Goal: Task Accomplishment & Management: Manage account settings

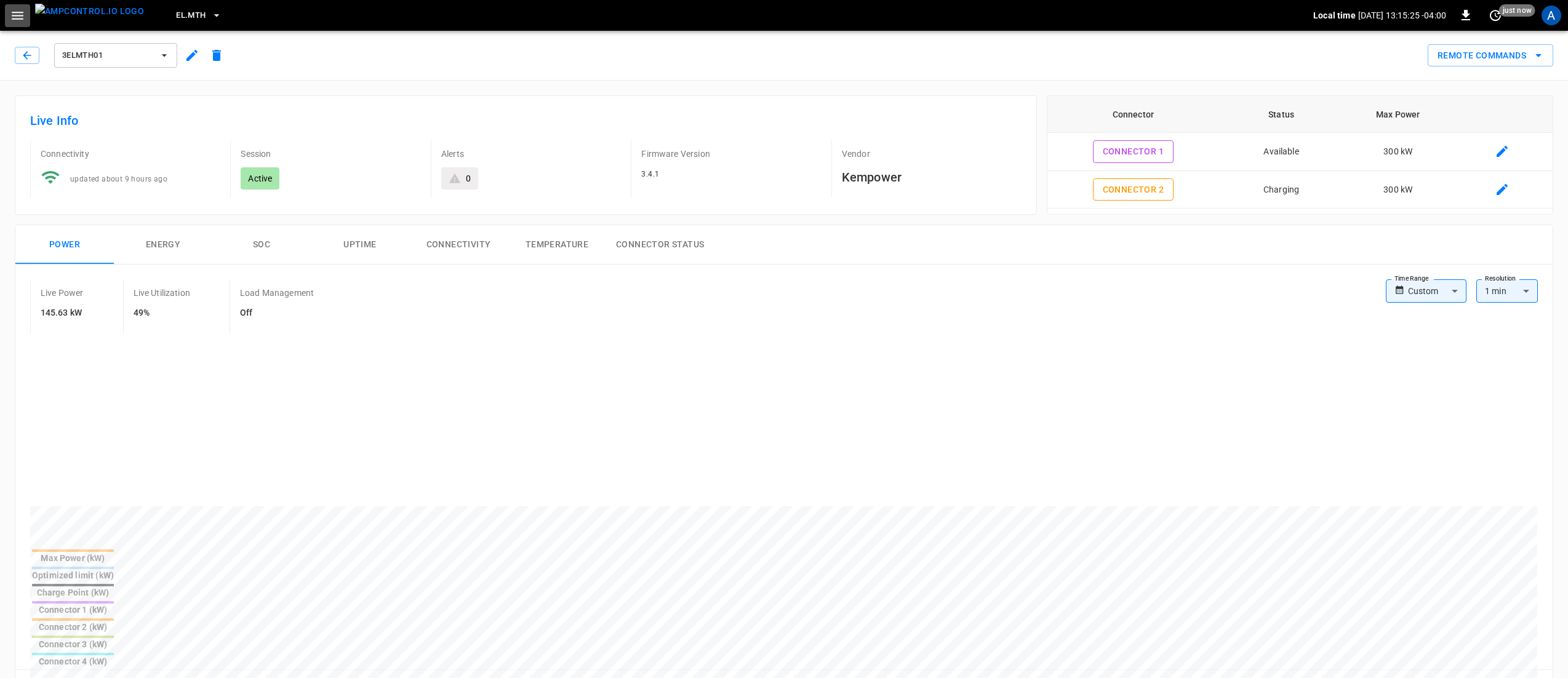
click at [16, 14] on icon "button" at bounding box center [17, 15] width 16 height 15
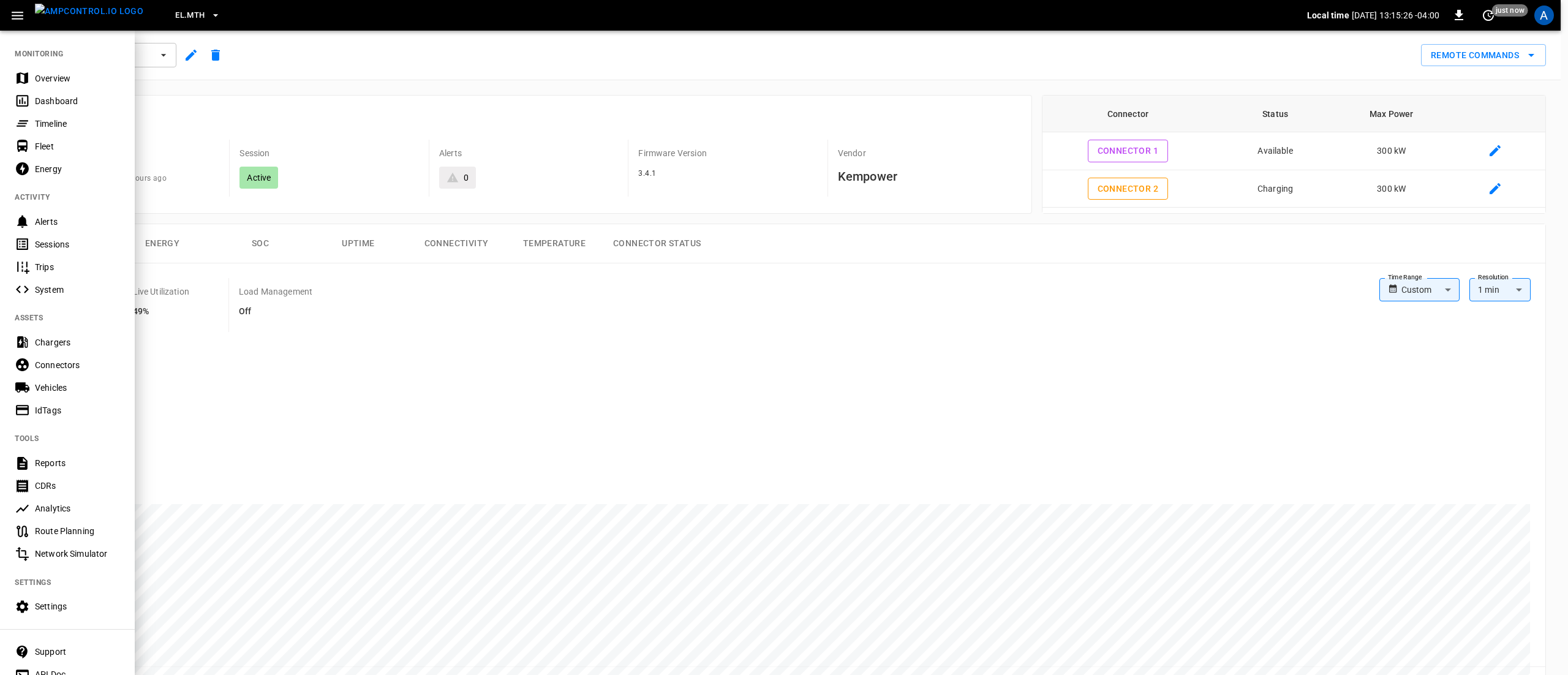
click at [48, 73] on div "Overview" at bounding box center [77, 78] width 85 height 13
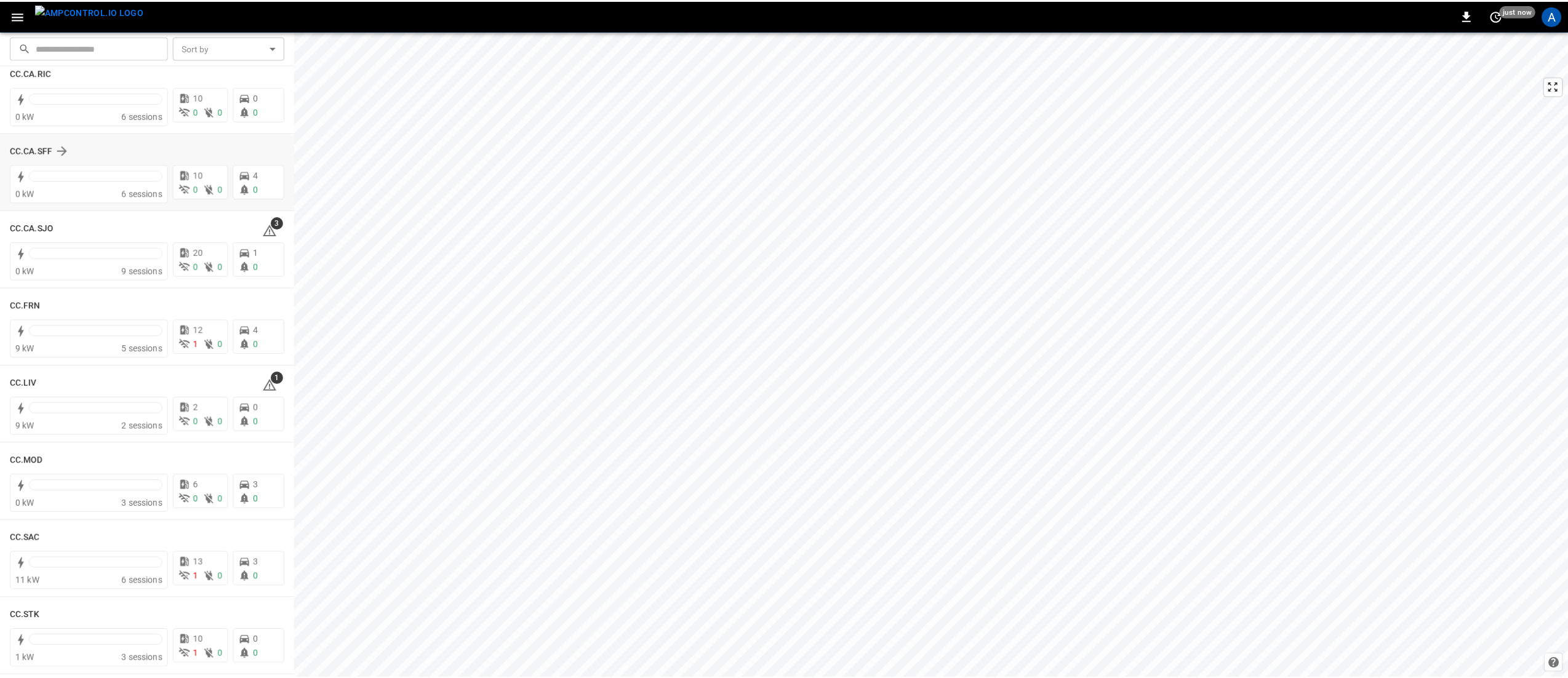
scroll to position [615, 0]
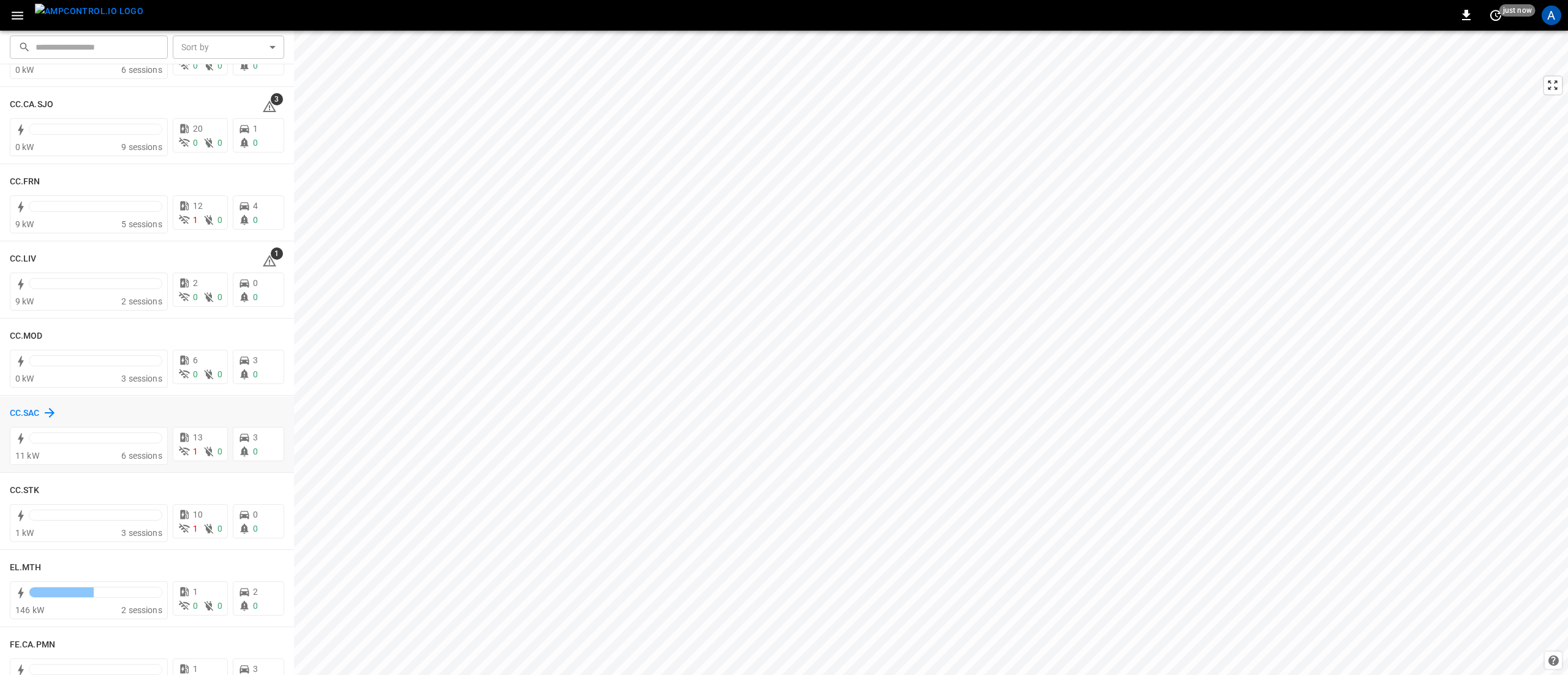
click at [29, 414] on h6 "CC.SAC" at bounding box center [24, 414] width 30 height 14
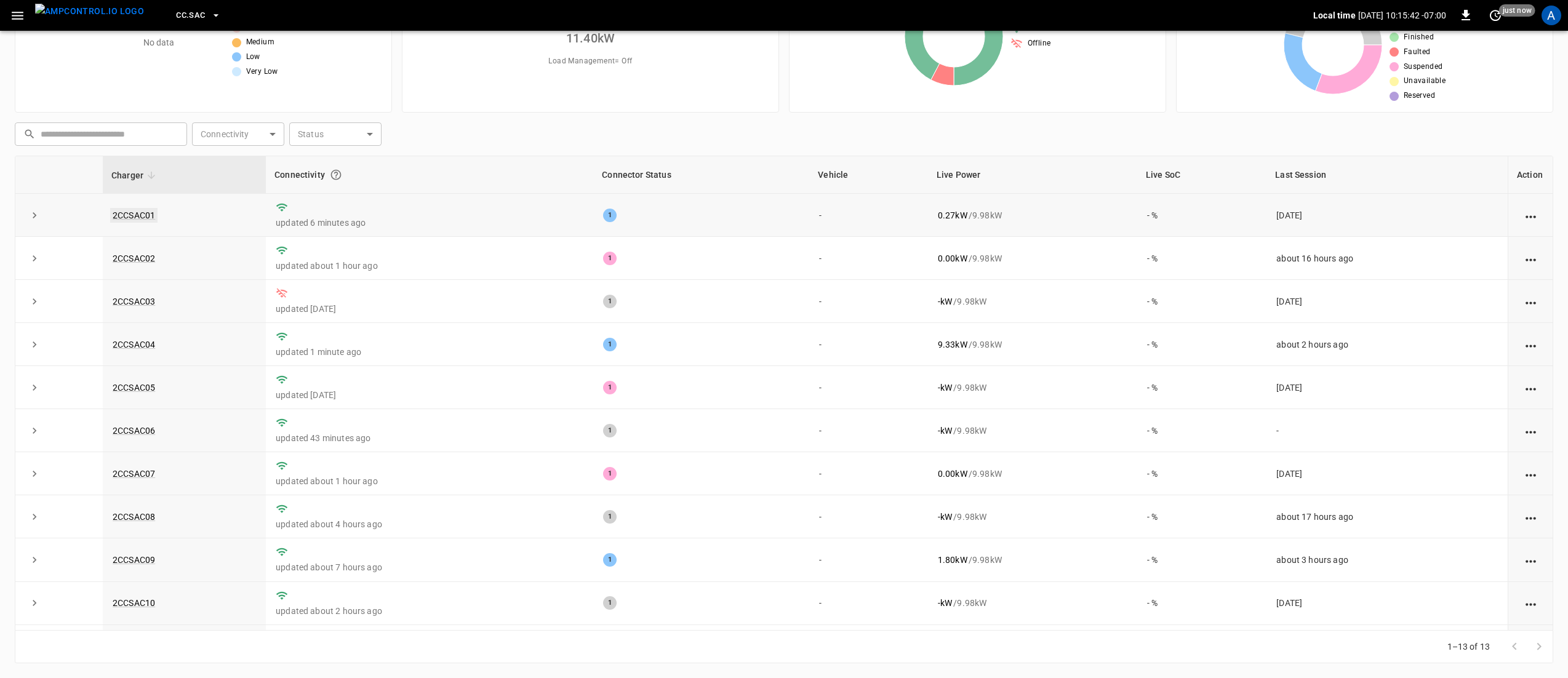
click at [143, 215] on link "2CCSAC01" at bounding box center [134, 215] width 47 height 15
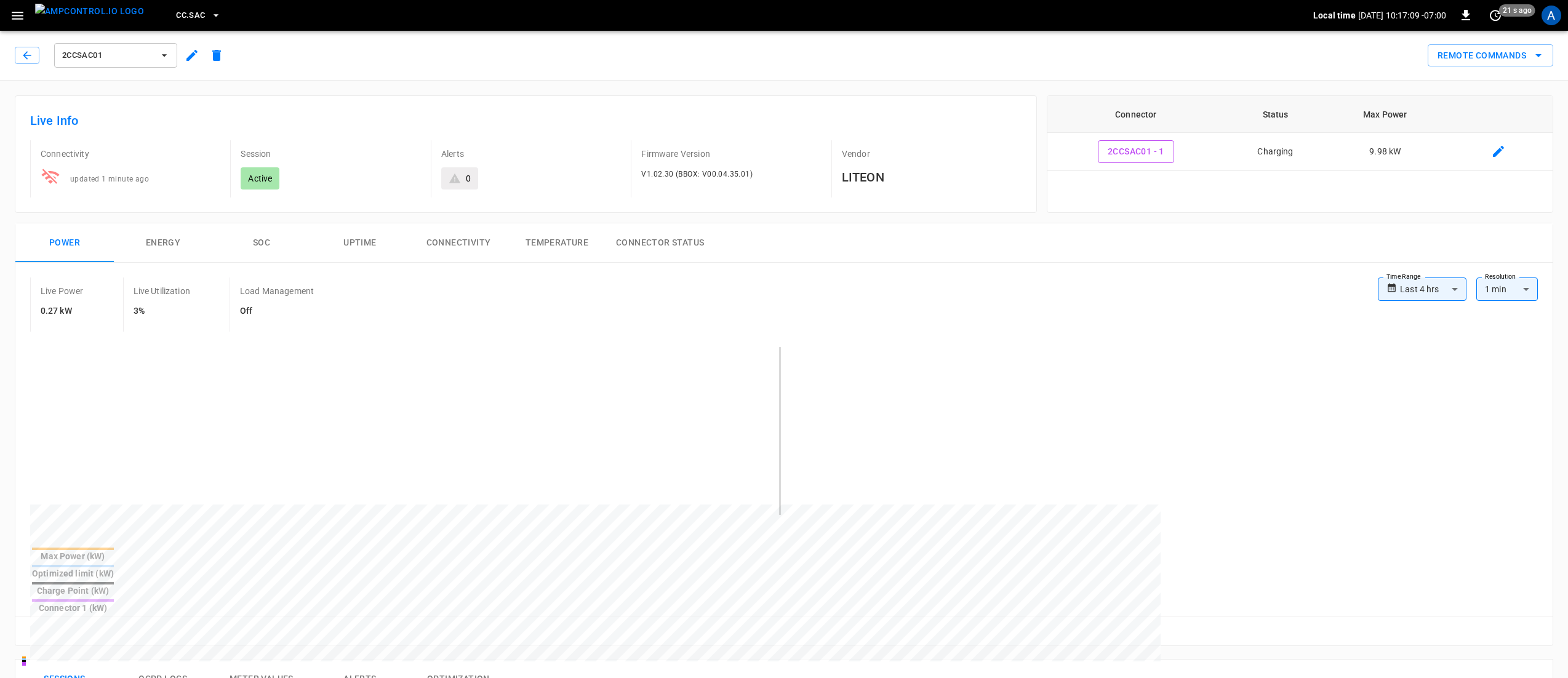
scroll to position [246, 0]
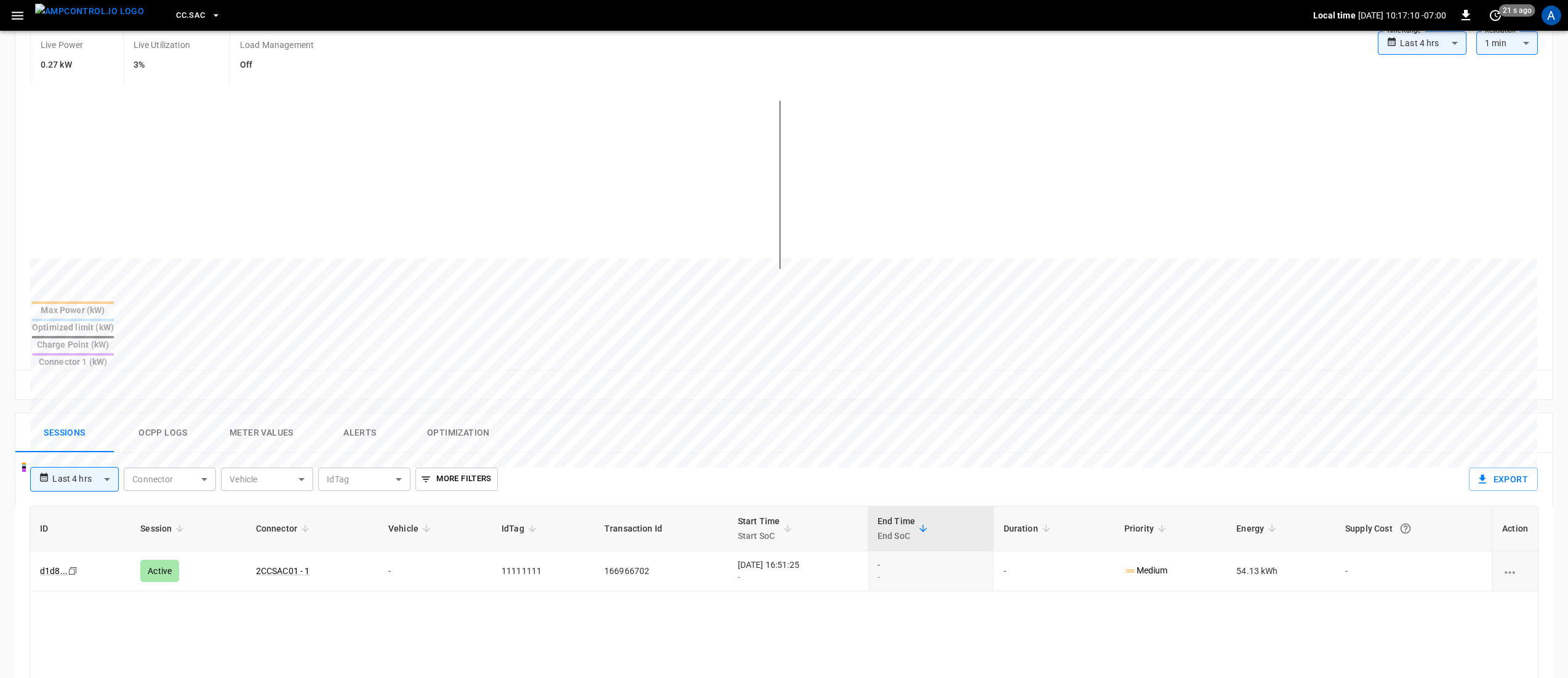
click at [361, 414] on button "Alerts" at bounding box center [361, 433] width 99 height 40
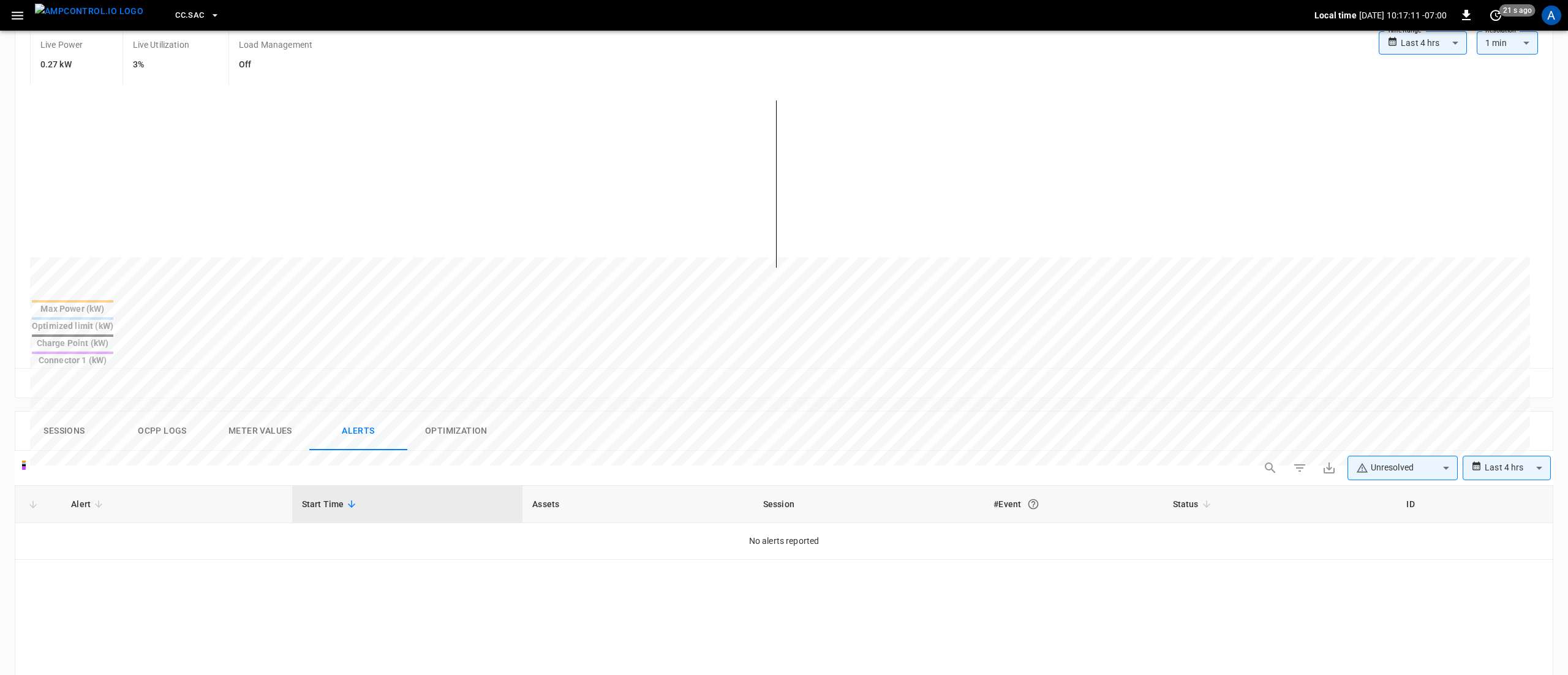
click at [1360, 420] on body "**********" at bounding box center [784, 413] width 1568 height 1315
click at [1380, 465] on li "Resolved" at bounding box center [1394, 456] width 110 height 24
type input "**********"
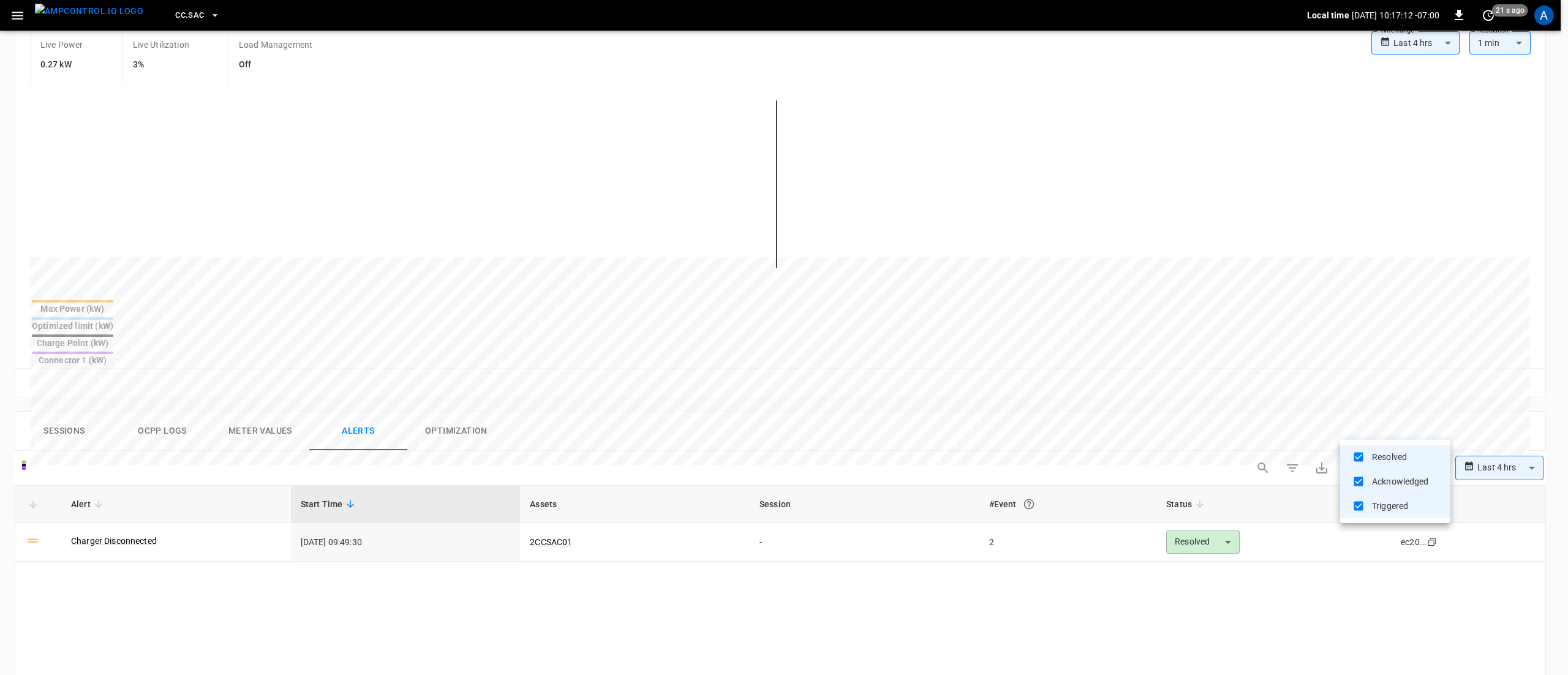
click at [126, 501] on div at bounding box center [784, 338] width 1568 height 675
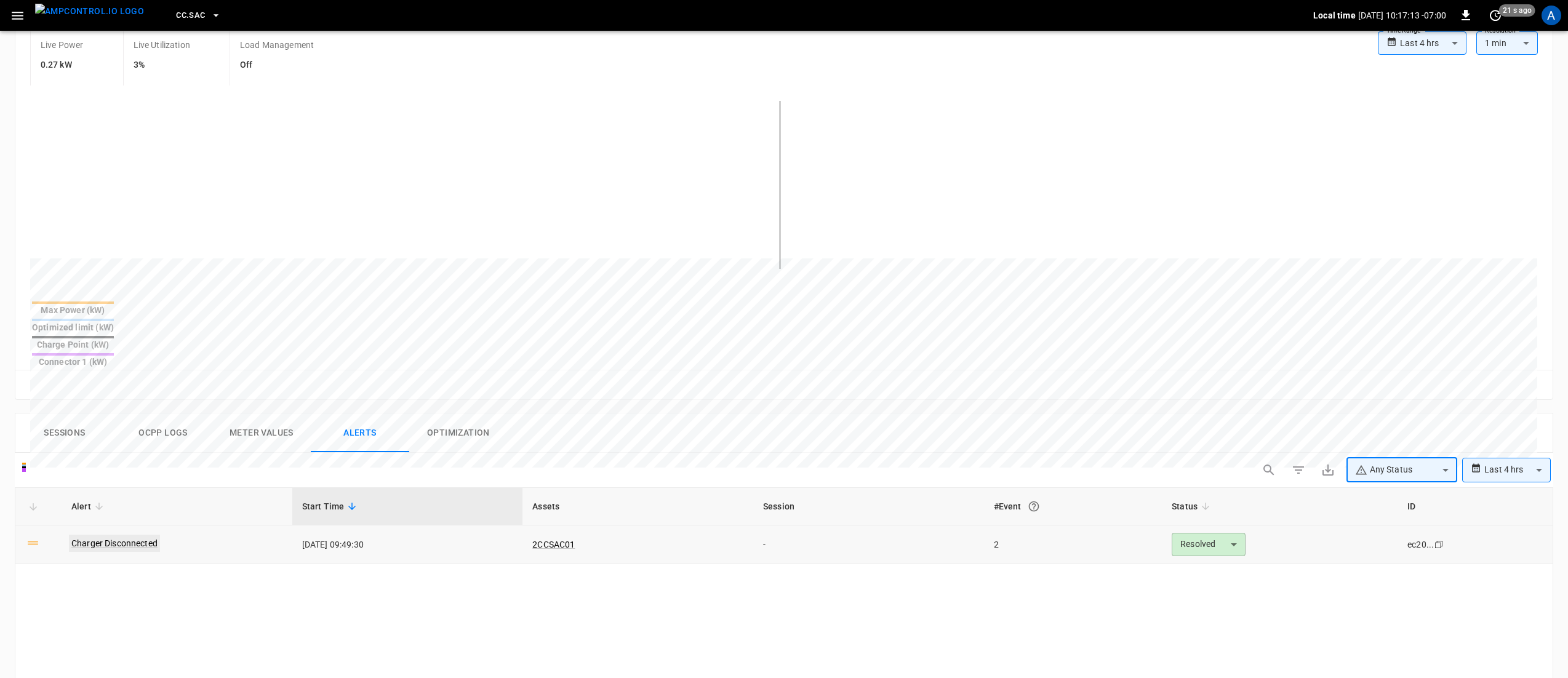
click at [129, 535] on link "Charger Disconnected" at bounding box center [114, 543] width 91 height 17
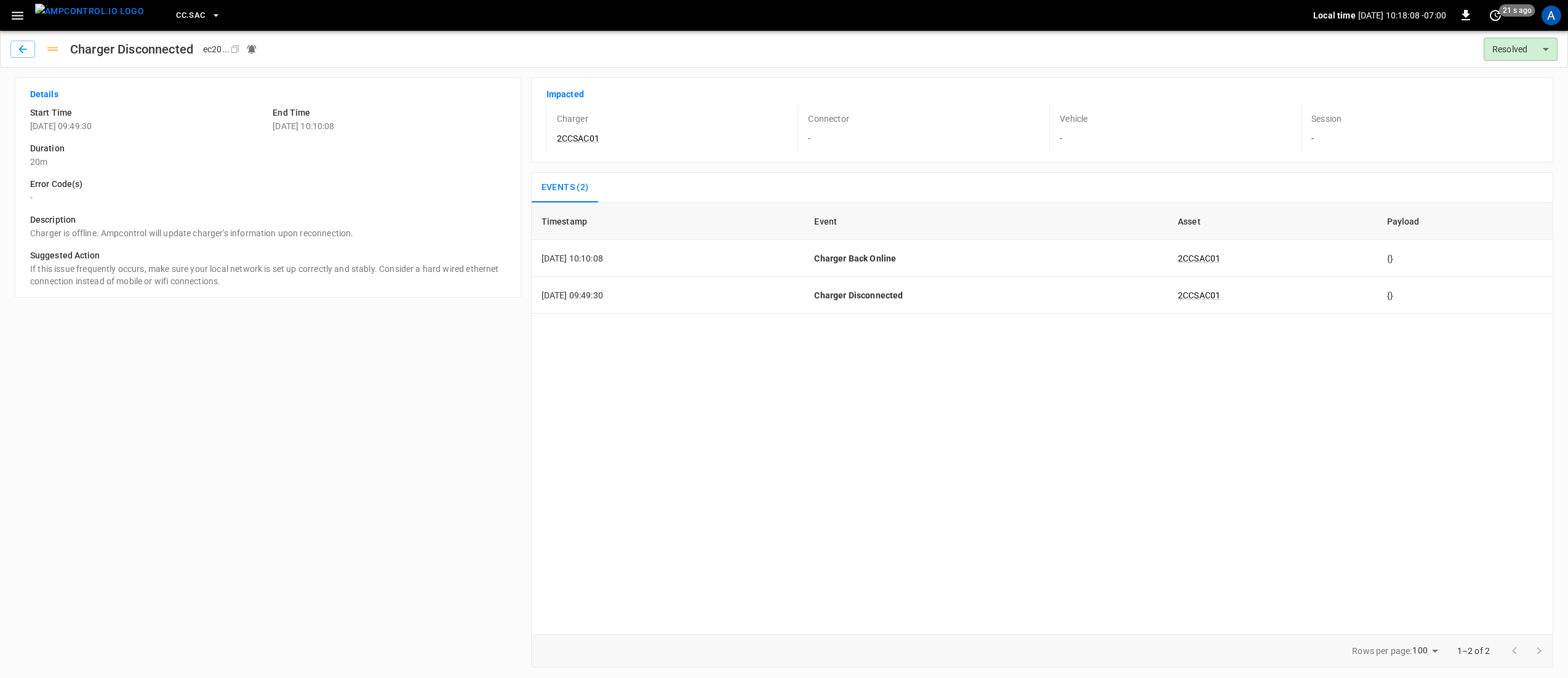
click at [17, 16] on icon "button" at bounding box center [17, 15] width 16 height 15
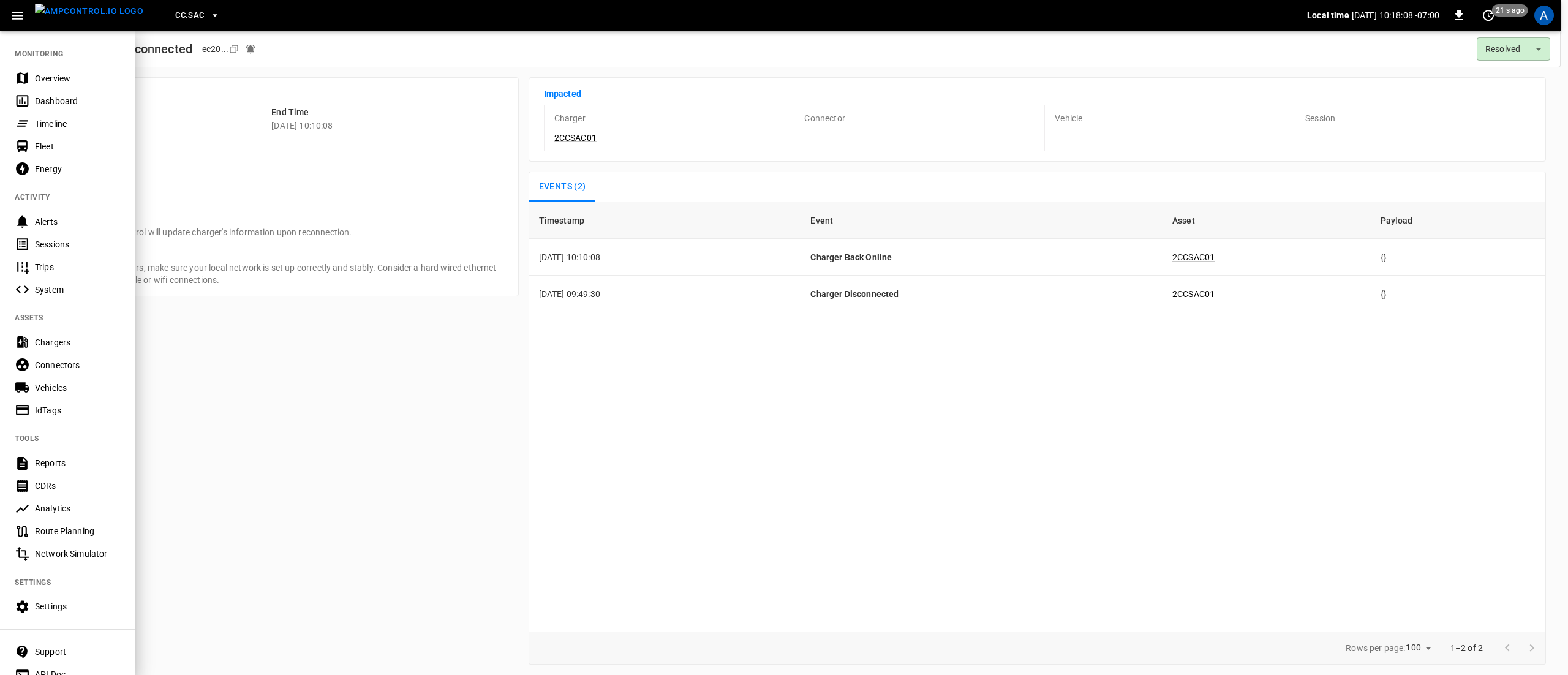
click at [49, 80] on div "Overview" at bounding box center [77, 78] width 85 height 13
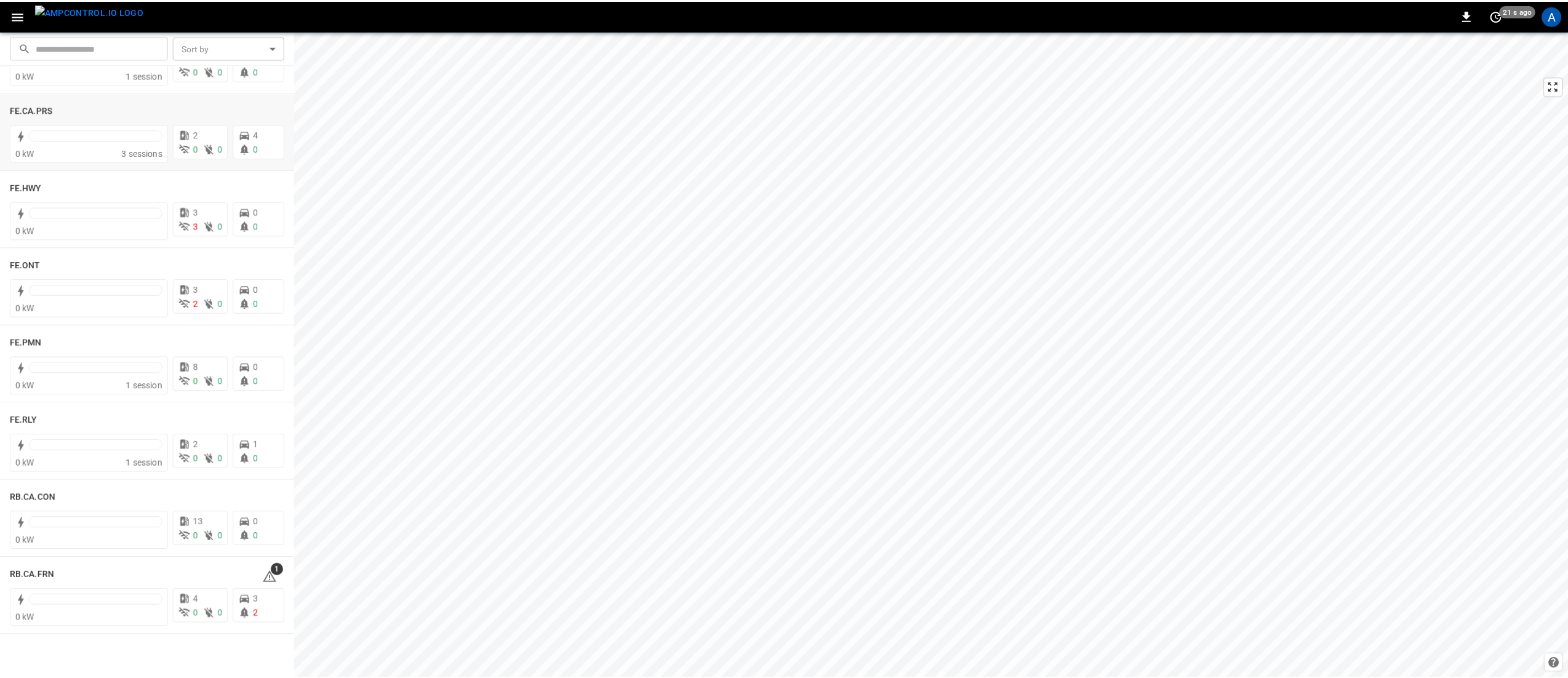
scroll to position [984, 0]
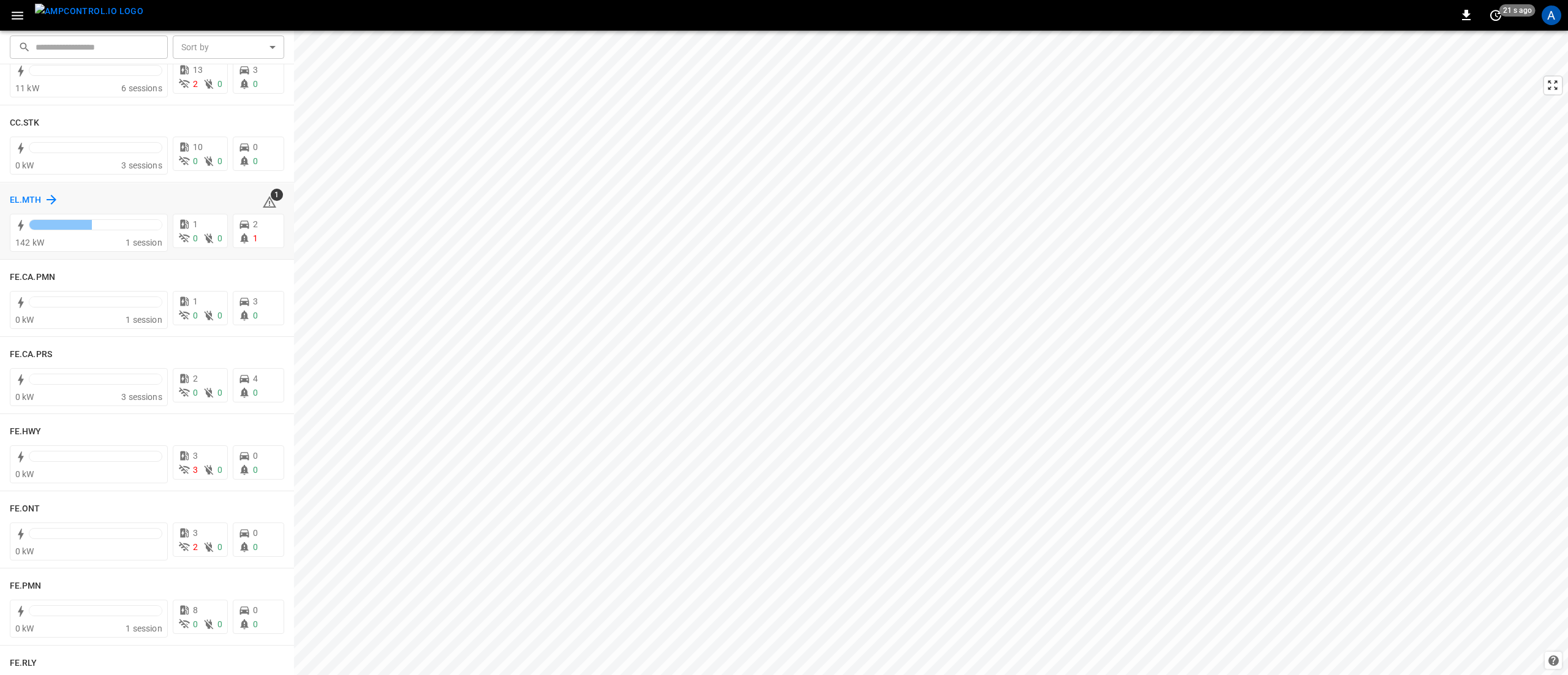
click at [16, 198] on h6 "EL.MTH" at bounding box center [25, 201] width 32 height 14
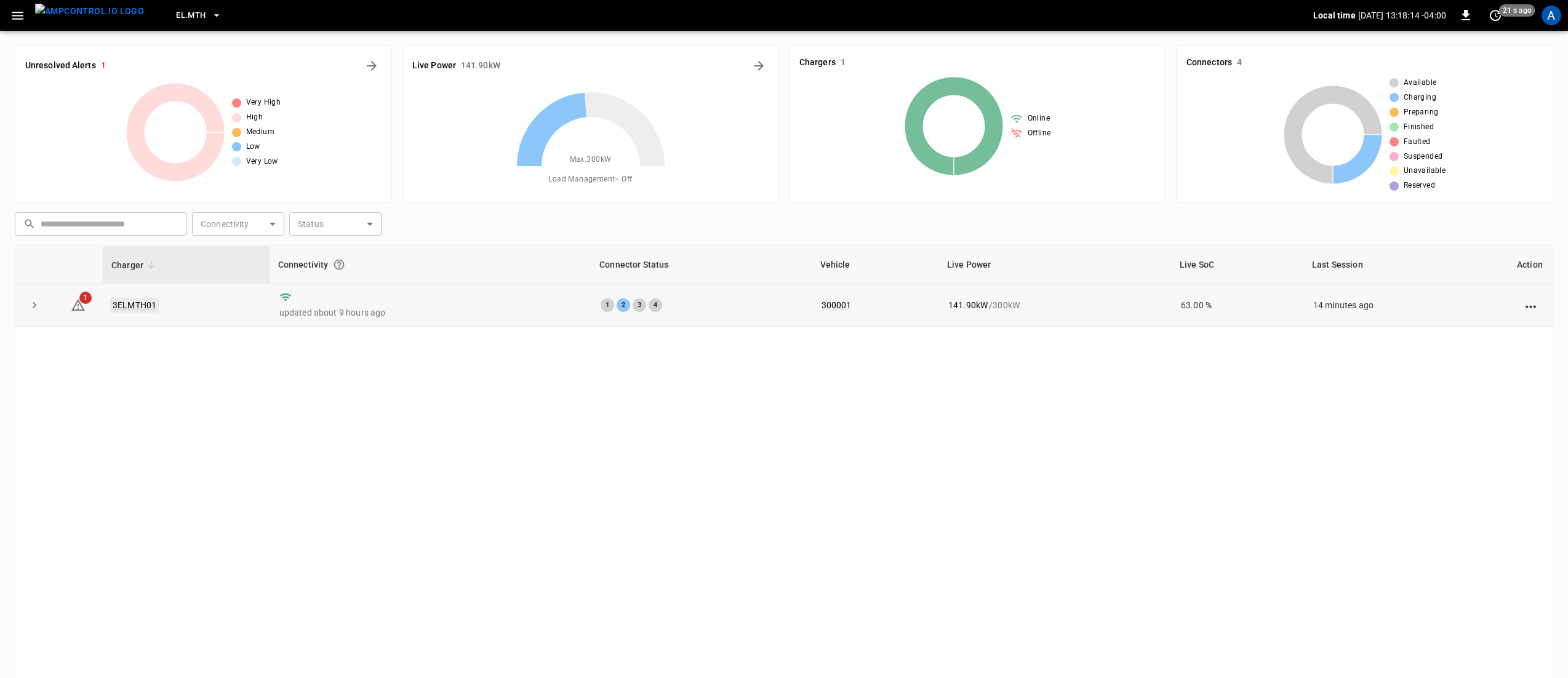
click at [139, 306] on link "3ELMTH01" at bounding box center [135, 304] width 48 height 15
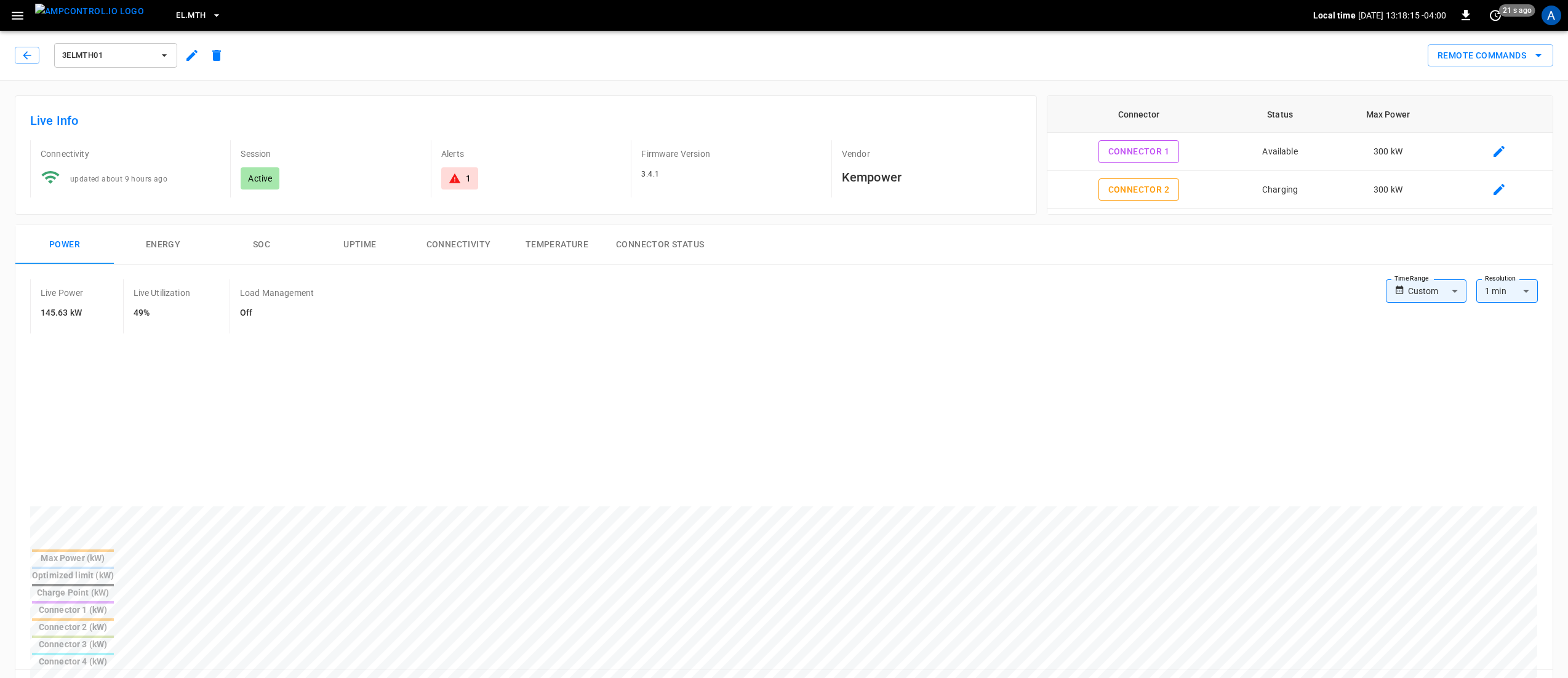
scroll to position [246, 0]
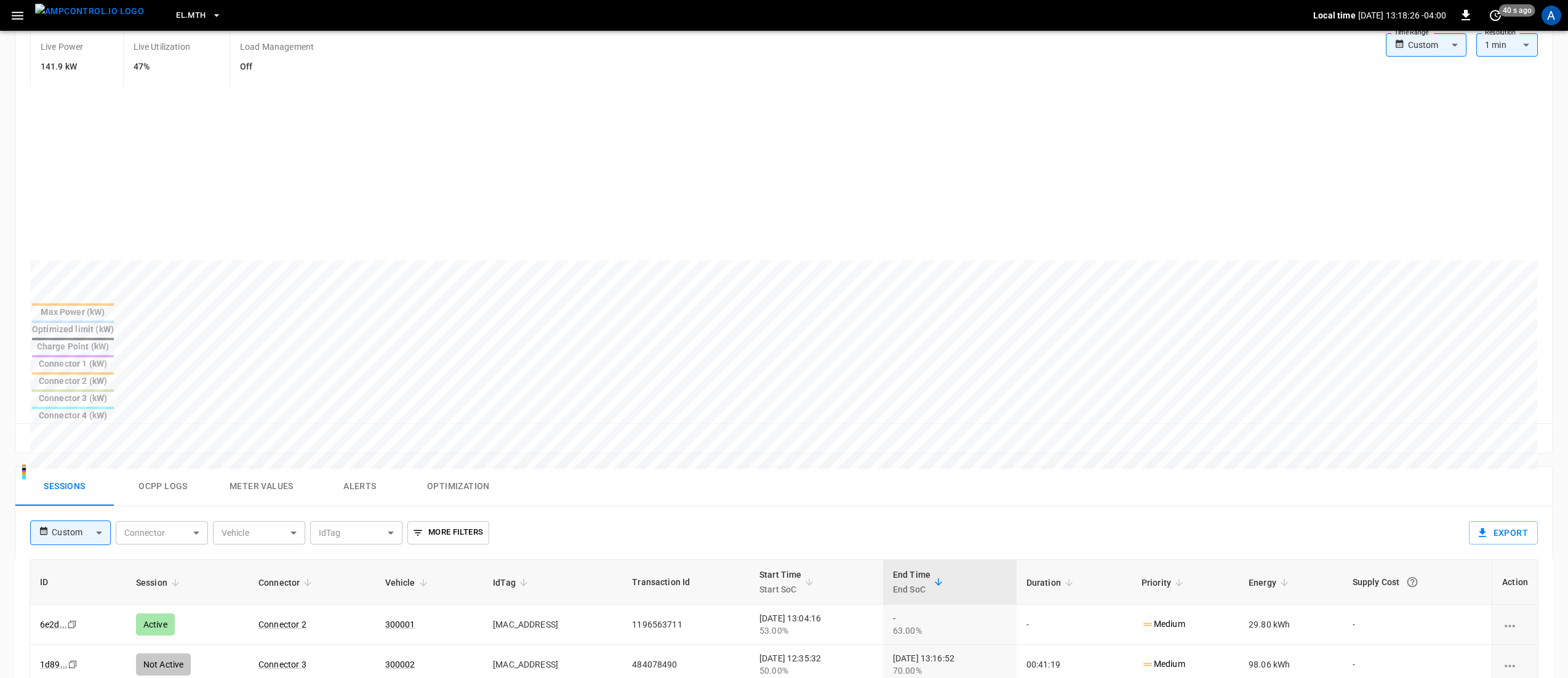
click at [341, 467] on button "Alerts" at bounding box center [361, 486] width 99 height 40
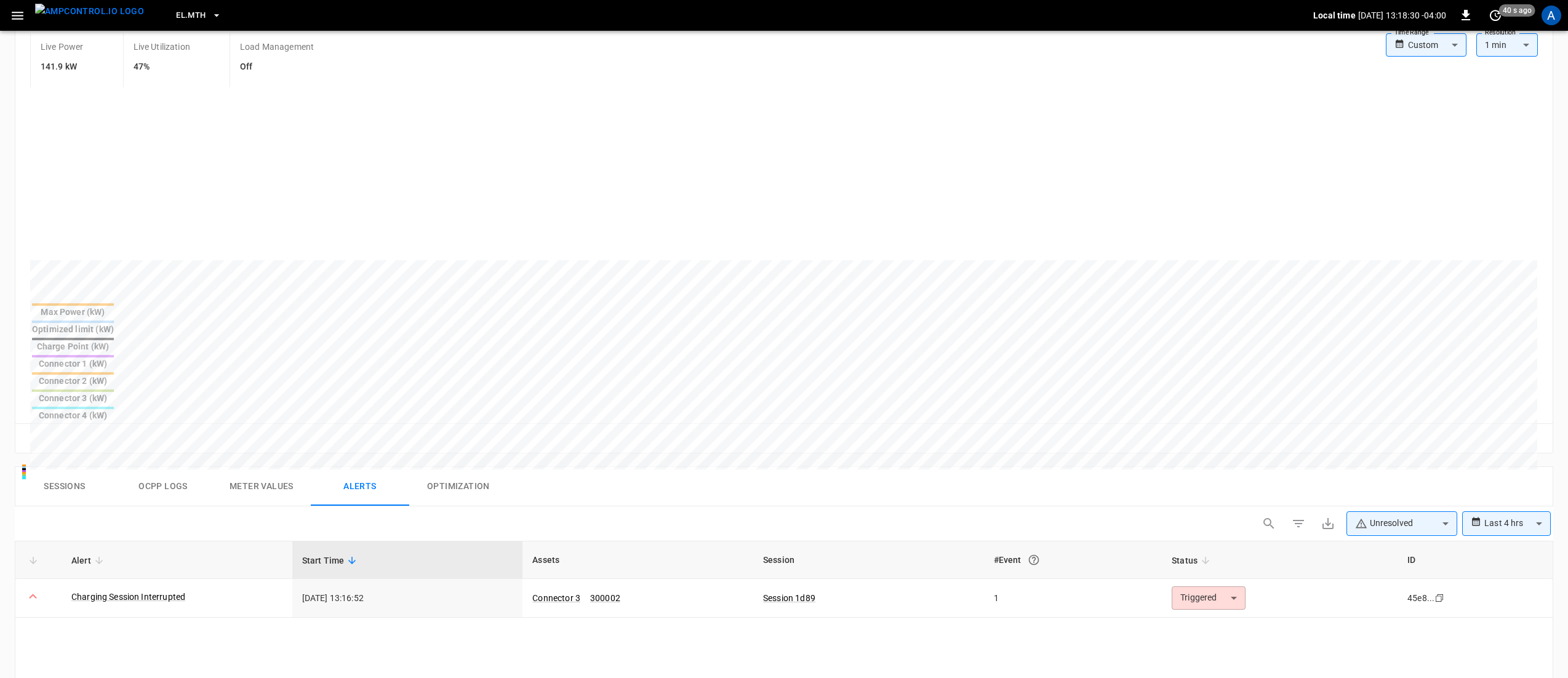
drag, startPoint x: 126, startPoint y: 507, endPoint x: 156, endPoint y: 509, distance: 30.1
click at [126, 591] on link "Charging Session Interrupted" at bounding box center [128, 597] width 113 height 13
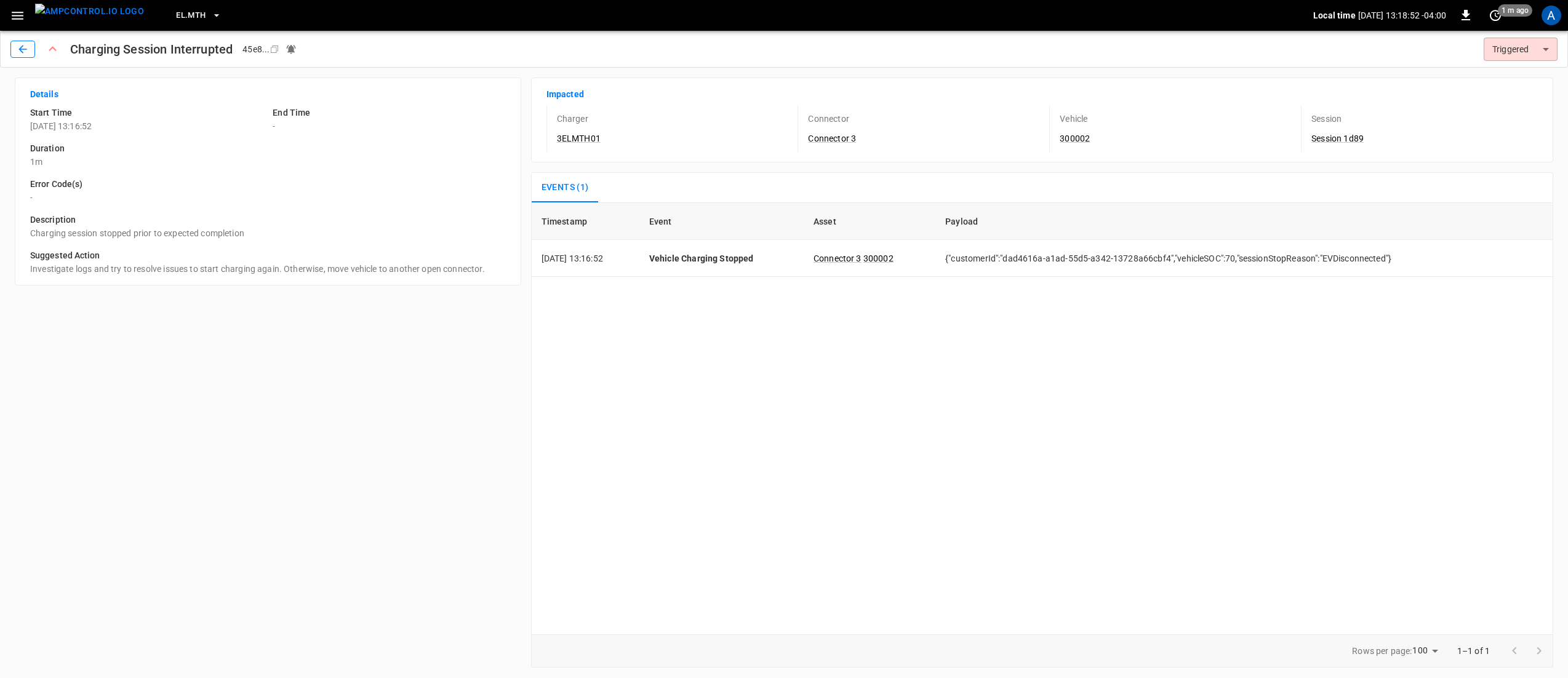
click at [20, 45] on icon "button" at bounding box center [22, 48] width 13 height 13
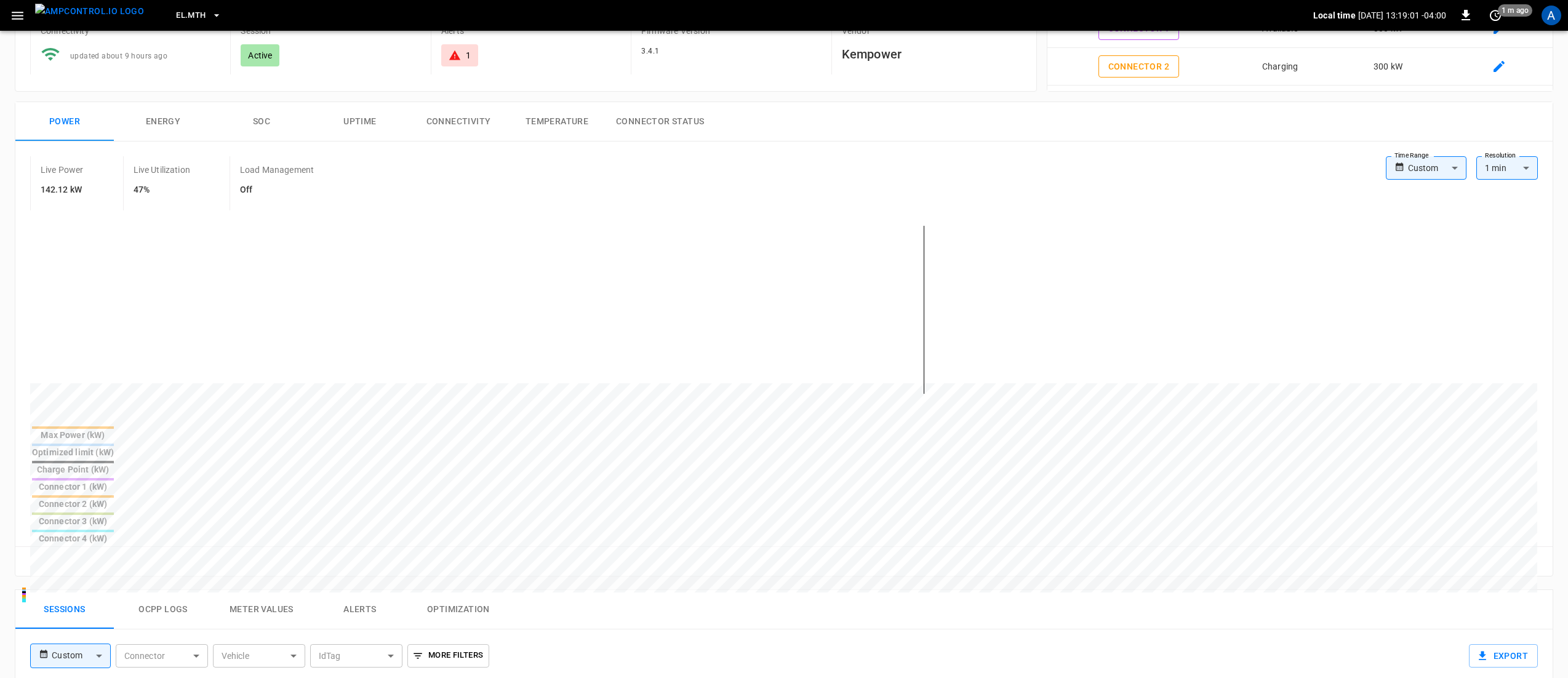
scroll to position [369, 0]
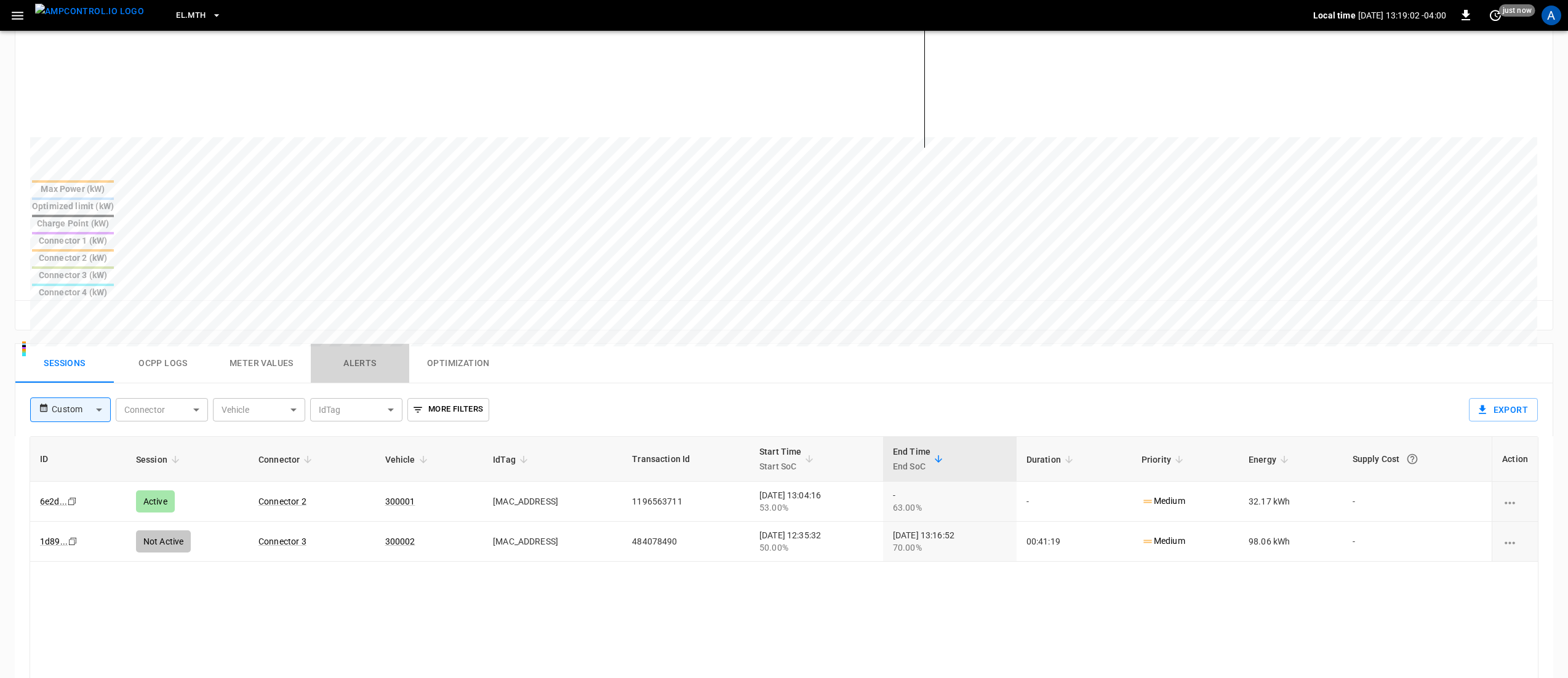
click at [360, 344] on button "Alerts" at bounding box center [361, 363] width 99 height 40
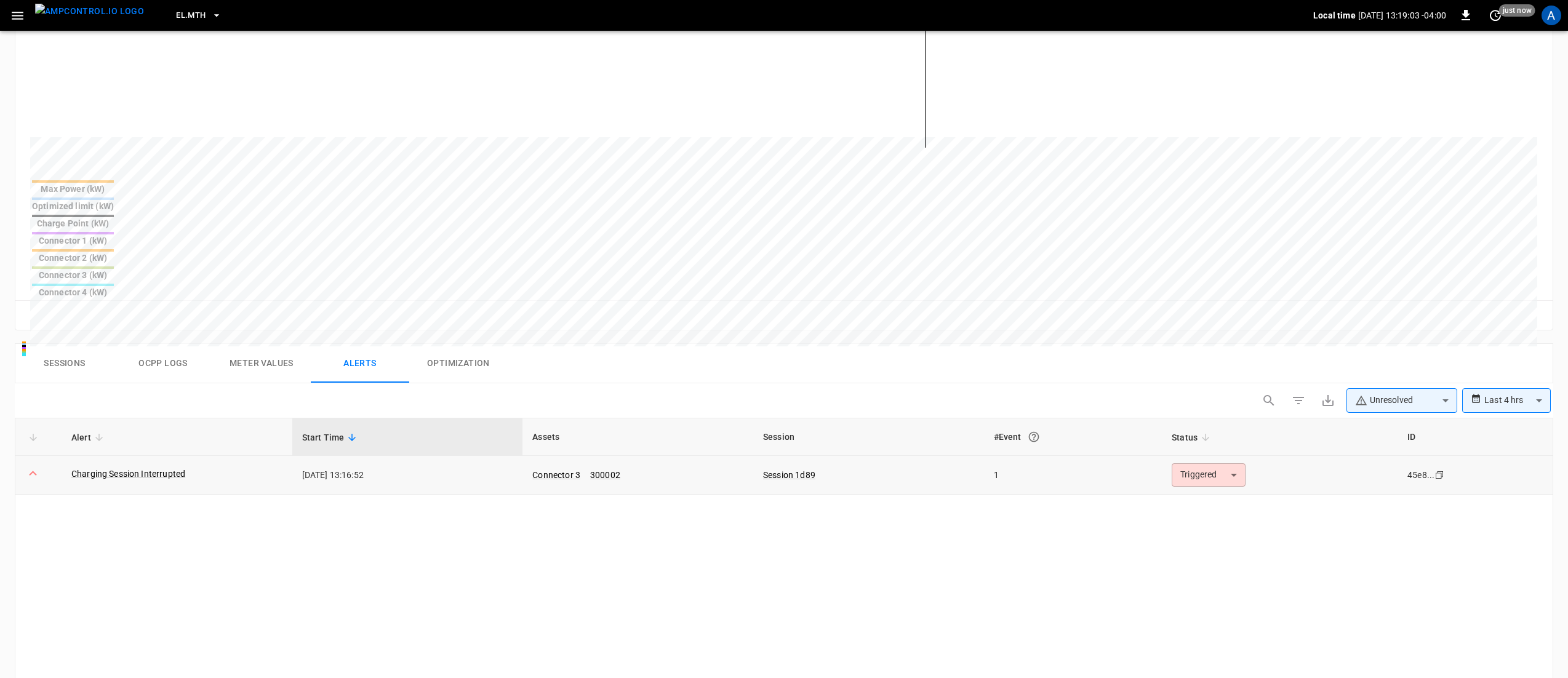
click at [139, 456] on td "Charging Session Interrupted" at bounding box center [177, 476] width 231 height 39
click at [145, 465] on link "Charging Session Interrupted" at bounding box center [128, 474] width 119 height 17
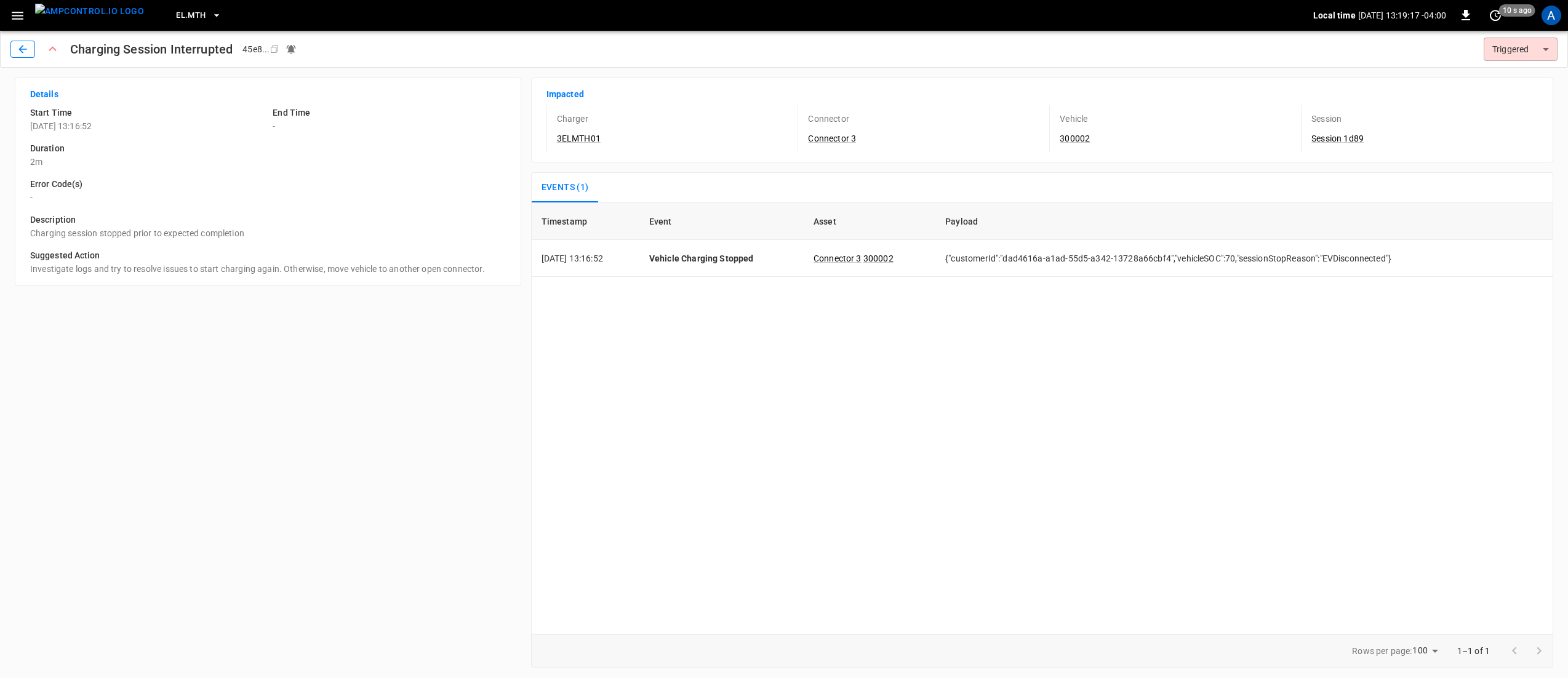
click at [19, 46] on icon "button" at bounding box center [22, 48] width 13 height 13
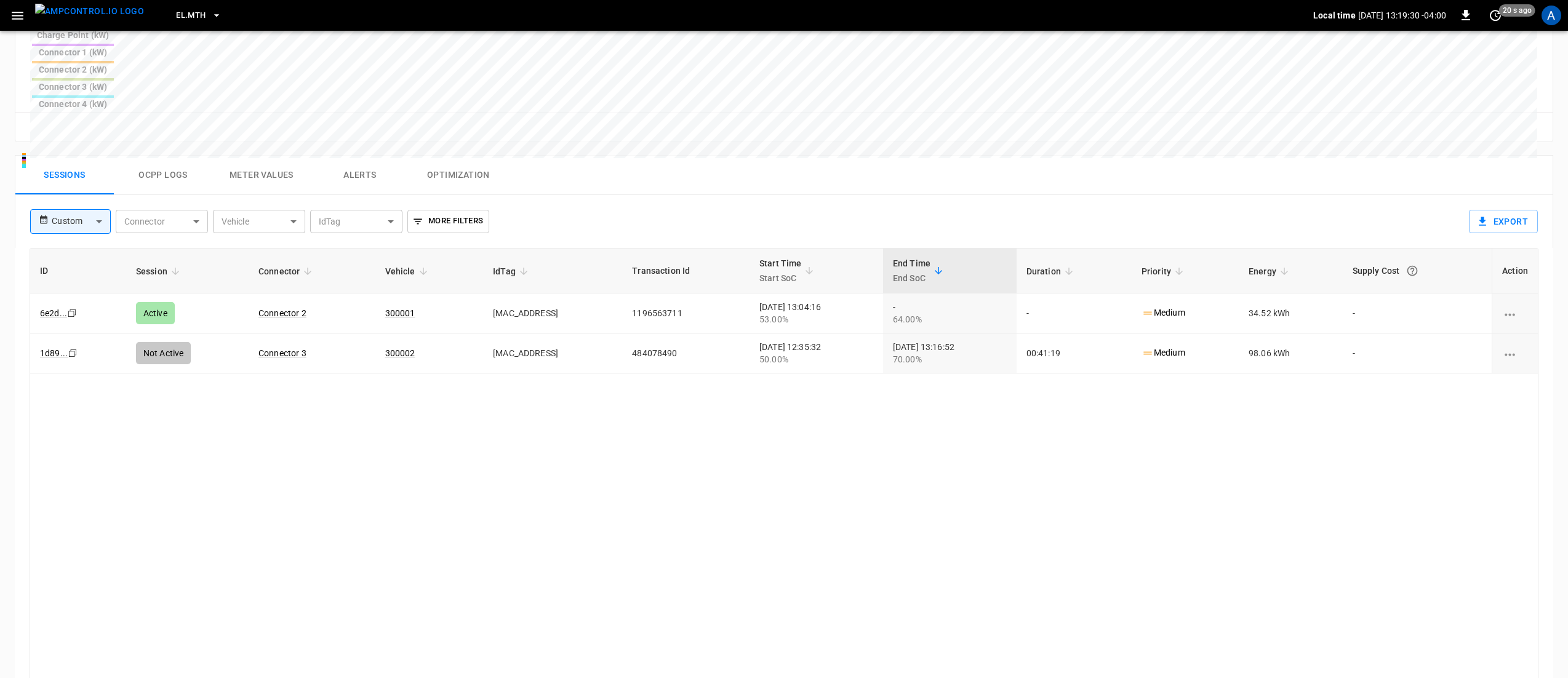
scroll to position [434, 0]
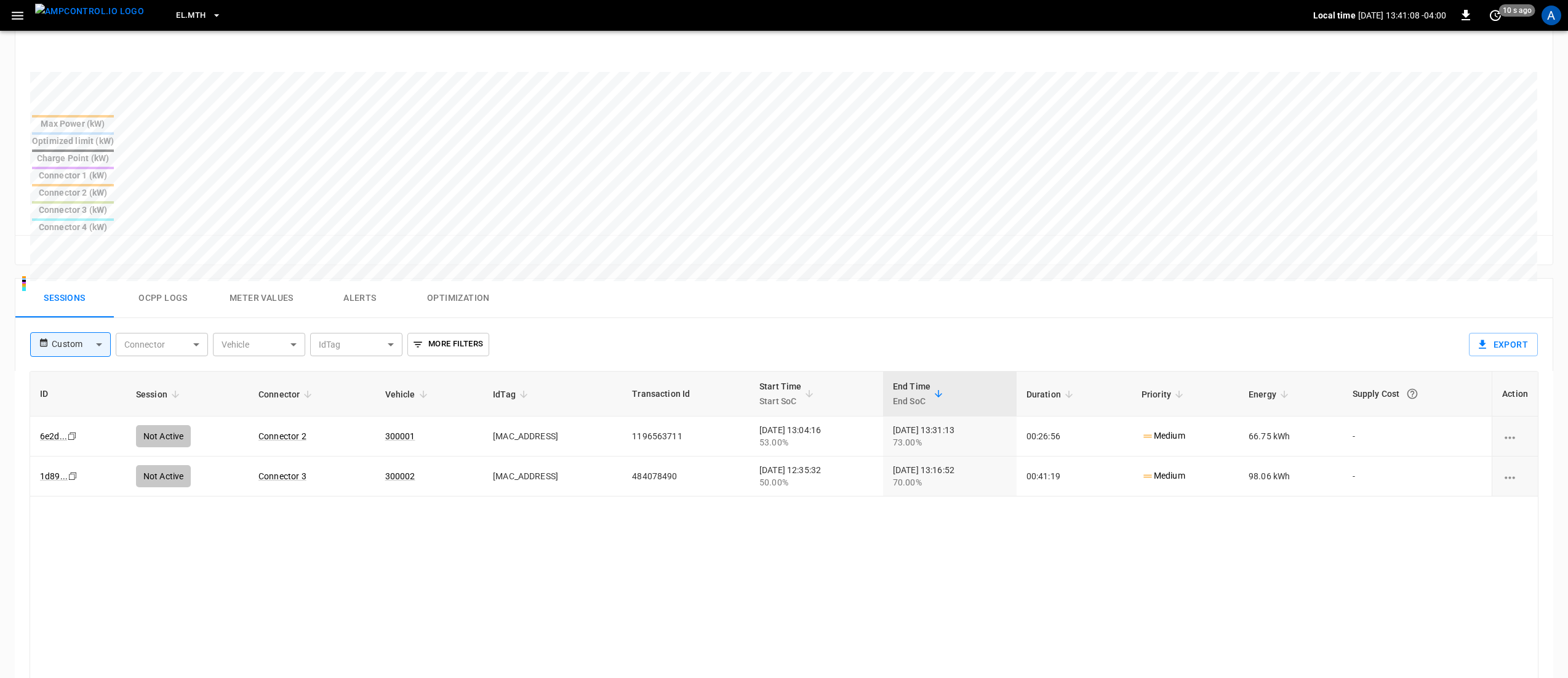
click at [614, 550] on div "ID Session Connector Vehicle IdTag Transaction Id Start Time Start SoC End Time…" at bounding box center [783, 608] width 1509 height 475
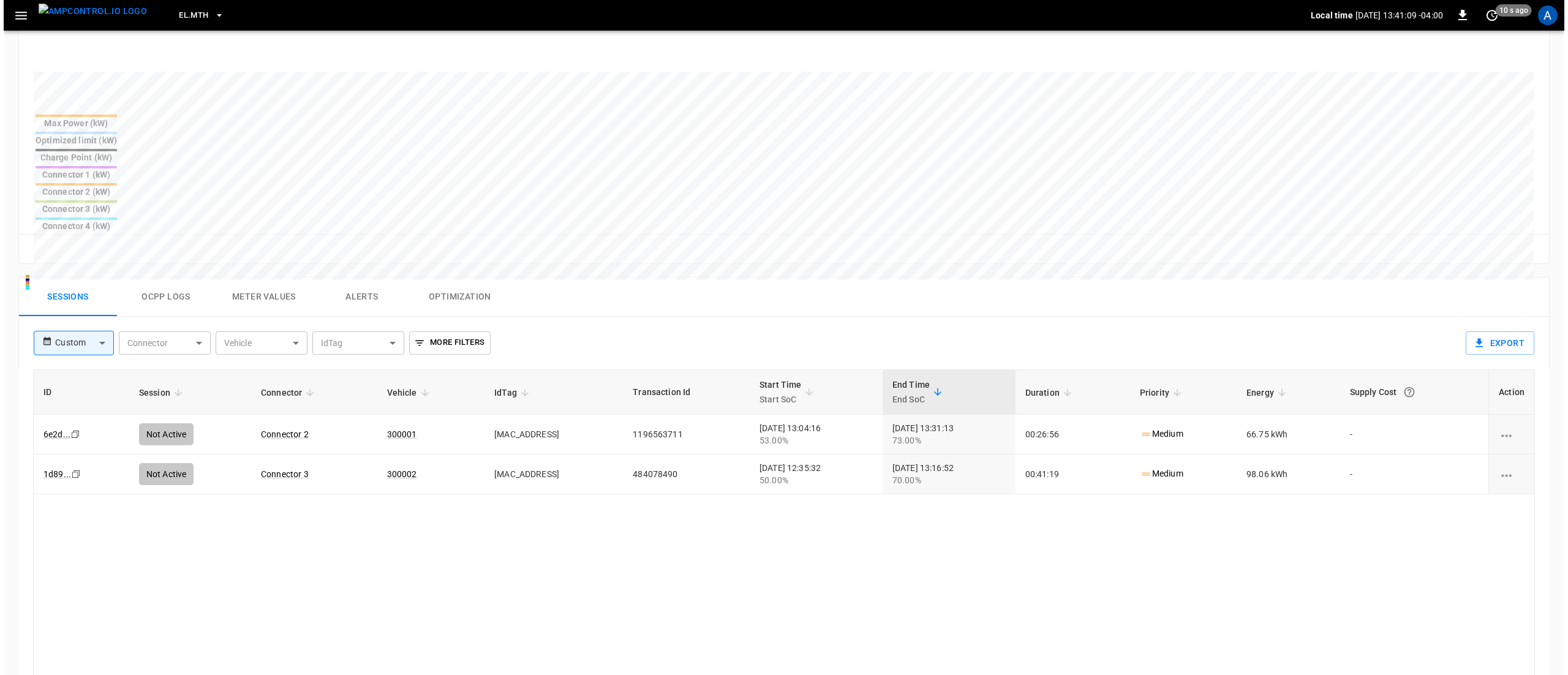
scroll to position [0, 0]
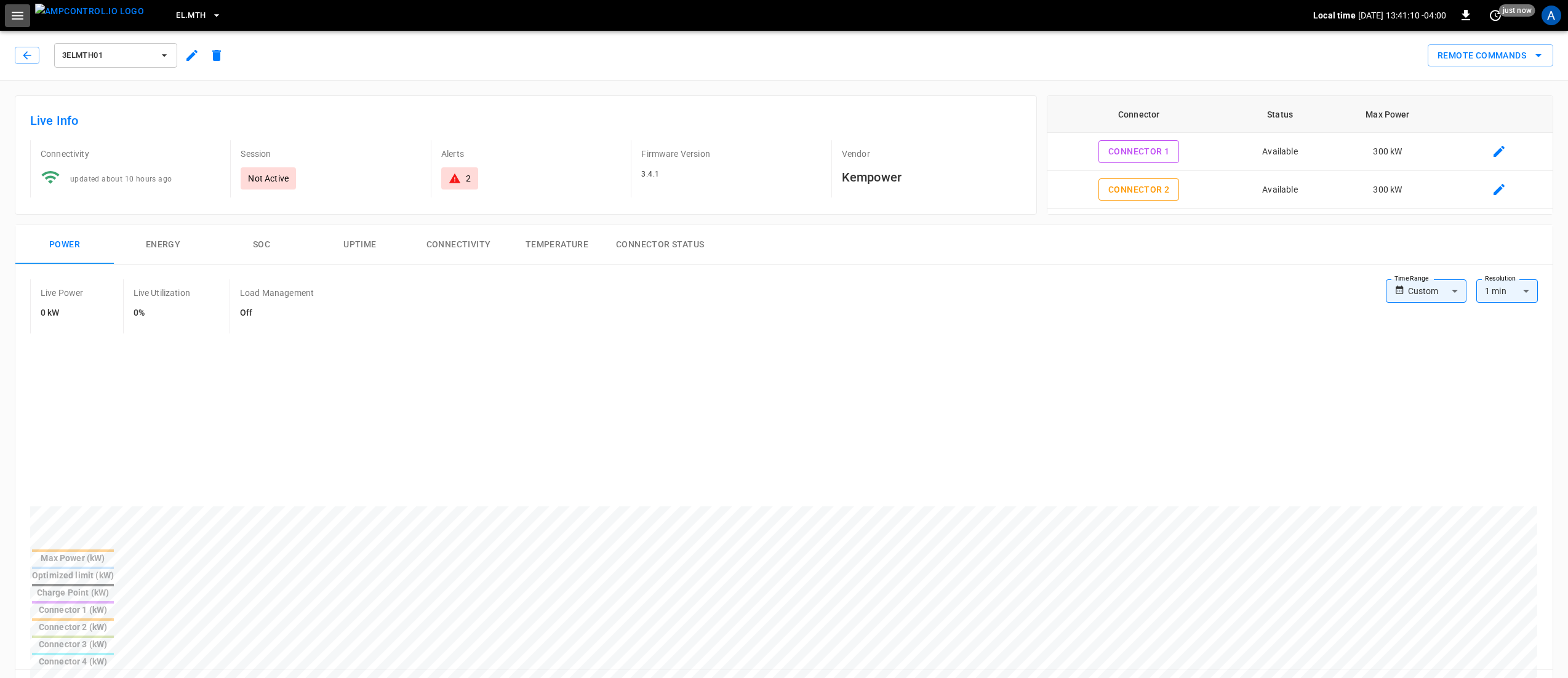
click at [16, 11] on icon "button" at bounding box center [17, 15] width 16 height 15
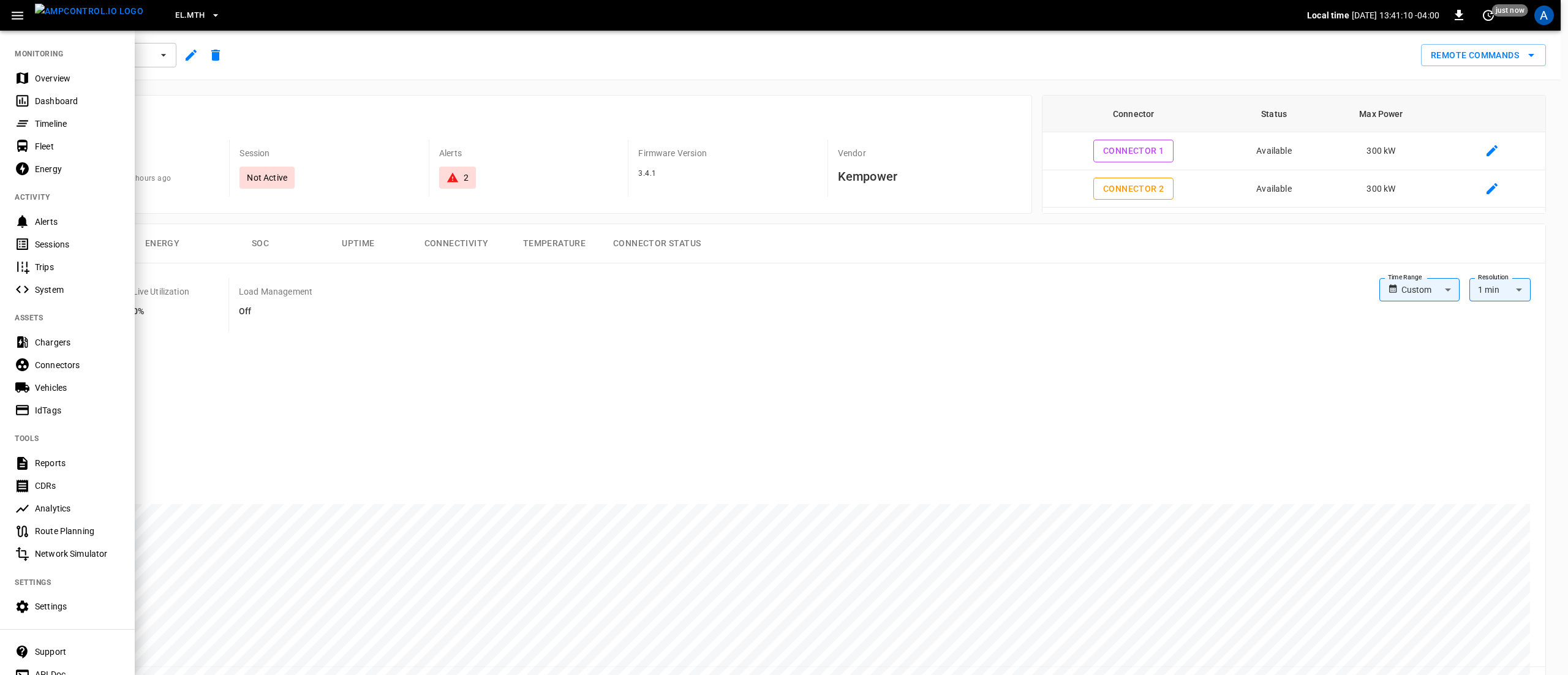
click at [68, 73] on div "Overview" at bounding box center [77, 78] width 85 height 13
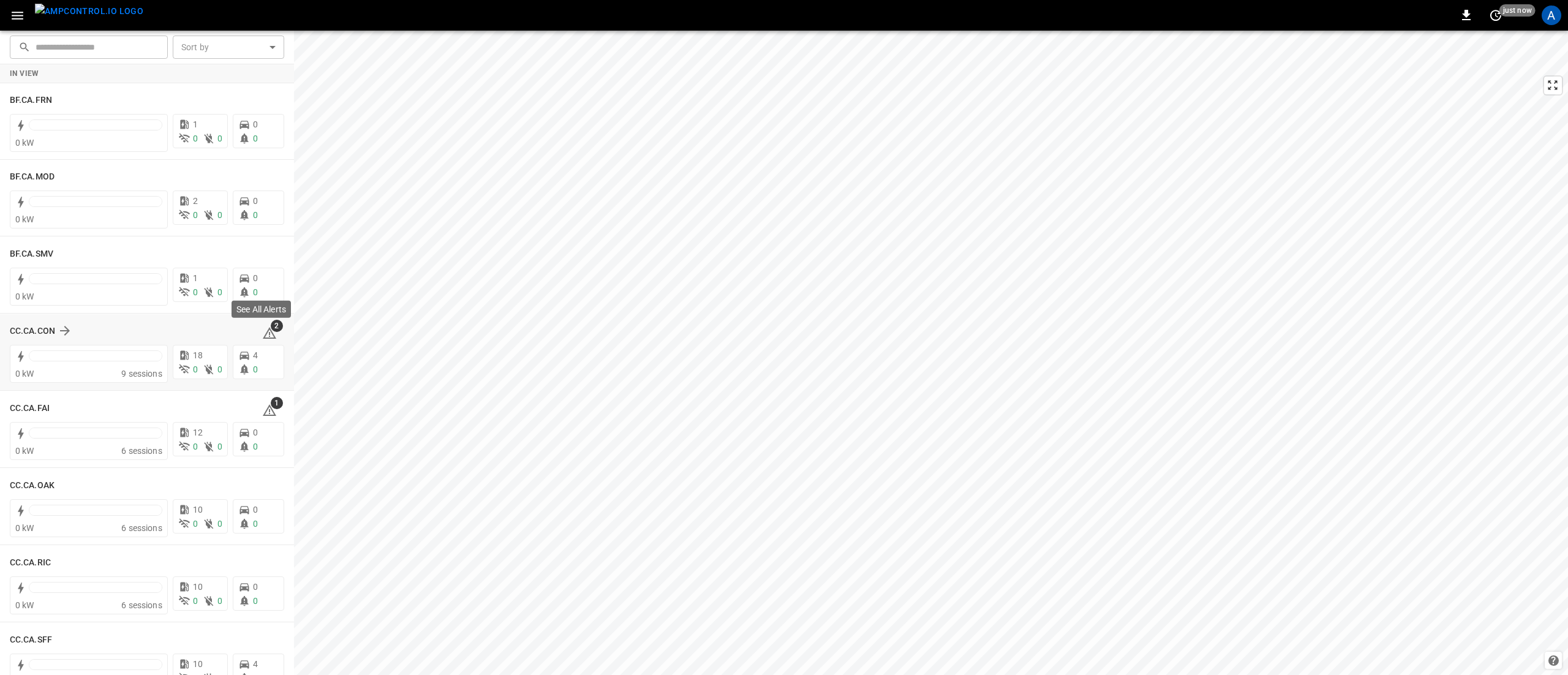
click at [264, 335] on icon at bounding box center [269, 333] width 14 height 14
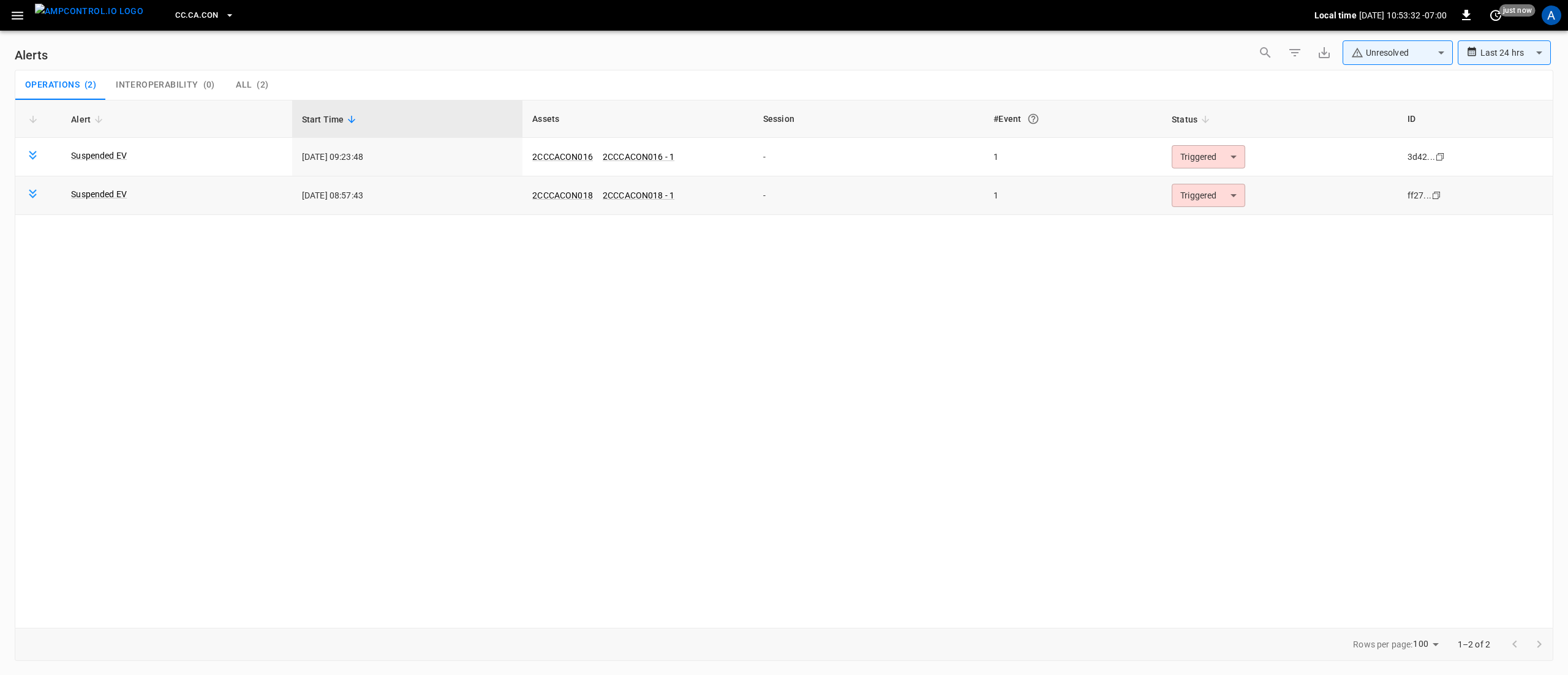
click at [1189, 204] on body "**********" at bounding box center [784, 335] width 1568 height 670
click at [1197, 218] on li "Resolved" at bounding box center [1206, 226] width 78 height 21
click at [1202, 158] on body "**********" at bounding box center [784, 335] width 1568 height 670
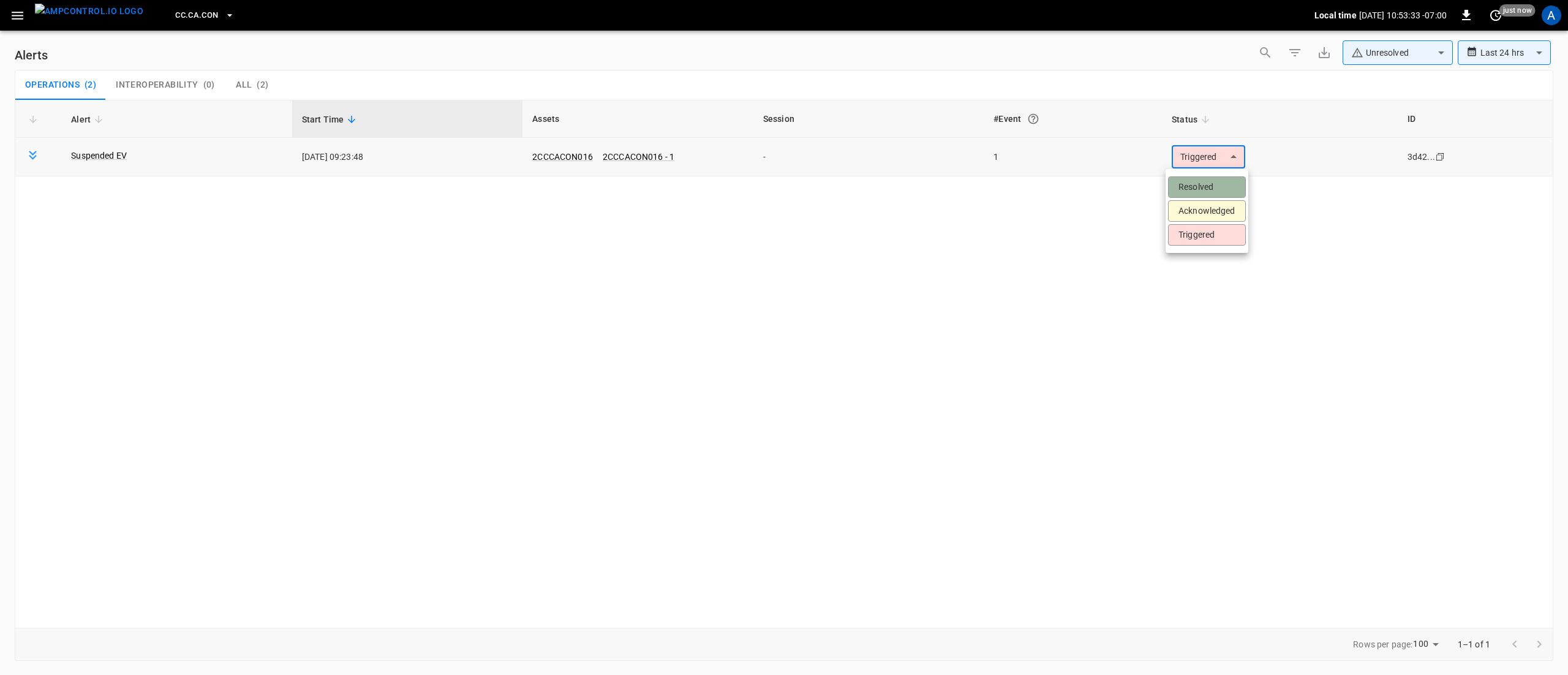
click at [1214, 185] on li "Resolved" at bounding box center [1206, 187] width 78 height 21
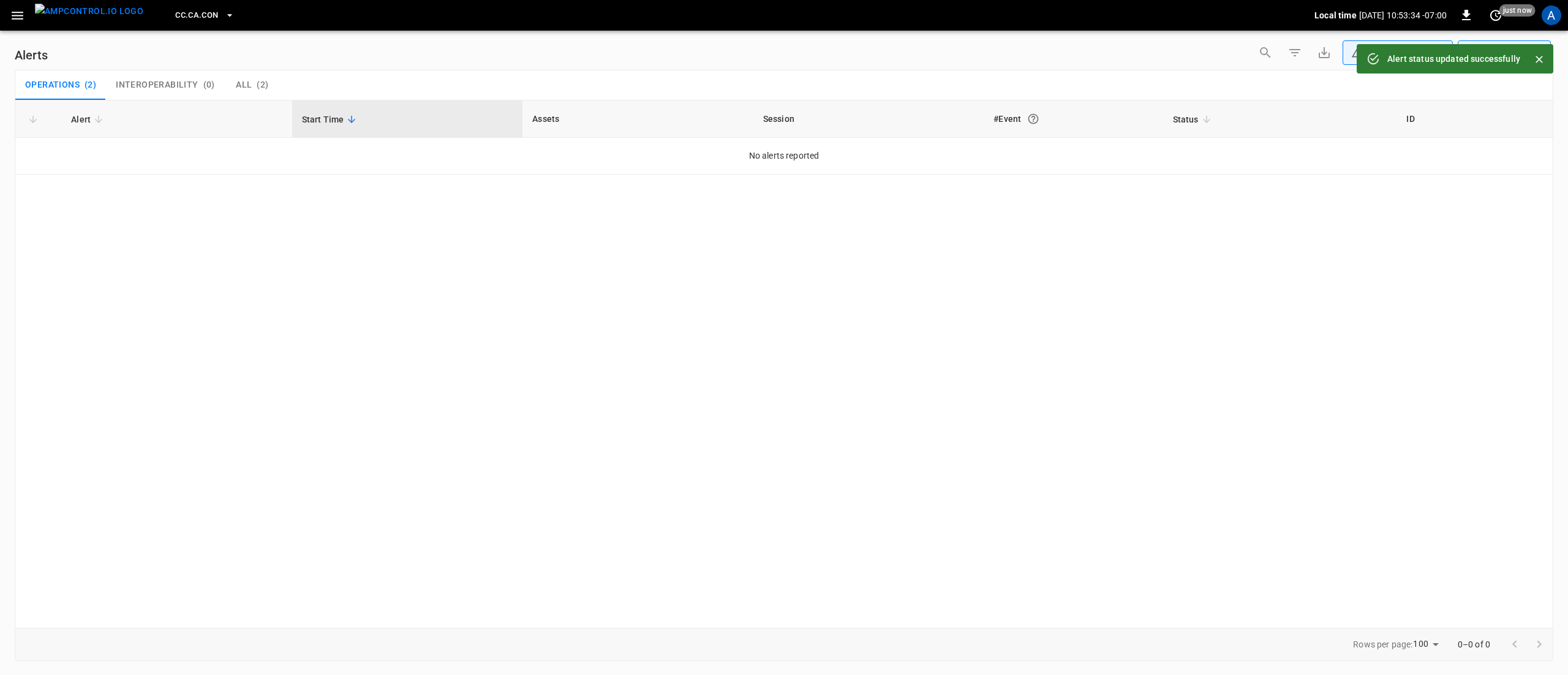
click at [17, 11] on icon "button" at bounding box center [17, 15] width 15 height 15
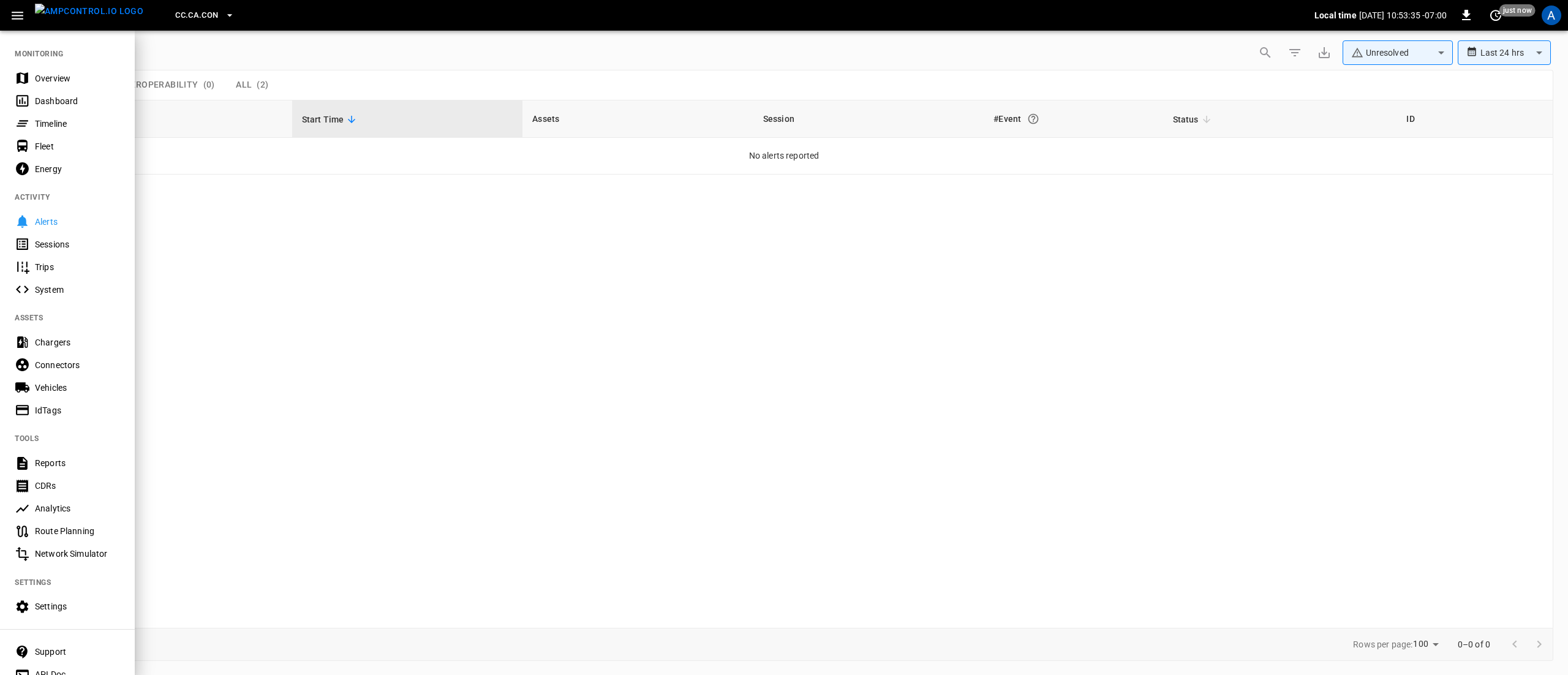
click at [49, 80] on div "Overview" at bounding box center [77, 78] width 85 height 13
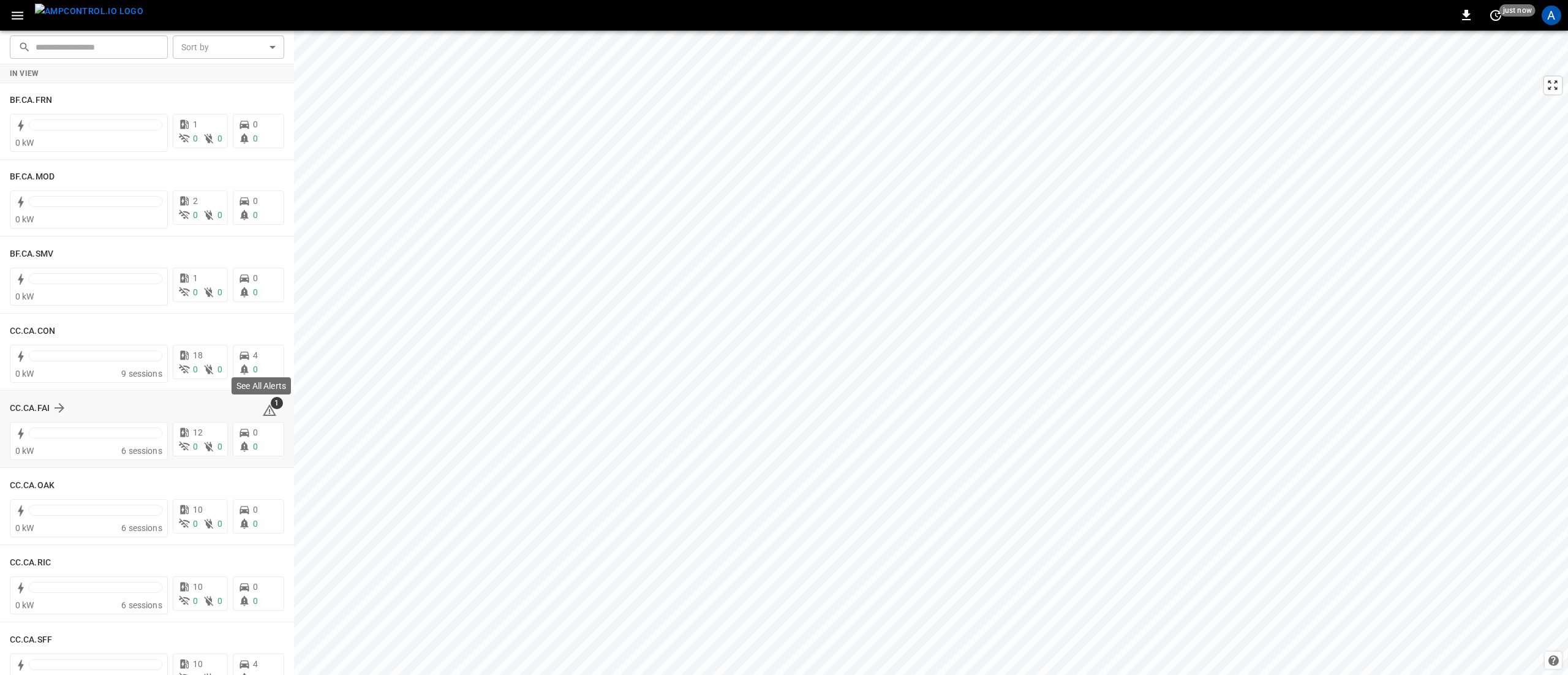
click at [271, 405] on span "1" at bounding box center [277, 402] width 13 height 13
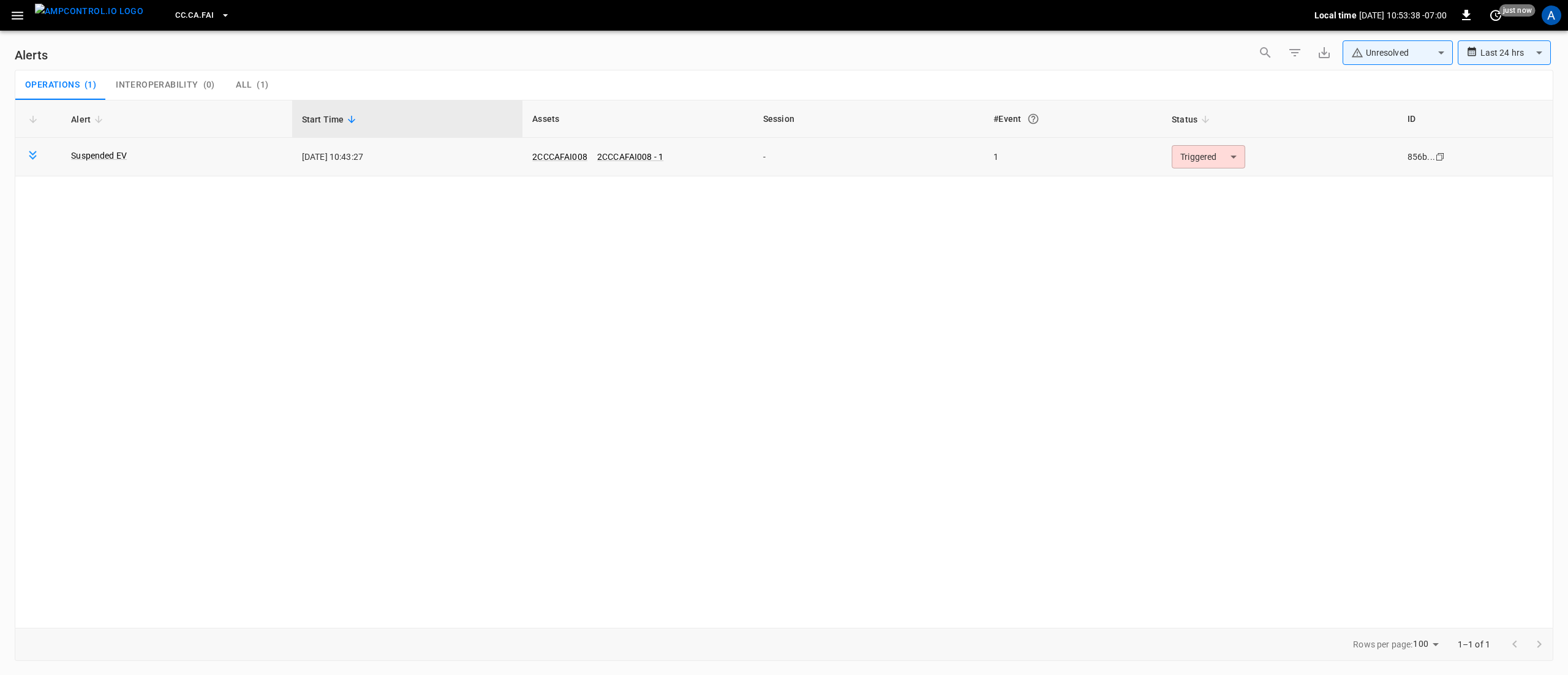
click at [1215, 162] on body "**********" at bounding box center [784, 335] width 1568 height 670
click at [1215, 181] on li "Resolved" at bounding box center [1206, 187] width 78 height 21
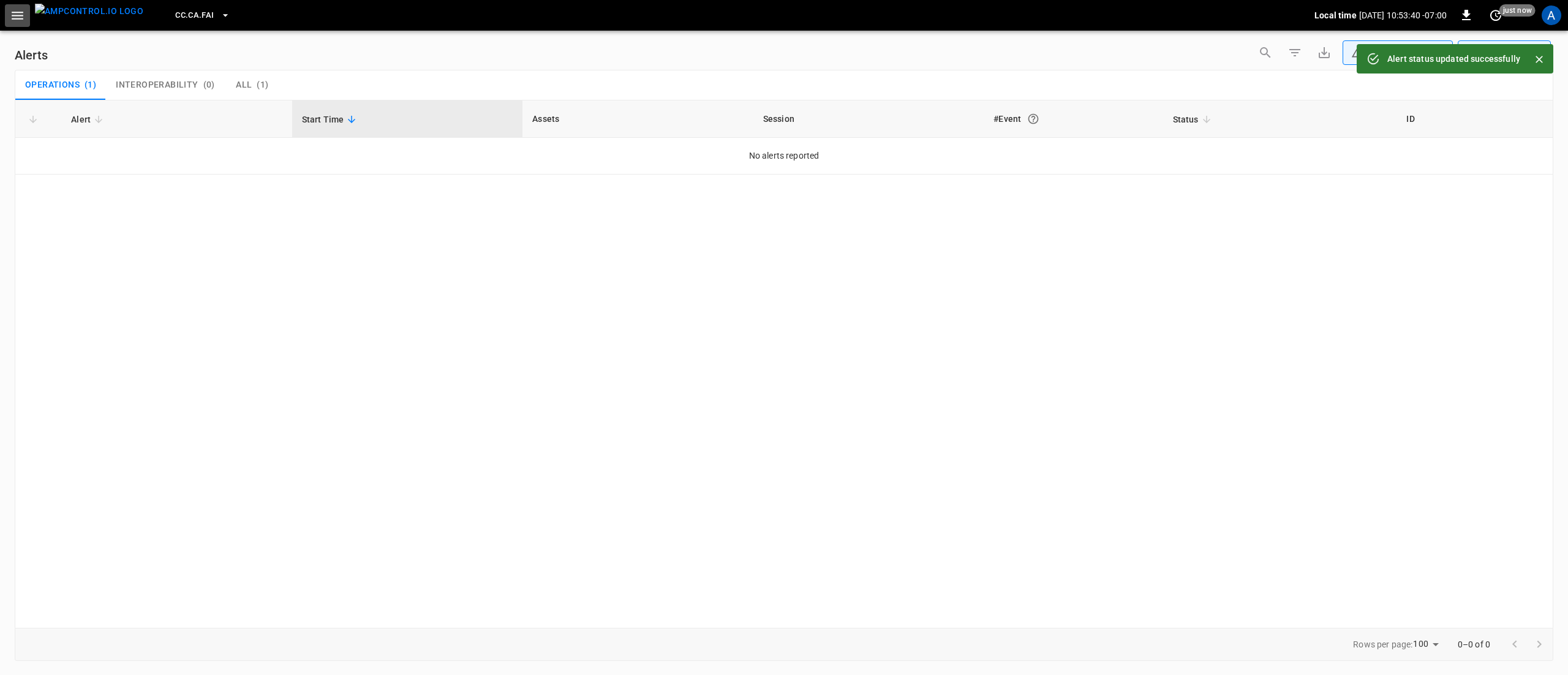
click at [16, 9] on icon "button" at bounding box center [17, 15] width 15 height 15
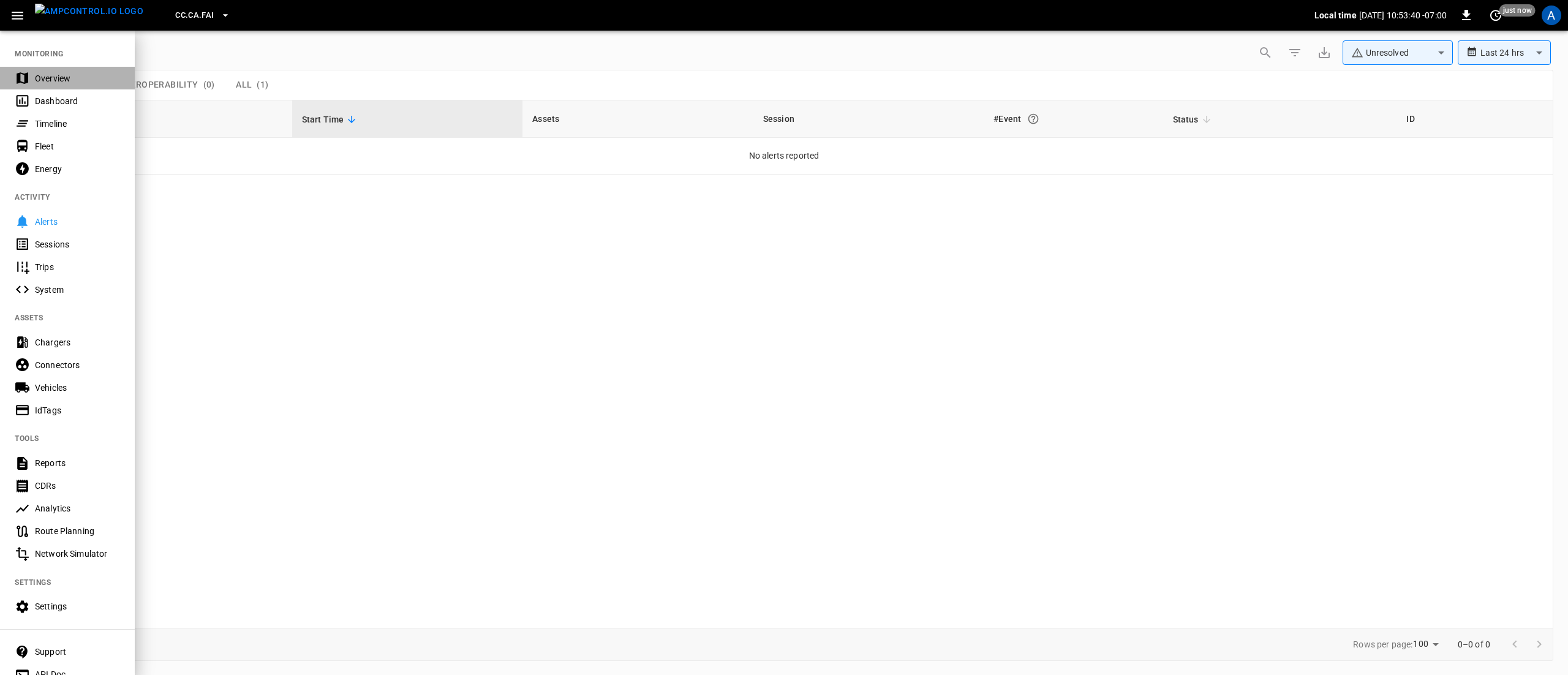
click at [40, 85] on div "Overview" at bounding box center [68, 77] width 135 height 22
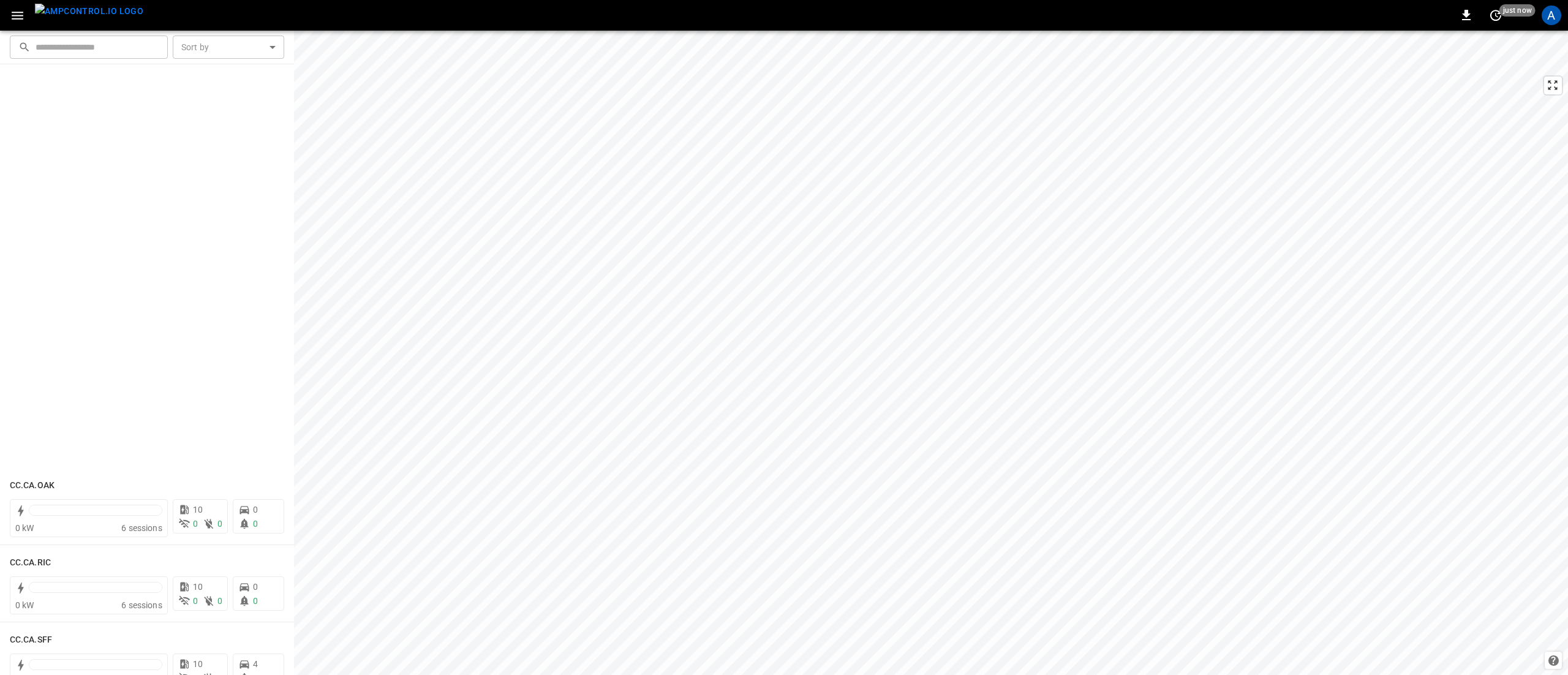
scroll to position [612, 0]
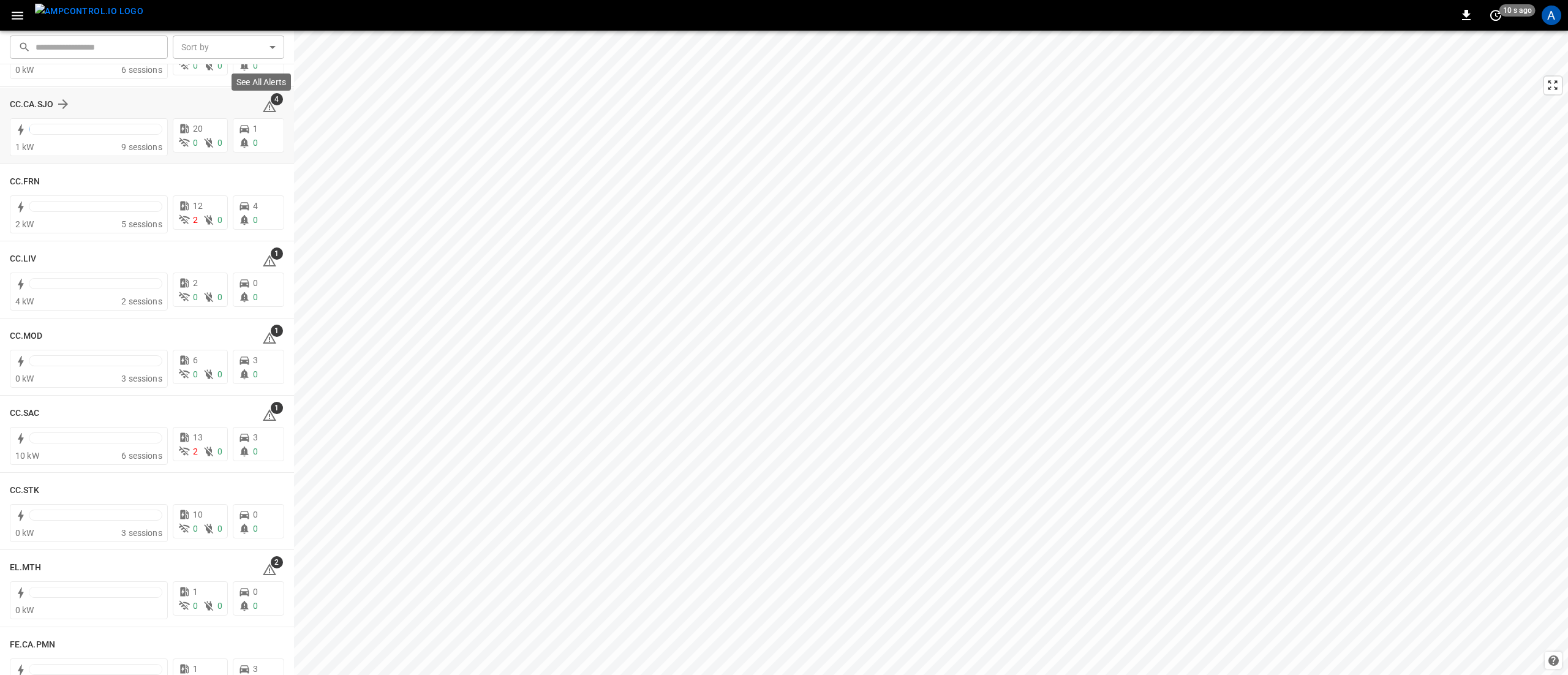
click at [263, 107] on icon at bounding box center [269, 106] width 14 height 14
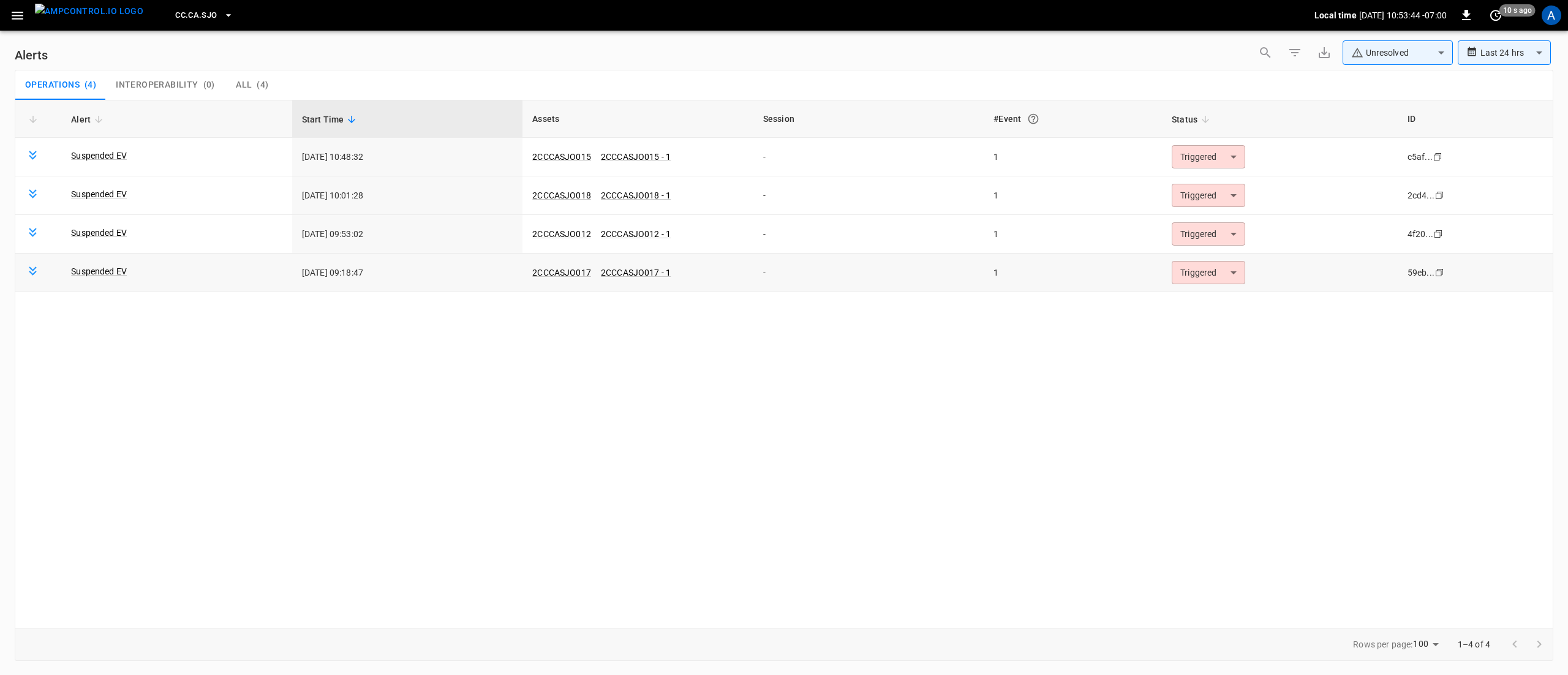
click at [1225, 266] on body "**********" at bounding box center [784, 335] width 1568 height 670
click at [1222, 298] on li "Resolved" at bounding box center [1206, 304] width 78 height 21
click at [1210, 242] on body "**********" at bounding box center [784, 335] width 1568 height 670
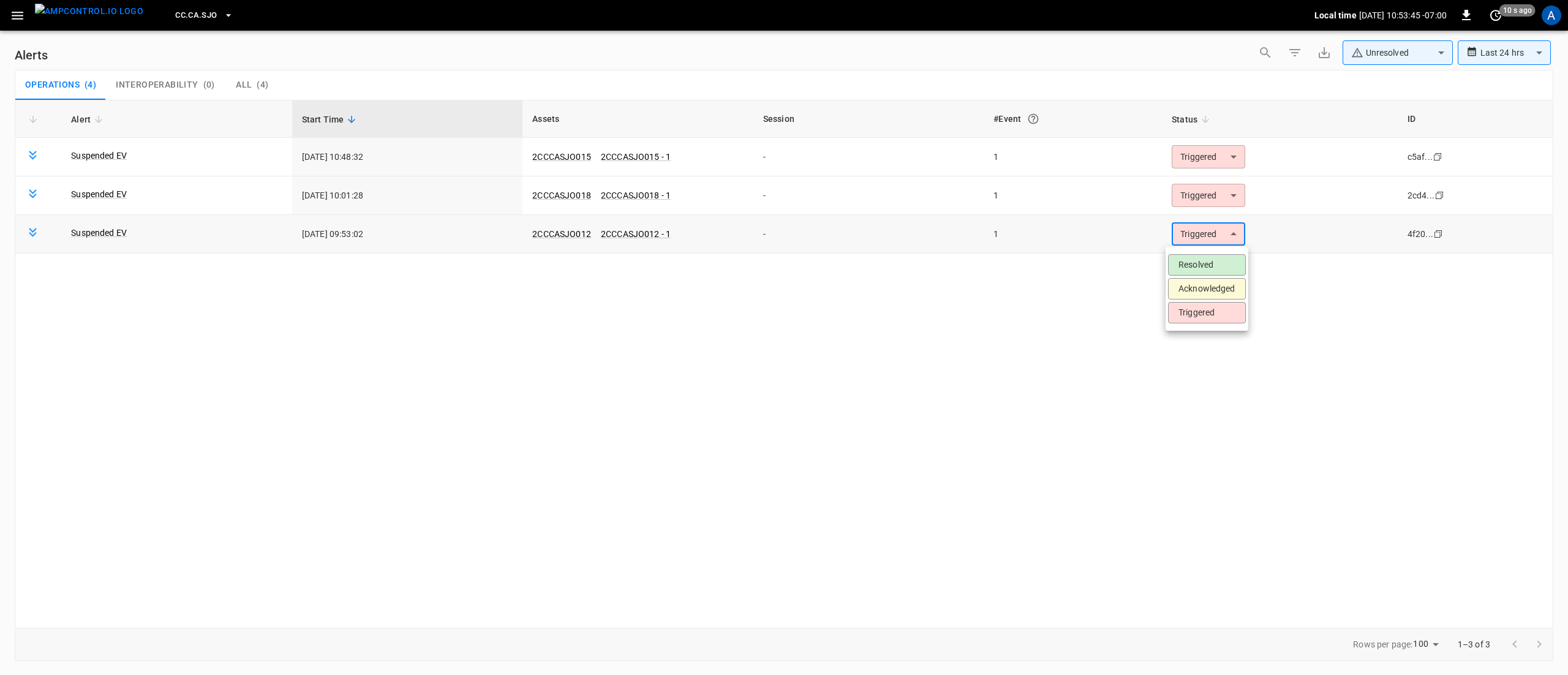
click at [1210, 267] on li "Resolved" at bounding box center [1206, 265] width 78 height 21
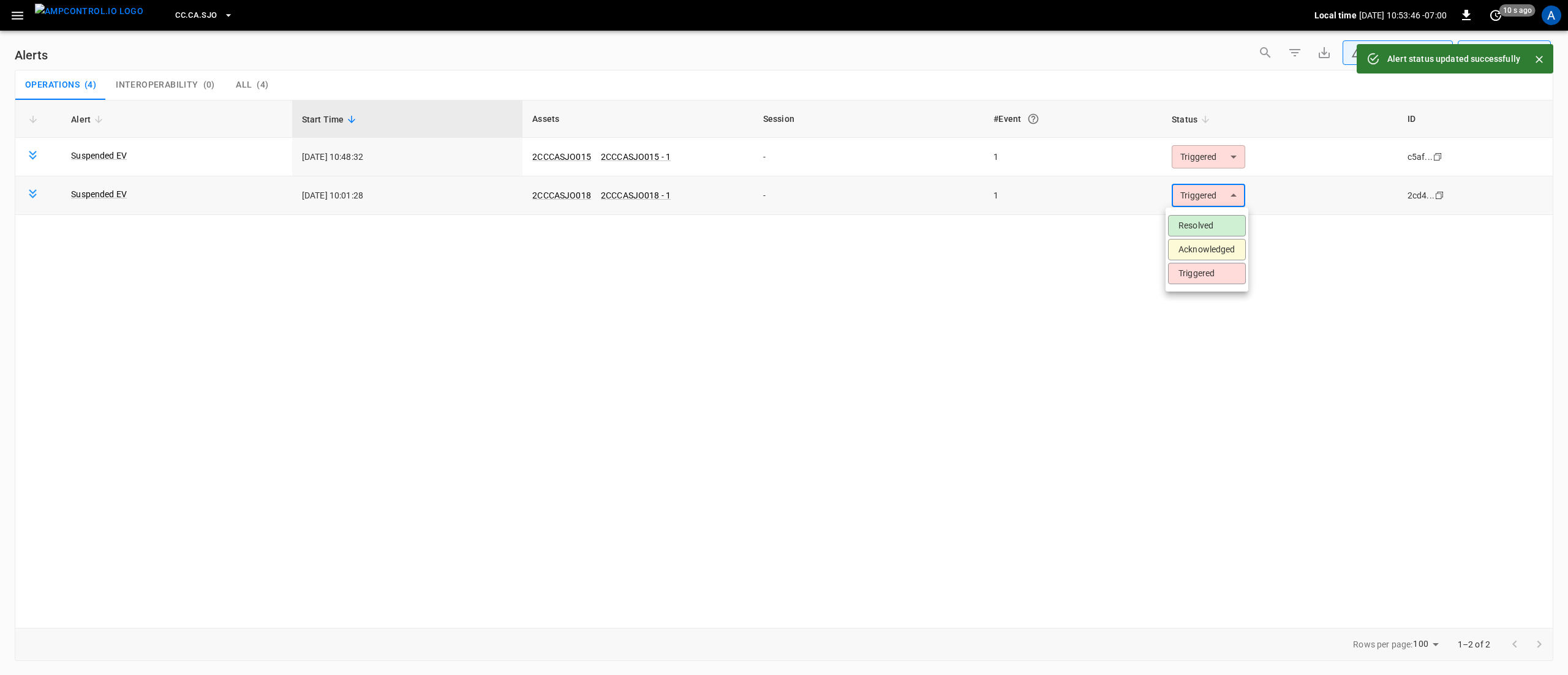
click at [1201, 207] on body "**********" at bounding box center [784, 335] width 1568 height 670
click at [1201, 224] on li "Resolved" at bounding box center [1206, 226] width 78 height 21
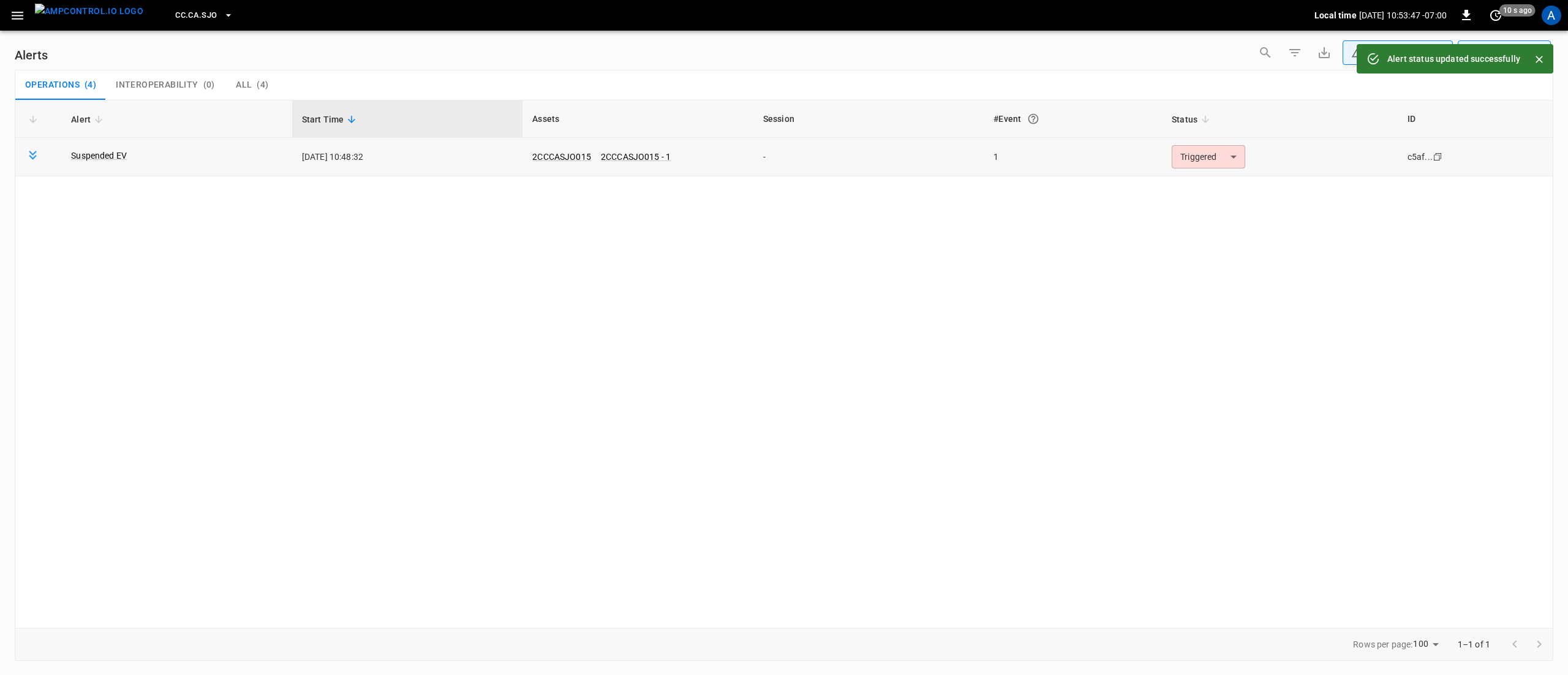
click at [1203, 161] on body "**********" at bounding box center [784, 335] width 1568 height 670
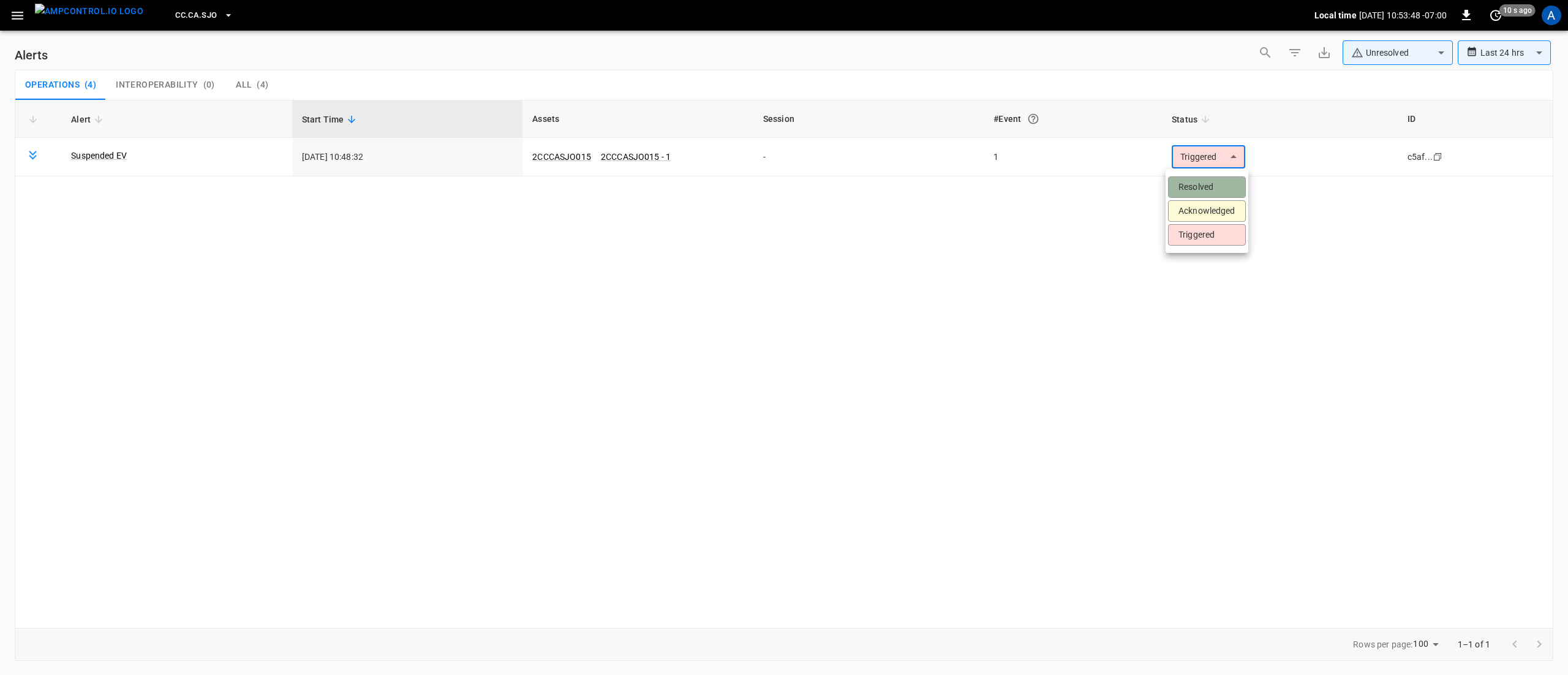
click at [1203, 177] on li "Resolved" at bounding box center [1206, 187] width 78 height 21
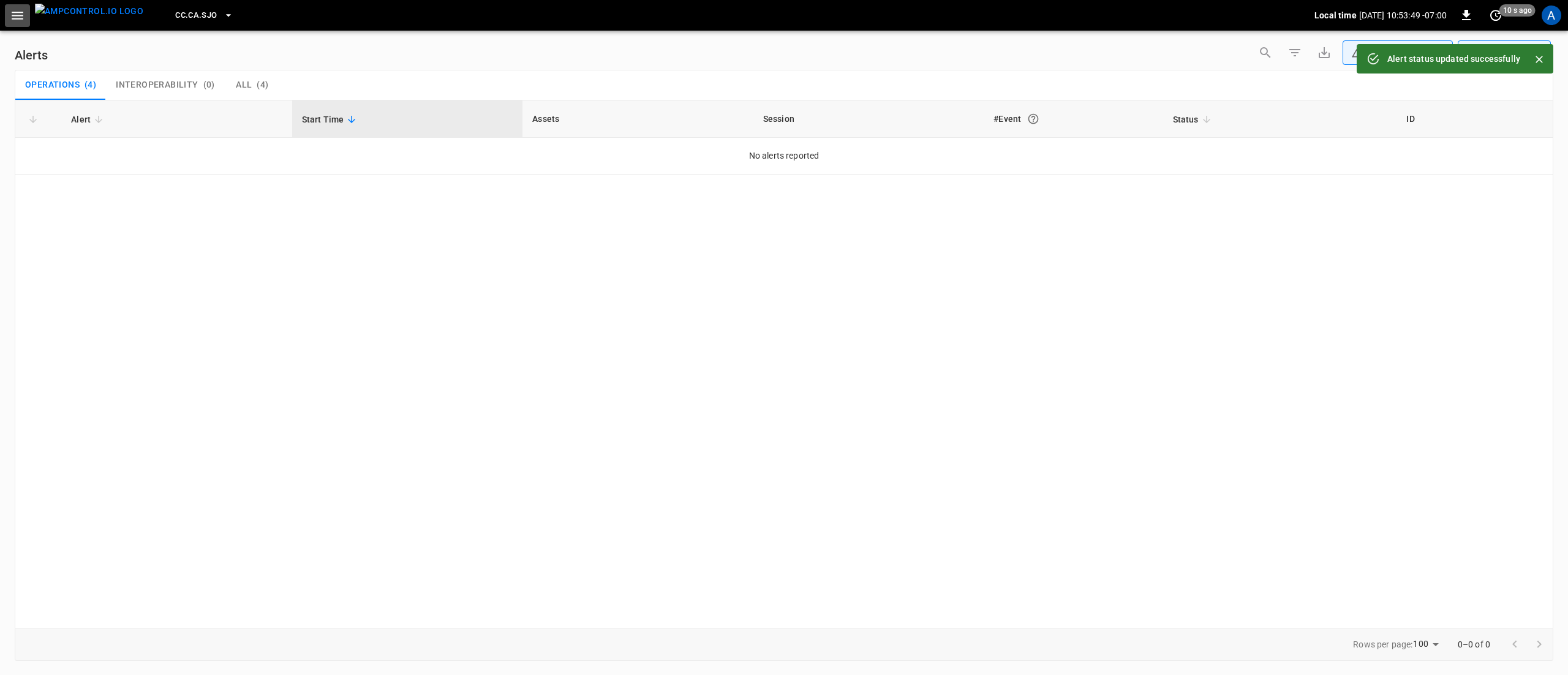
click at [17, 23] on button "button" at bounding box center [17, 14] width 25 height 22
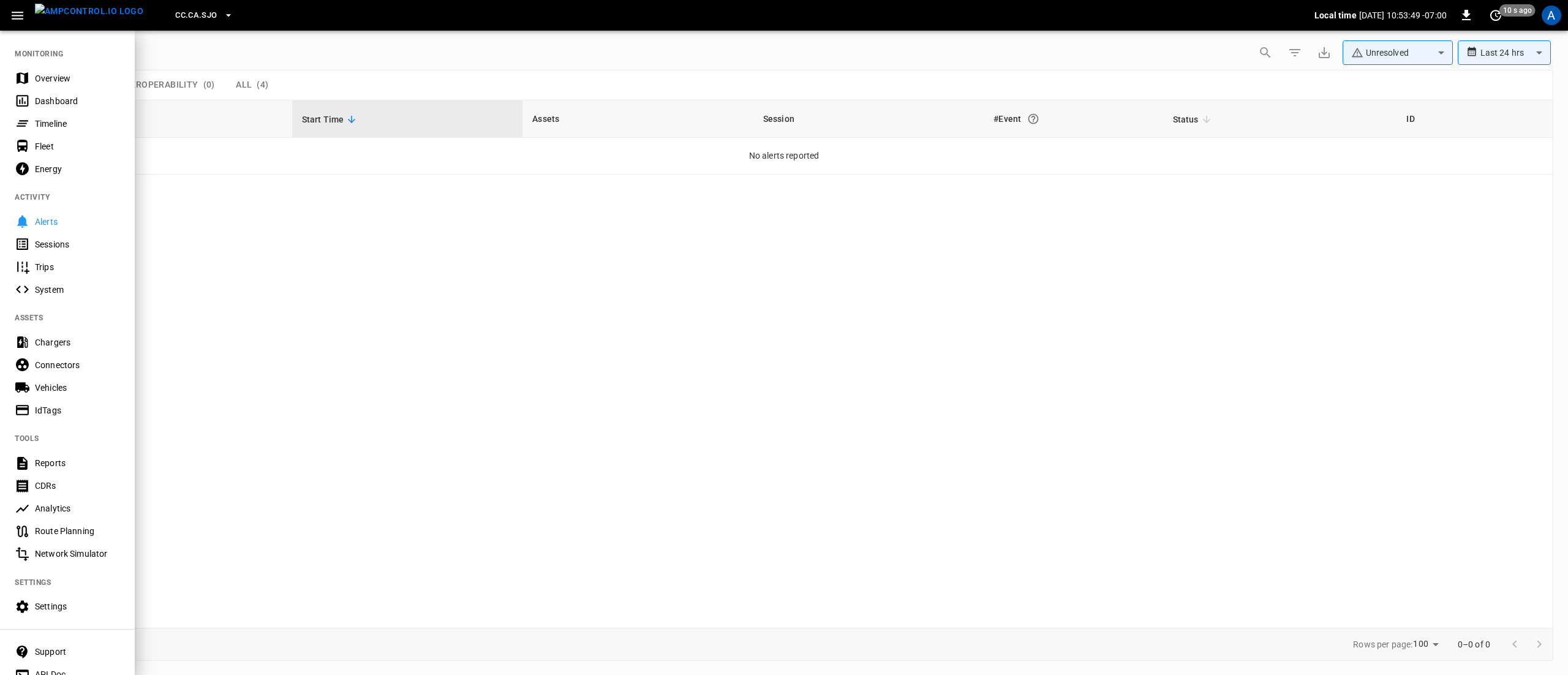
click at [49, 74] on div "Overview" at bounding box center [77, 78] width 85 height 13
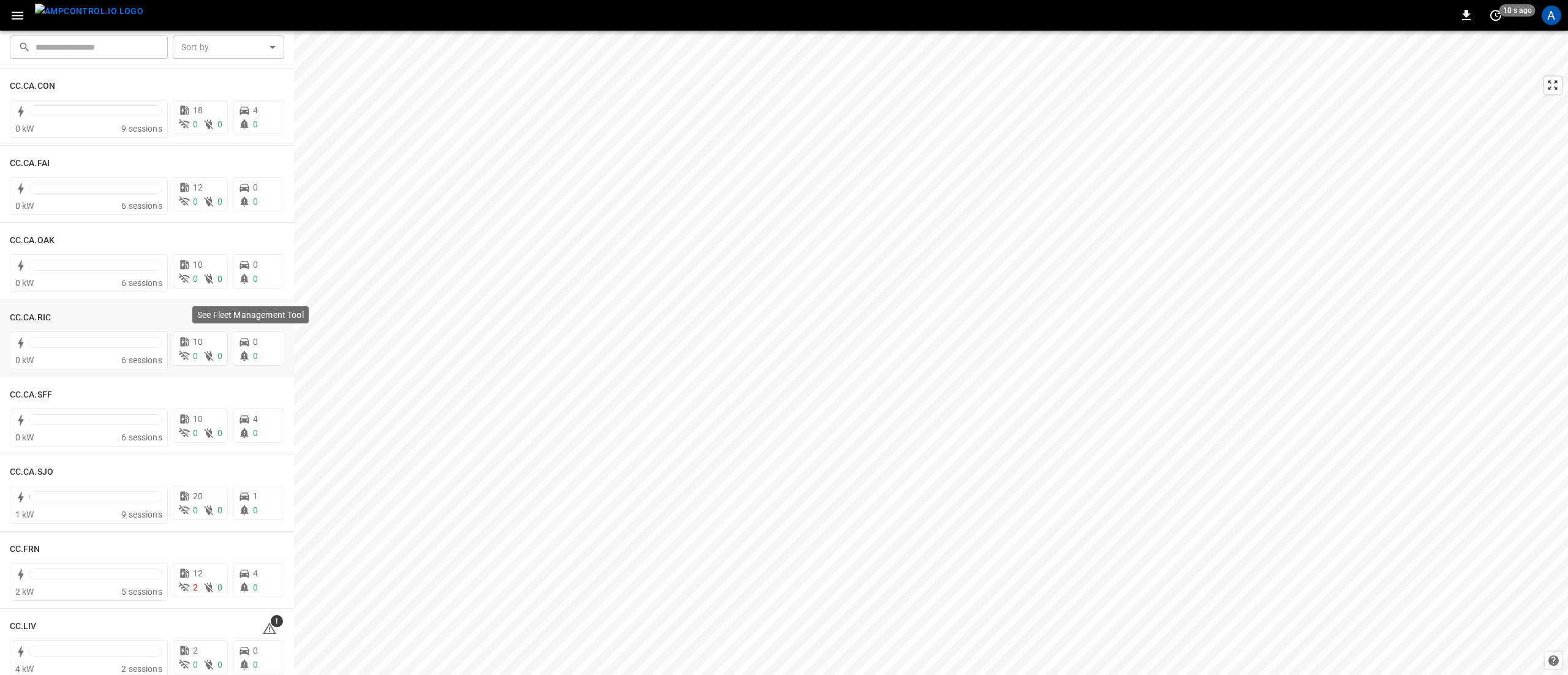
scroll to position [612, 0]
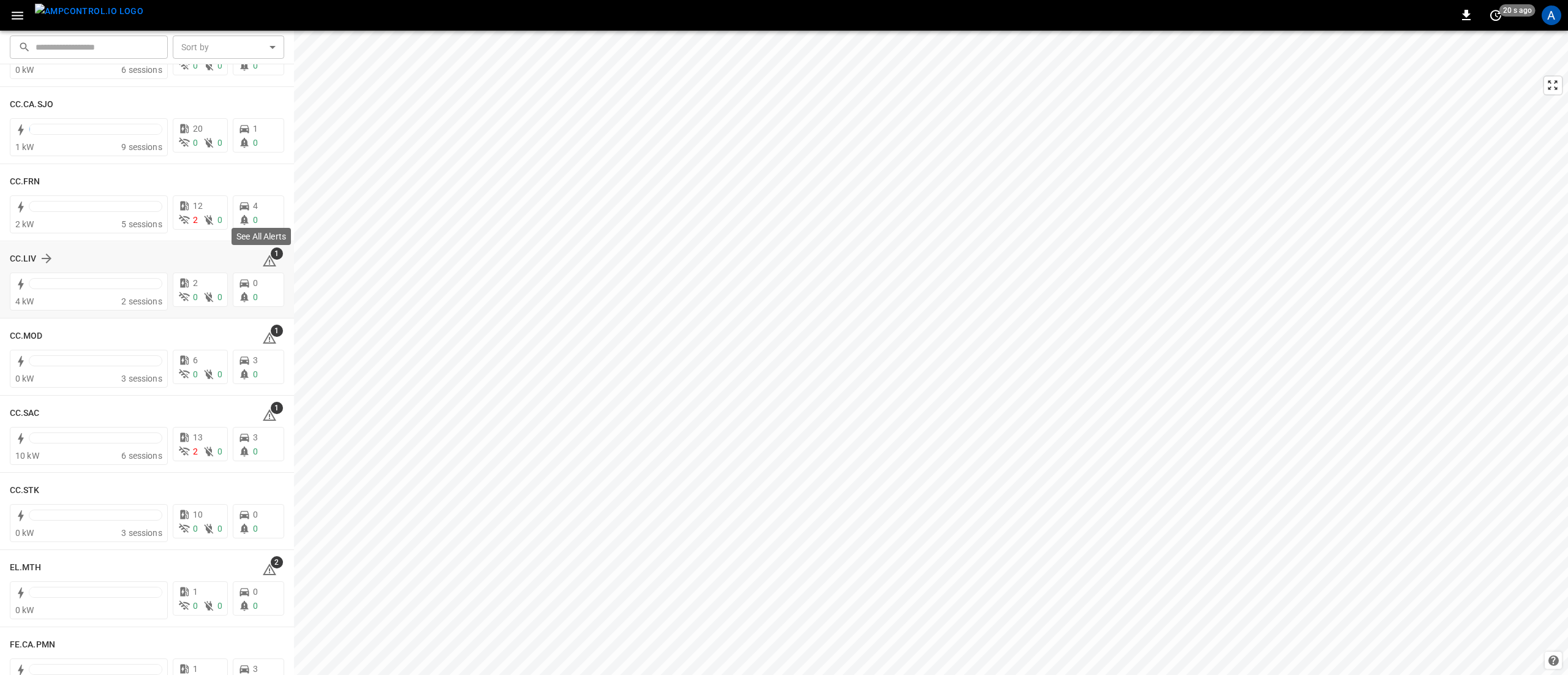
click at [263, 259] on icon at bounding box center [269, 260] width 14 height 12
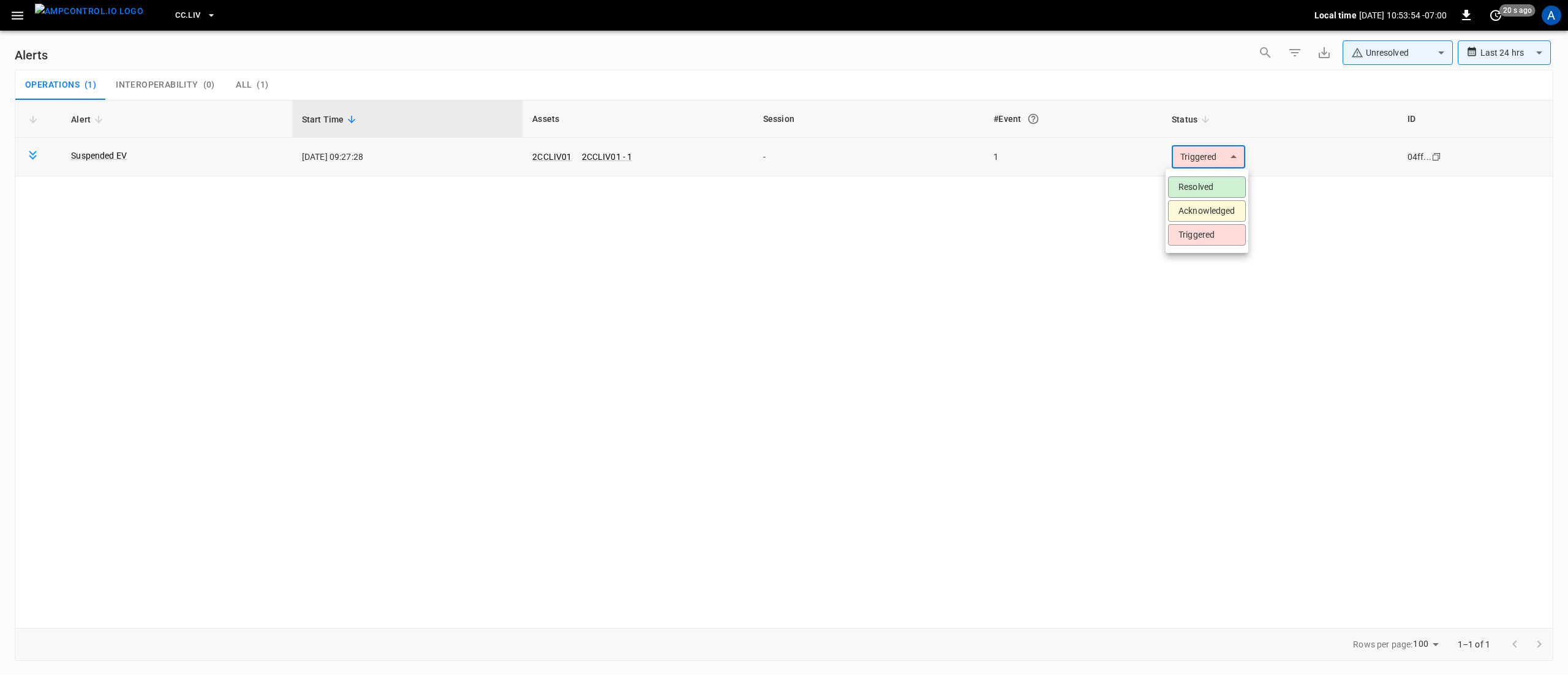
click at [1215, 158] on body "**********" at bounding box center [784, 335] width 1568 height 670
click at [1223, 185] on li "Resolved" at bounding box center [1206, 187] width 78 height 21
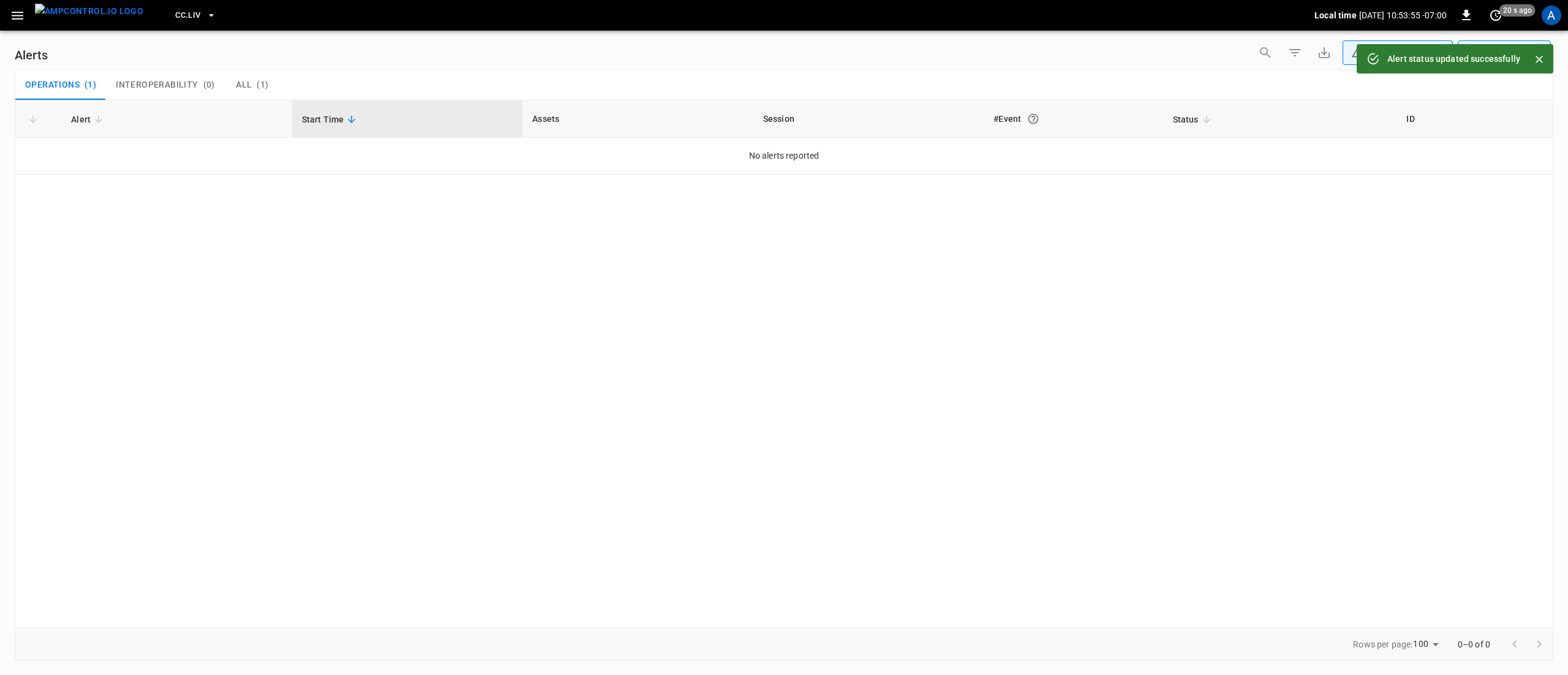
click at [13, 16] on icon "button" at bounding box center [17, 15] width 15 height 15
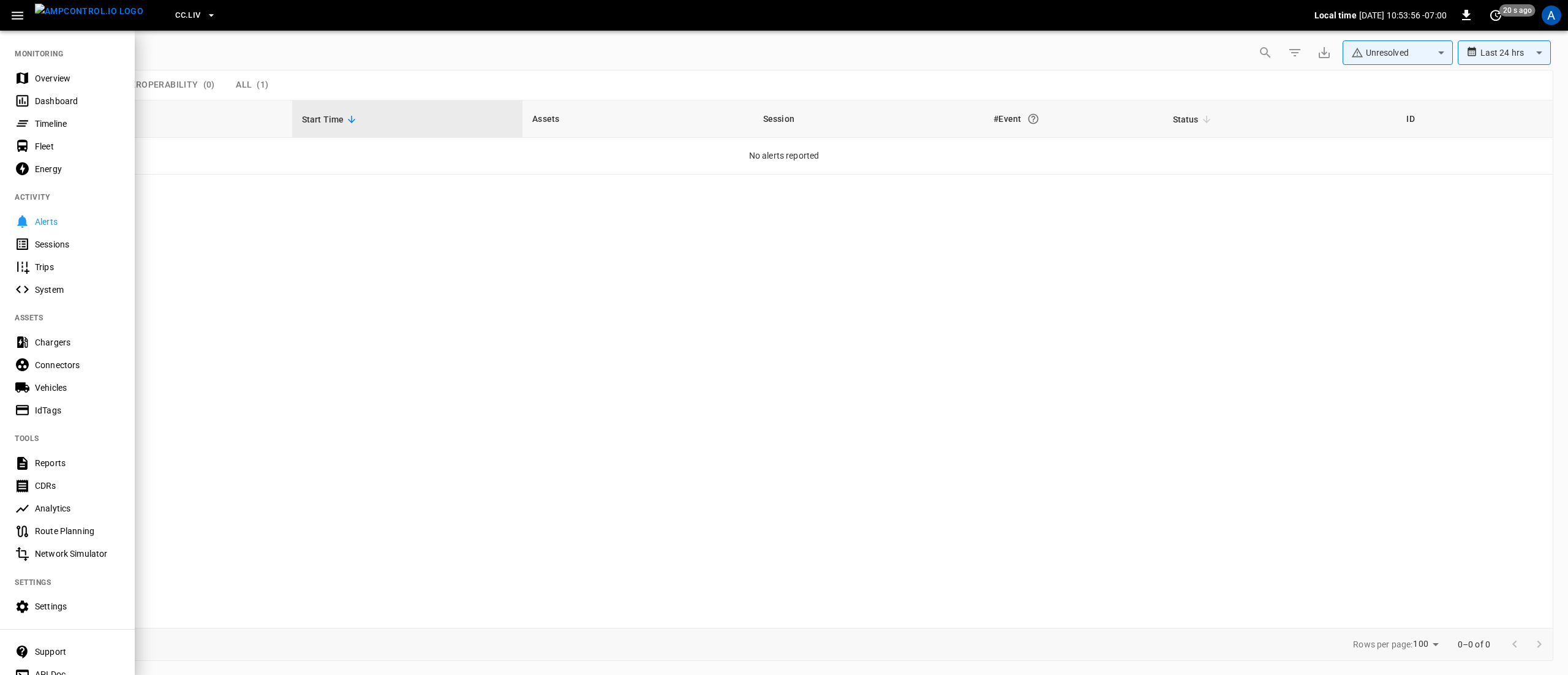
click at [44, 75] on div "Overview" at bounding box center [77, 78] width 85 height 13
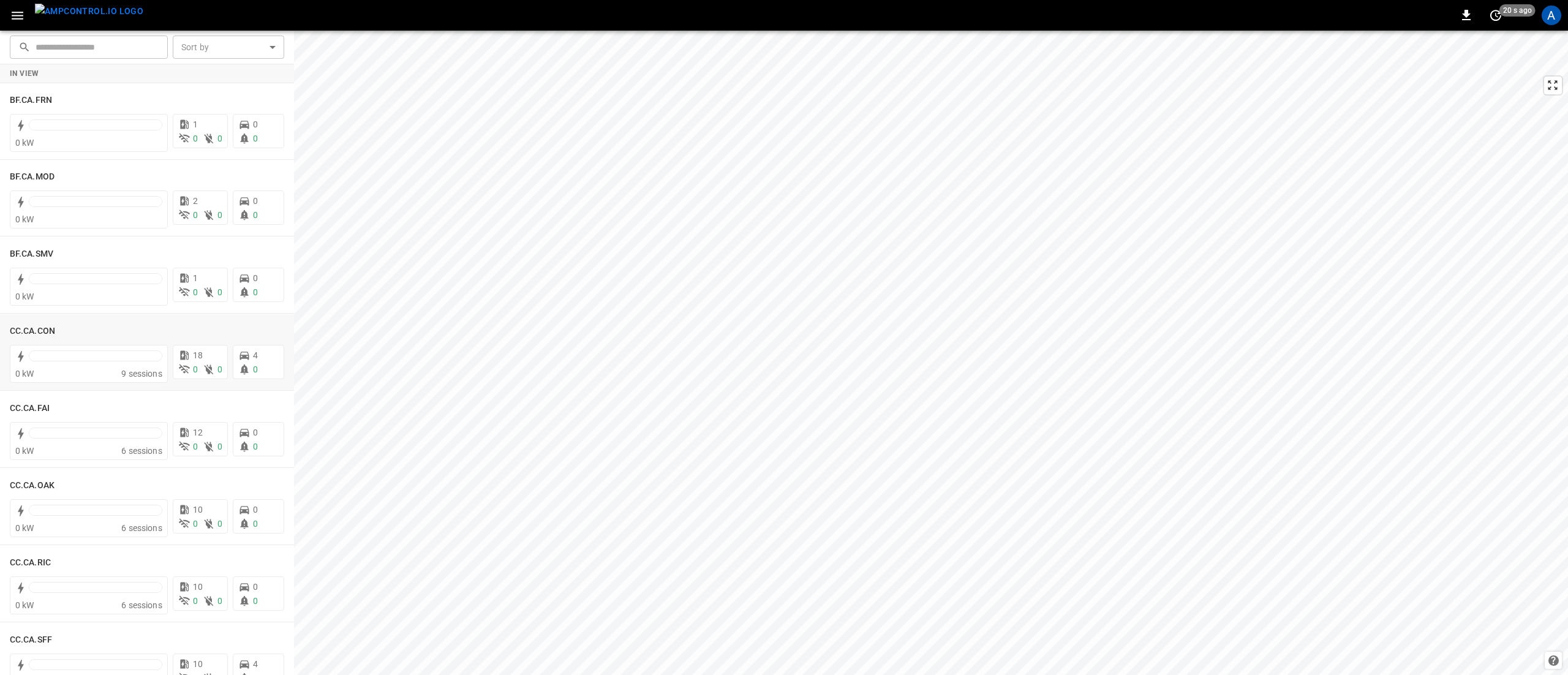
scroll to position [612, 0]
click at [262, 337] on icon at bounding box center [269, 338] width 14 height 12
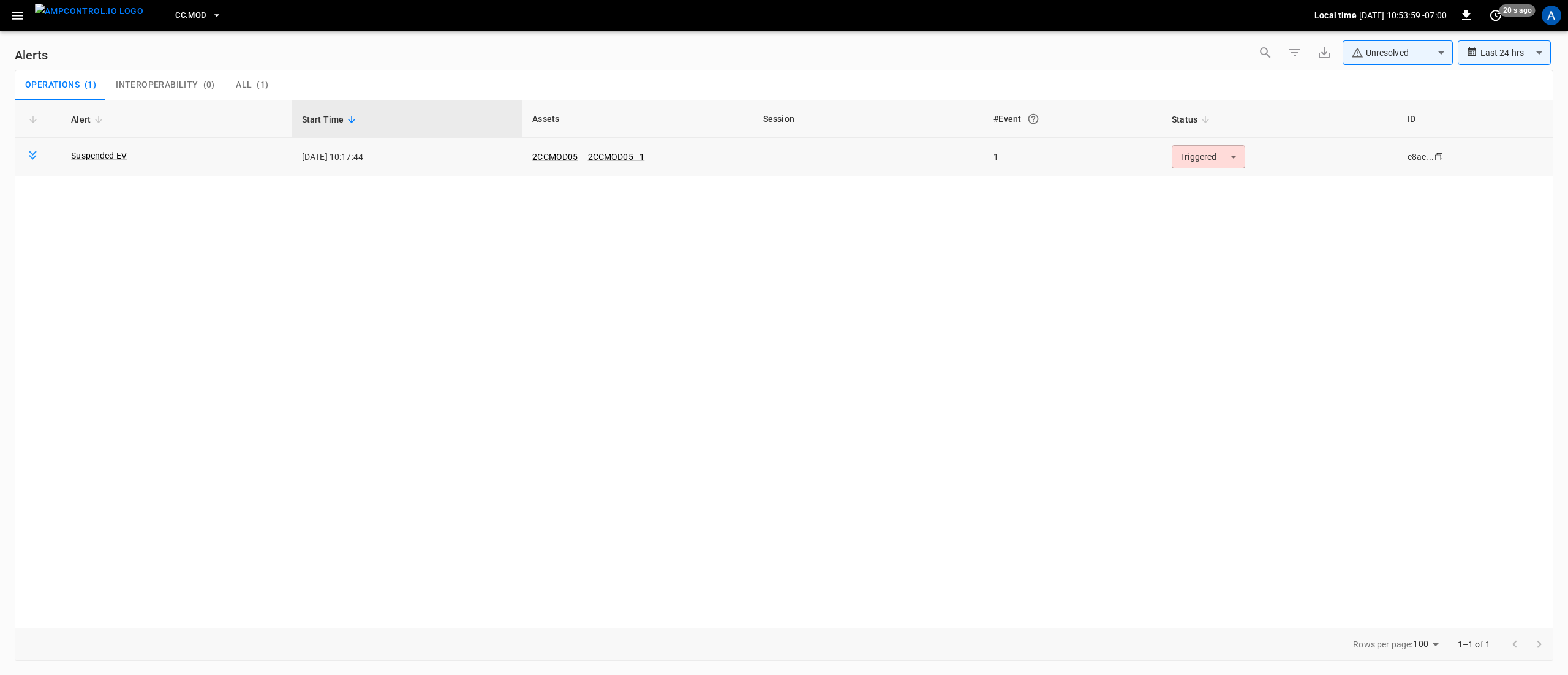
click at [1212, 156] on body "**********" at bounding box center [784, 335] width 1568 height 670
click at [1211, 185] on li "Resolved" at bounding box center [1206, 187] width 78 height 21
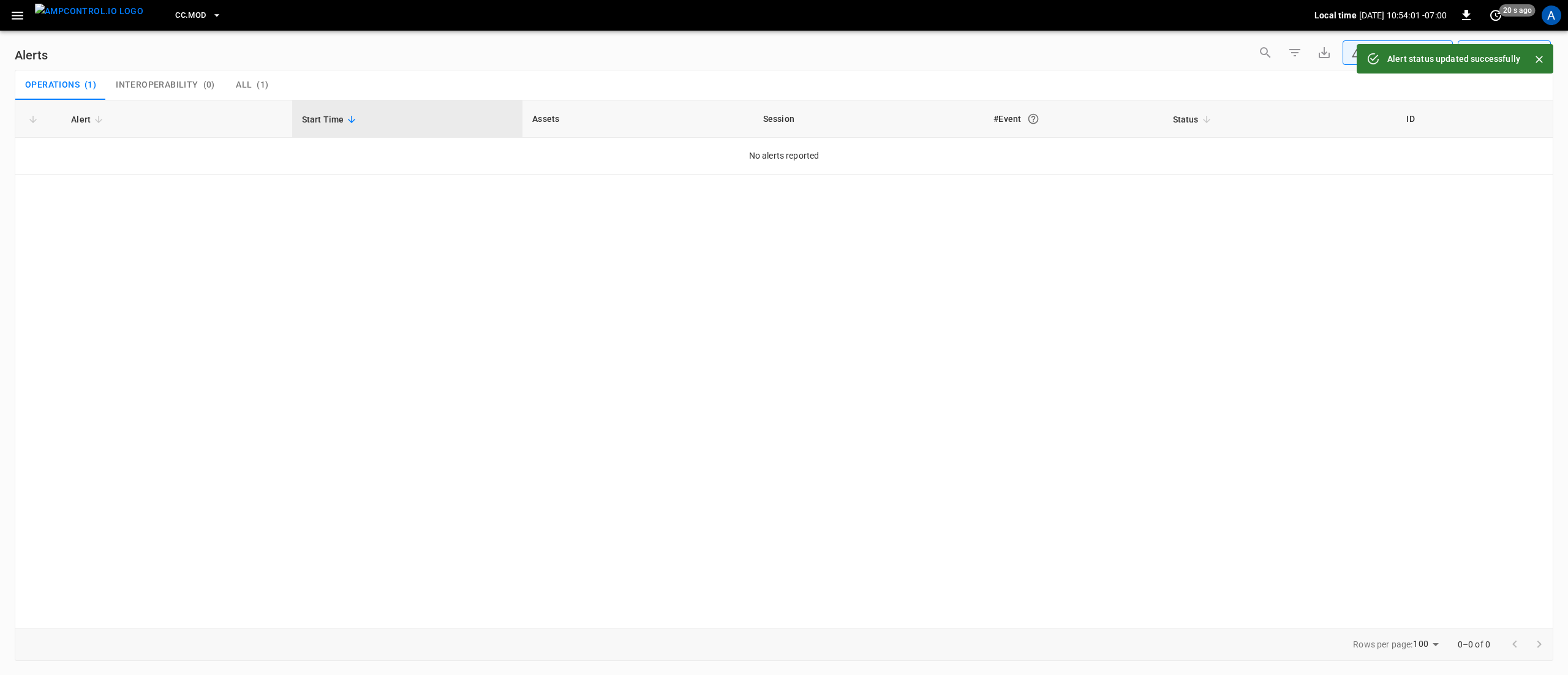
click at [5, 14] on button "button" at bounding box center [17, 14] width 25 height 22
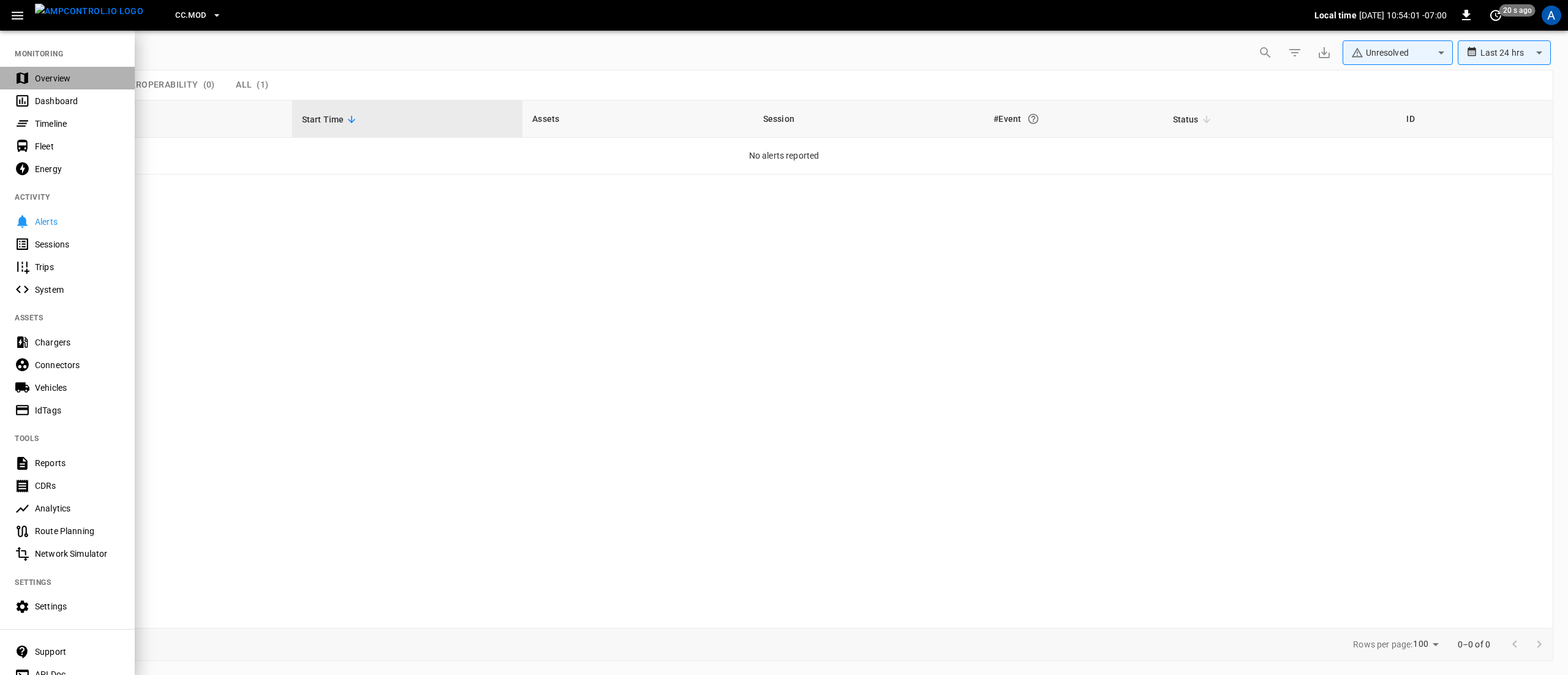
click at [59, 76] on div "Overview" at bounding box center [77, 78] width 85 height 13
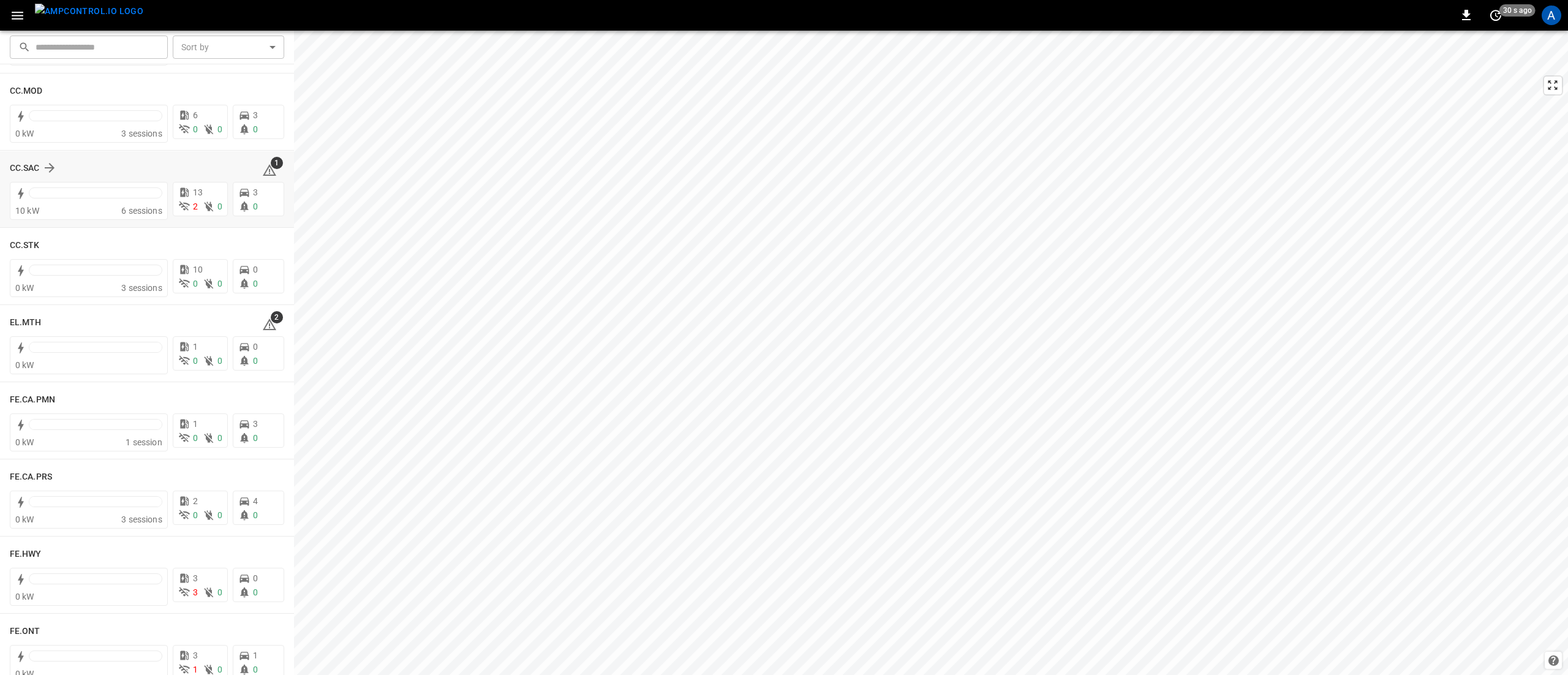
scroll to position [735, 0]
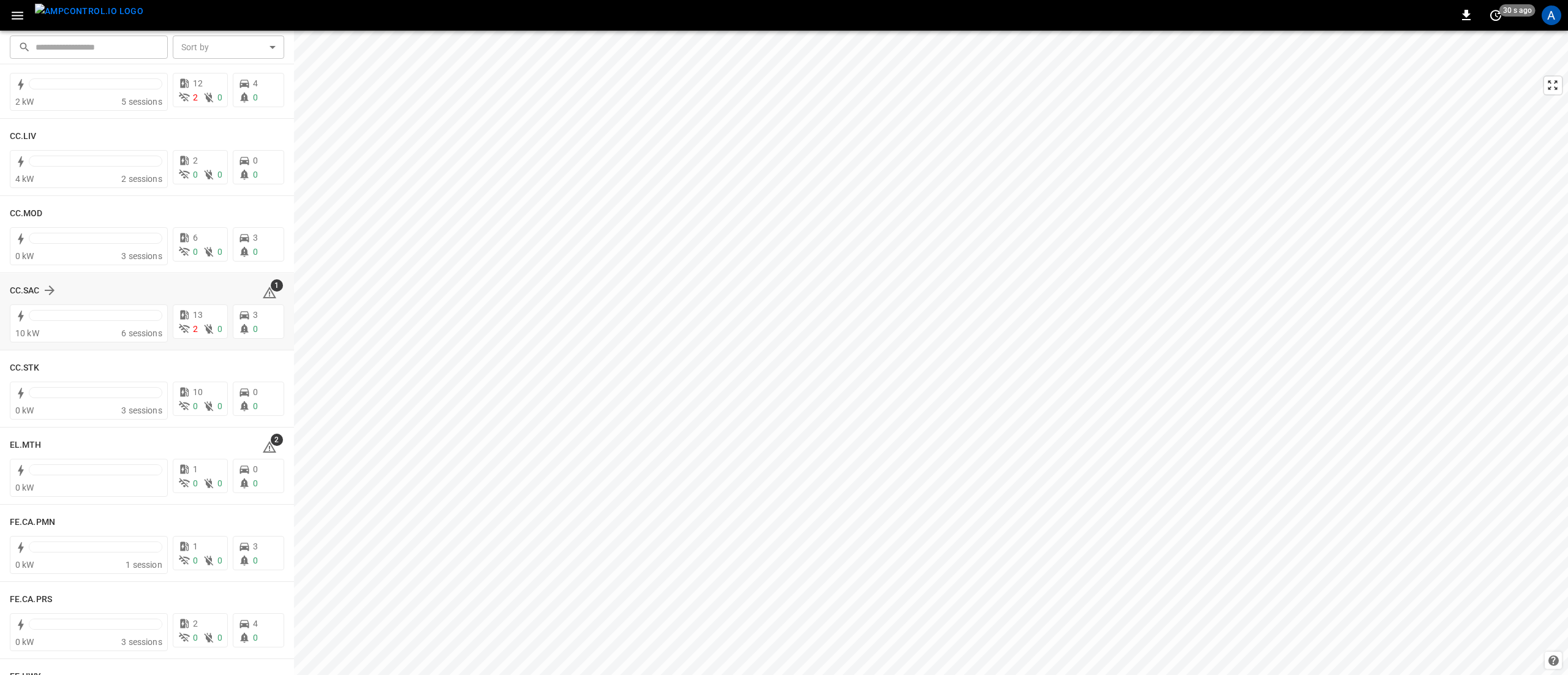
click at [264, 290] on icon at bounding box center [269, 292] width 14 height 14
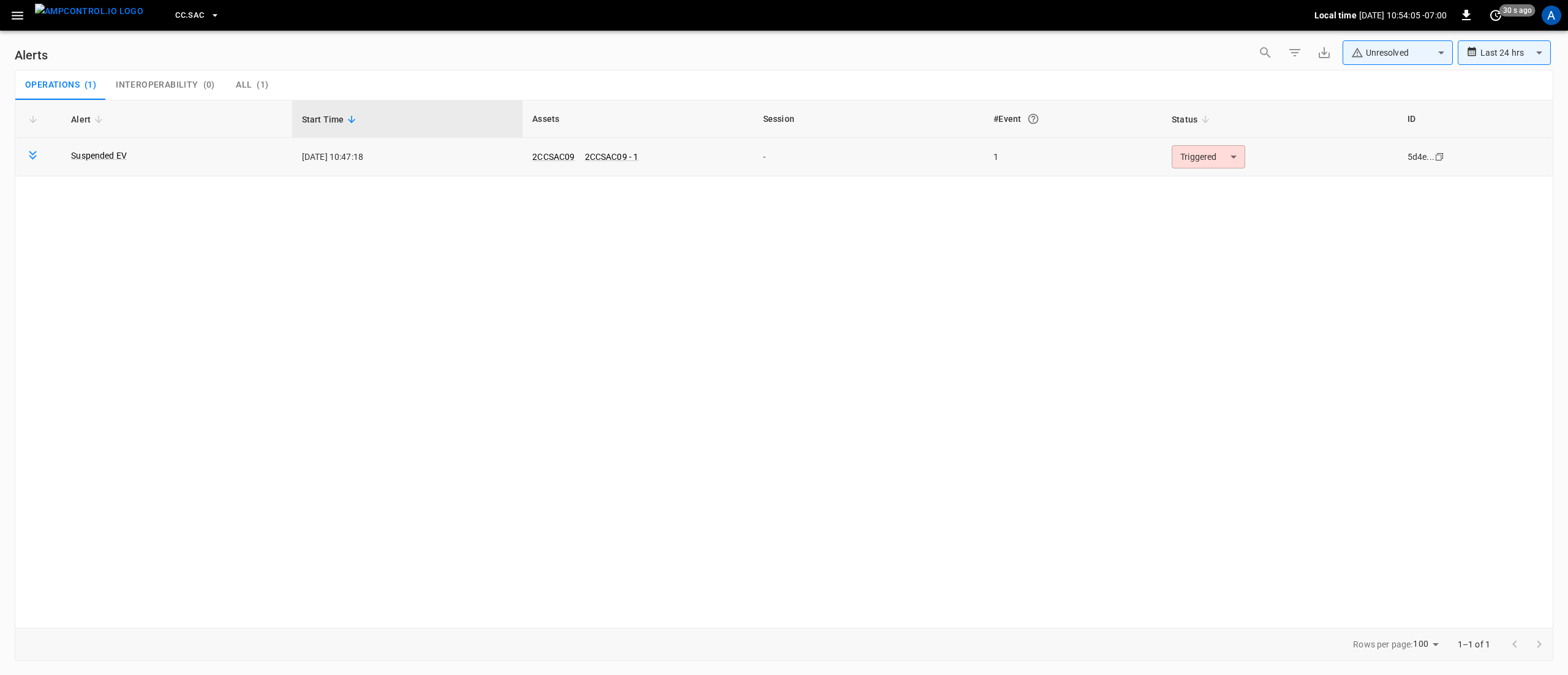
click at [1201, 158] on body "**********" at bounding box center [784, 335] width 1568 height 670
click at [1206, 189] on li "Resolved" at bounding box center [1206, 187] width 78 height 21
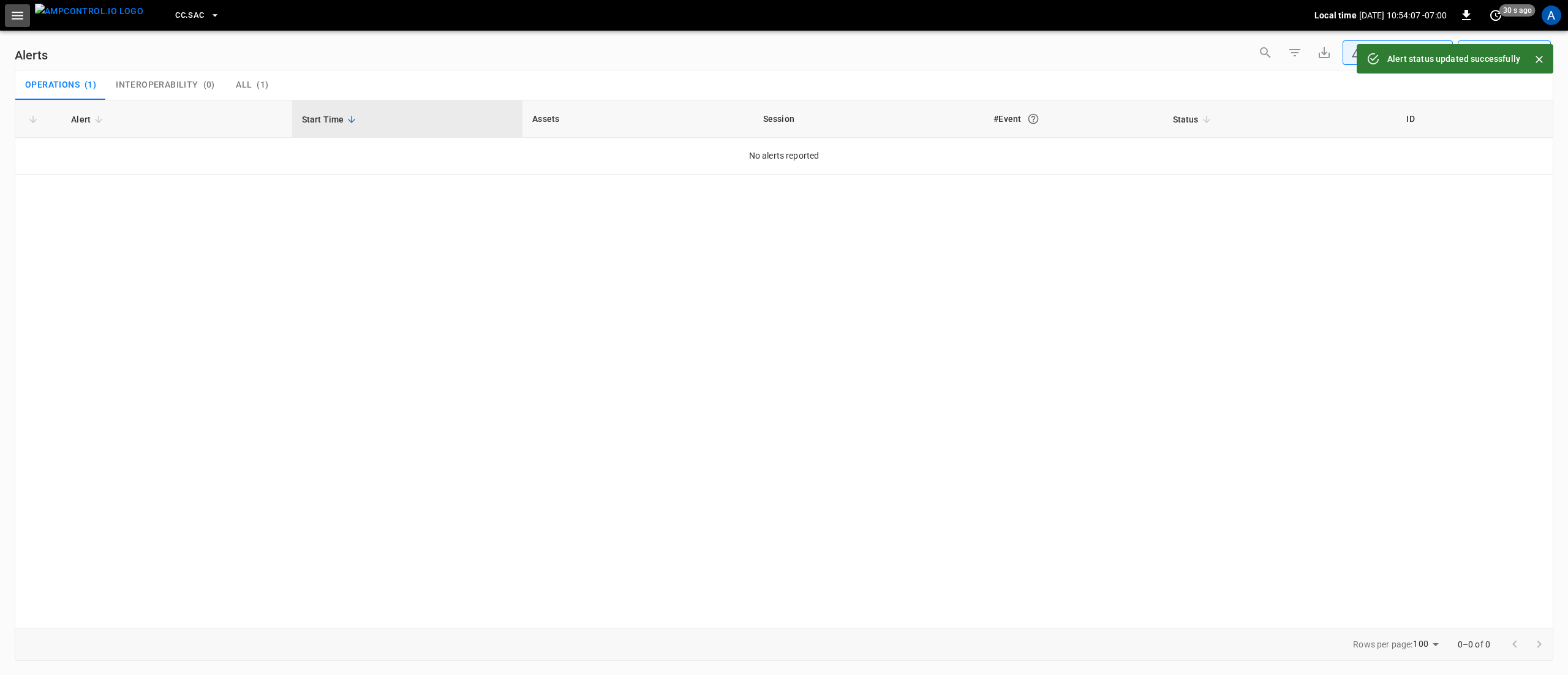
click at [9, 14] on button "button" at bounding box center [17, 14] width 25 height 22
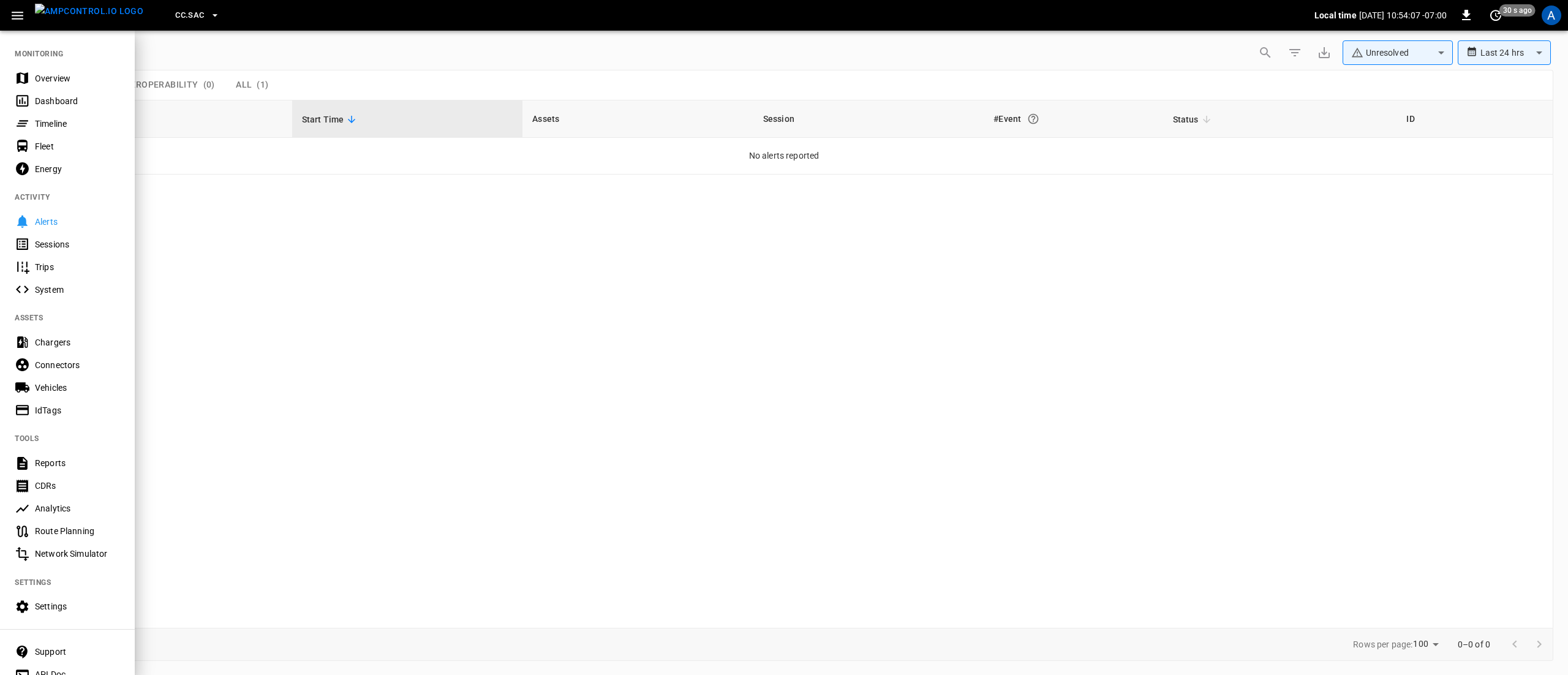
click at [65, 78] on div "Overview" at bounding box center [77, 78] width 85 height 13
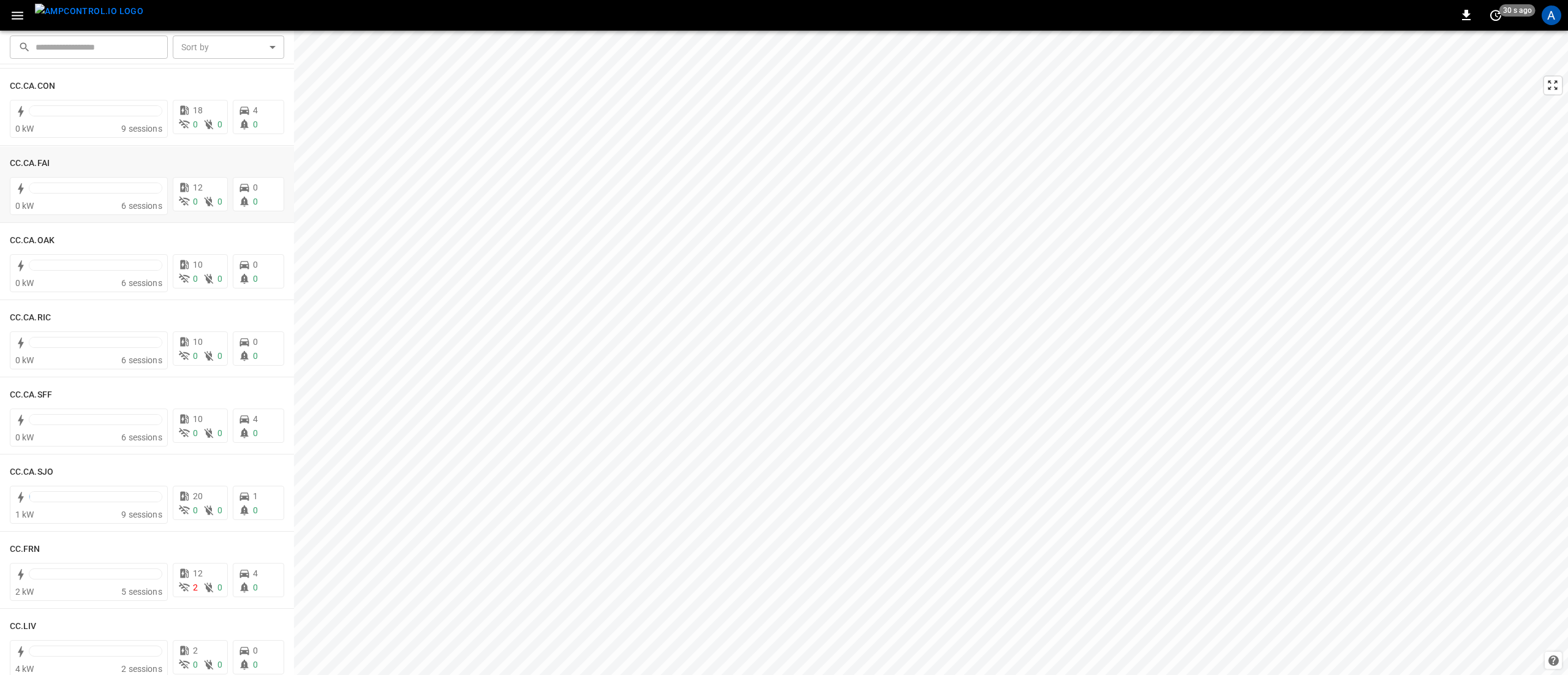
scroll to position [612, 0]
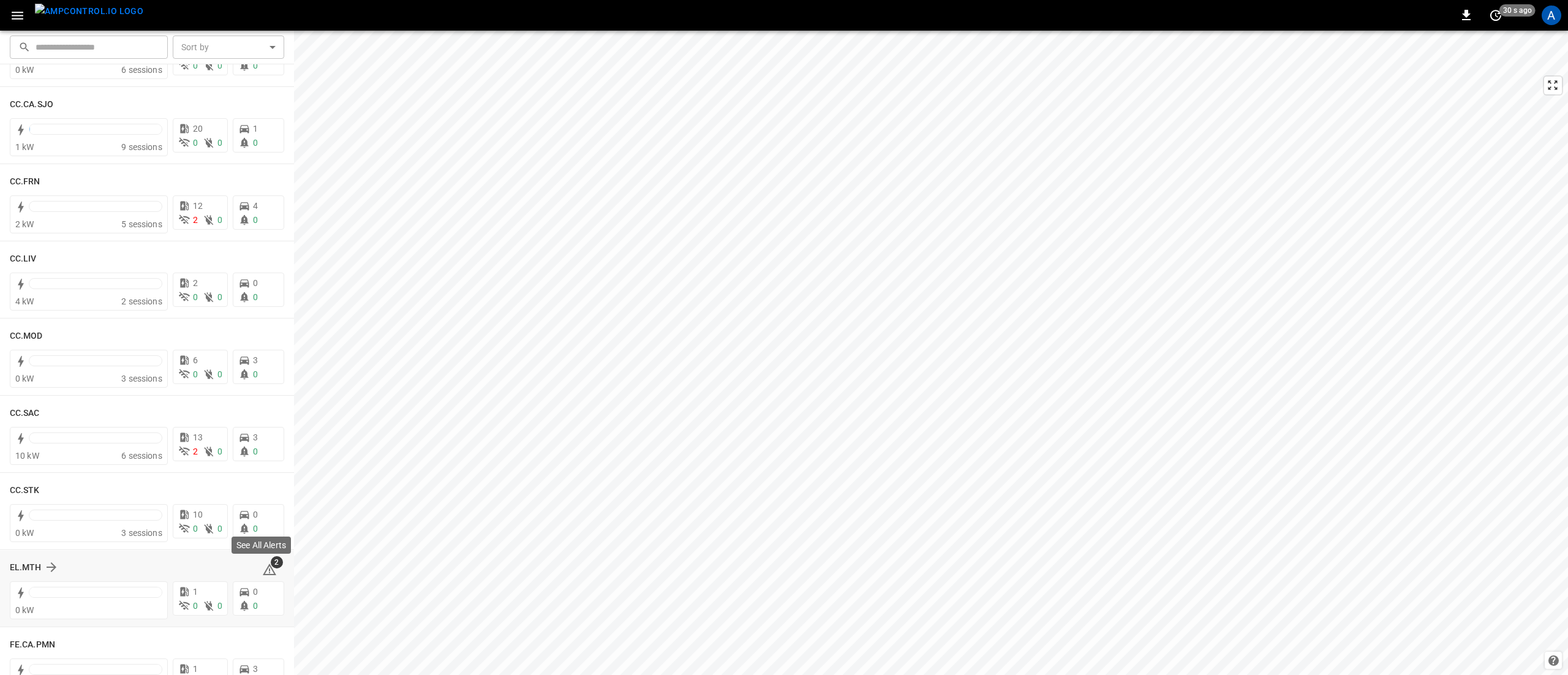
click at [271, 566] on span "2" at bounding box center [277, 562] width 13 height 13
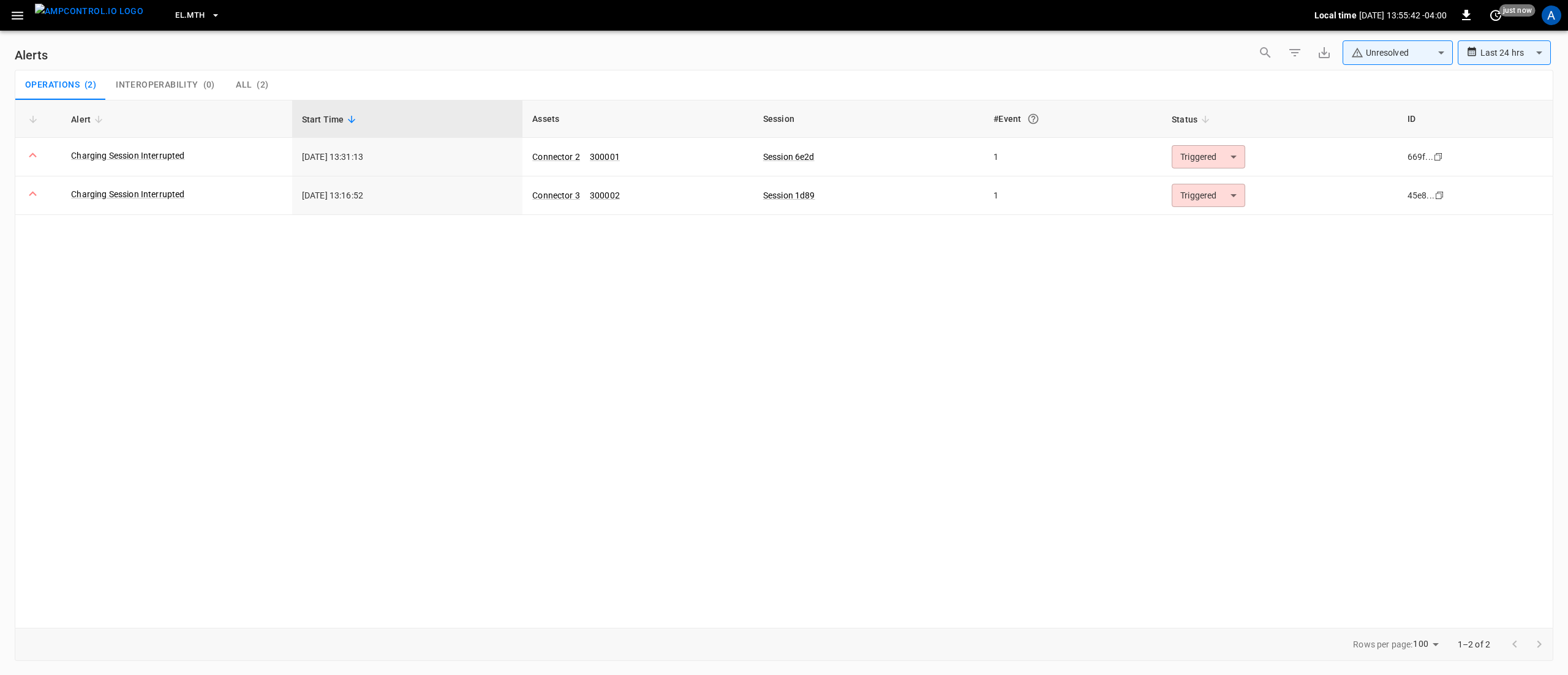
click at [1042, 363] on div "Alert Start Time Assets Session #Event Status ID Charging Session Interrupted […" at bounding box center [783, 364] width 1538 height 527
click at [1189, 192] on body "**********" at bounding box center [784, 335] width 1568 height 670
click at [1211, 224] on li "Resolved" at bounding box center [1206, 226] width 78 height 21
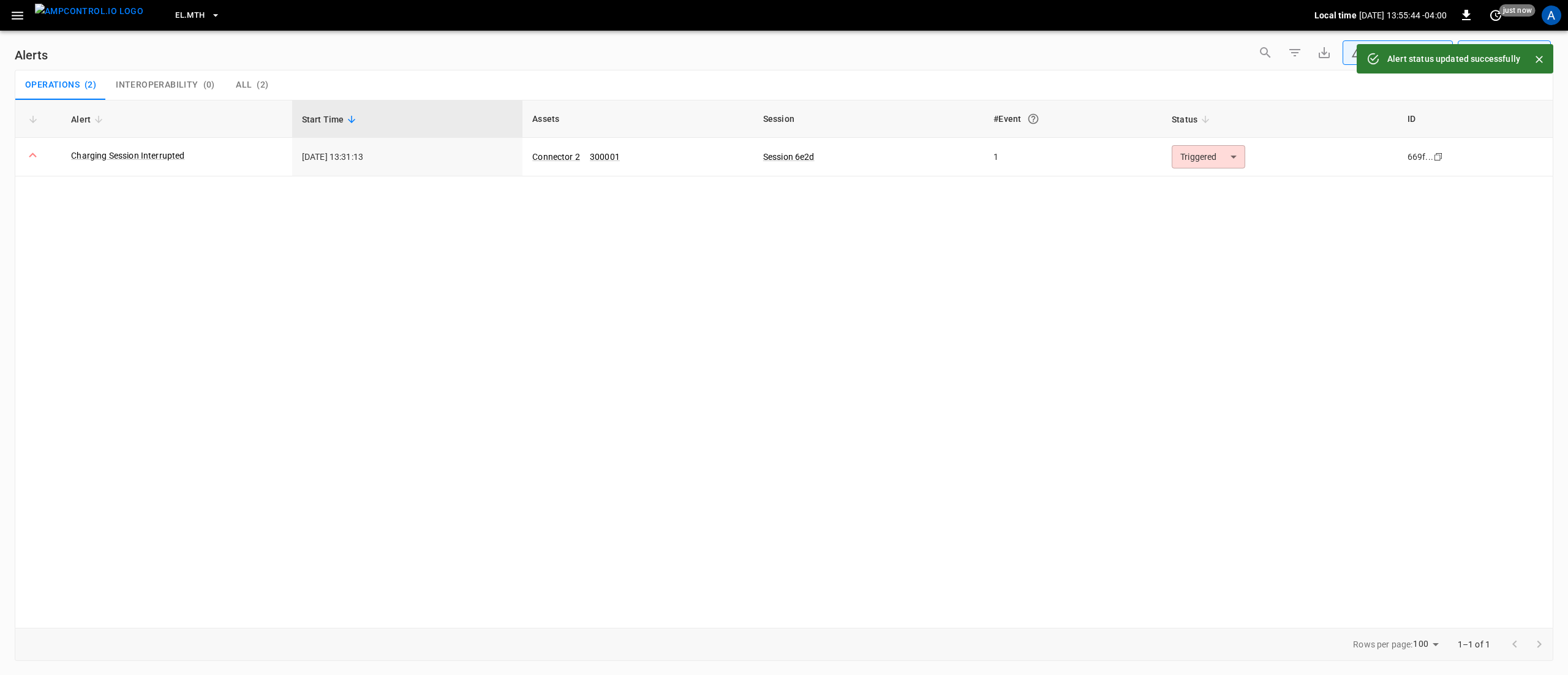
click at [1210, 158] on body "**********" at bounding box center [784, 335] width 1568 height 670
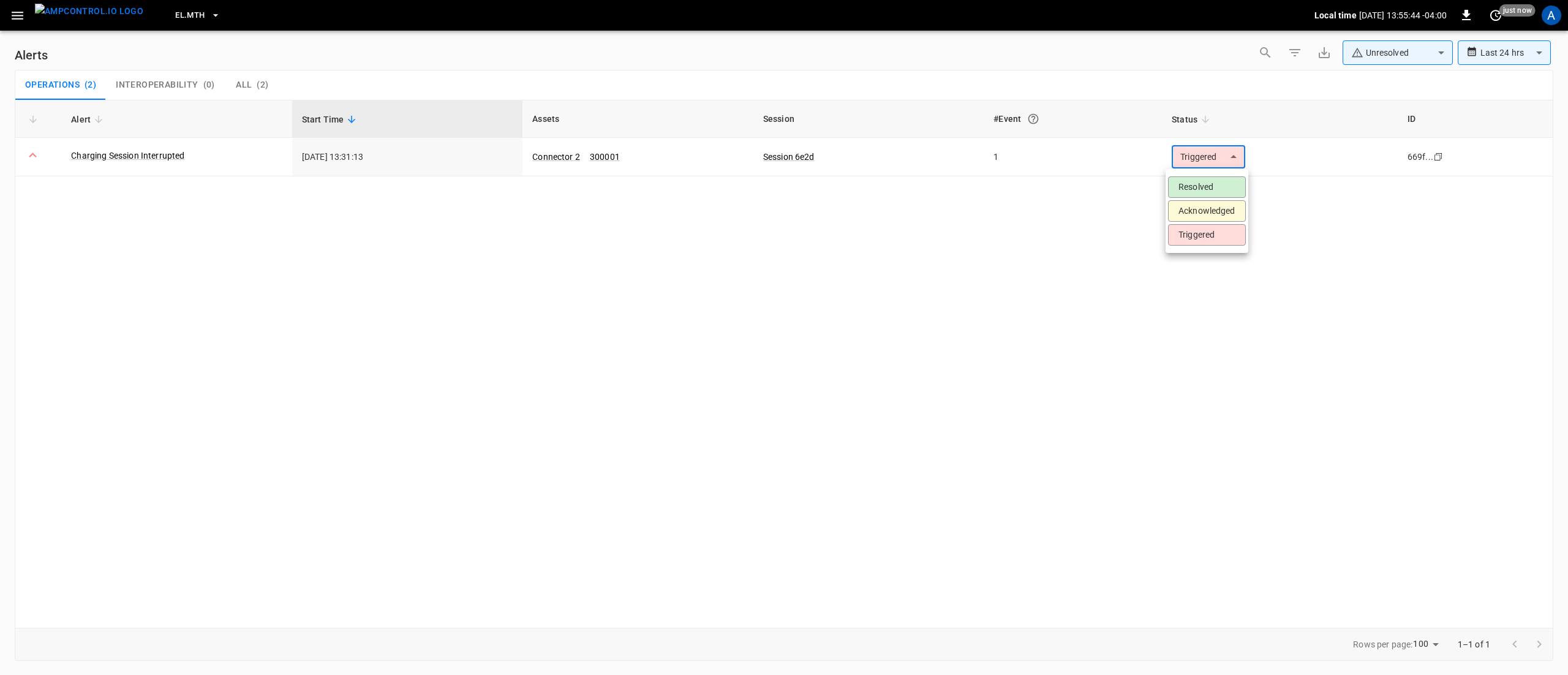
click at [1209, 187] on li "Resolved" at bounding box center [1206, 187] width 78 height 21
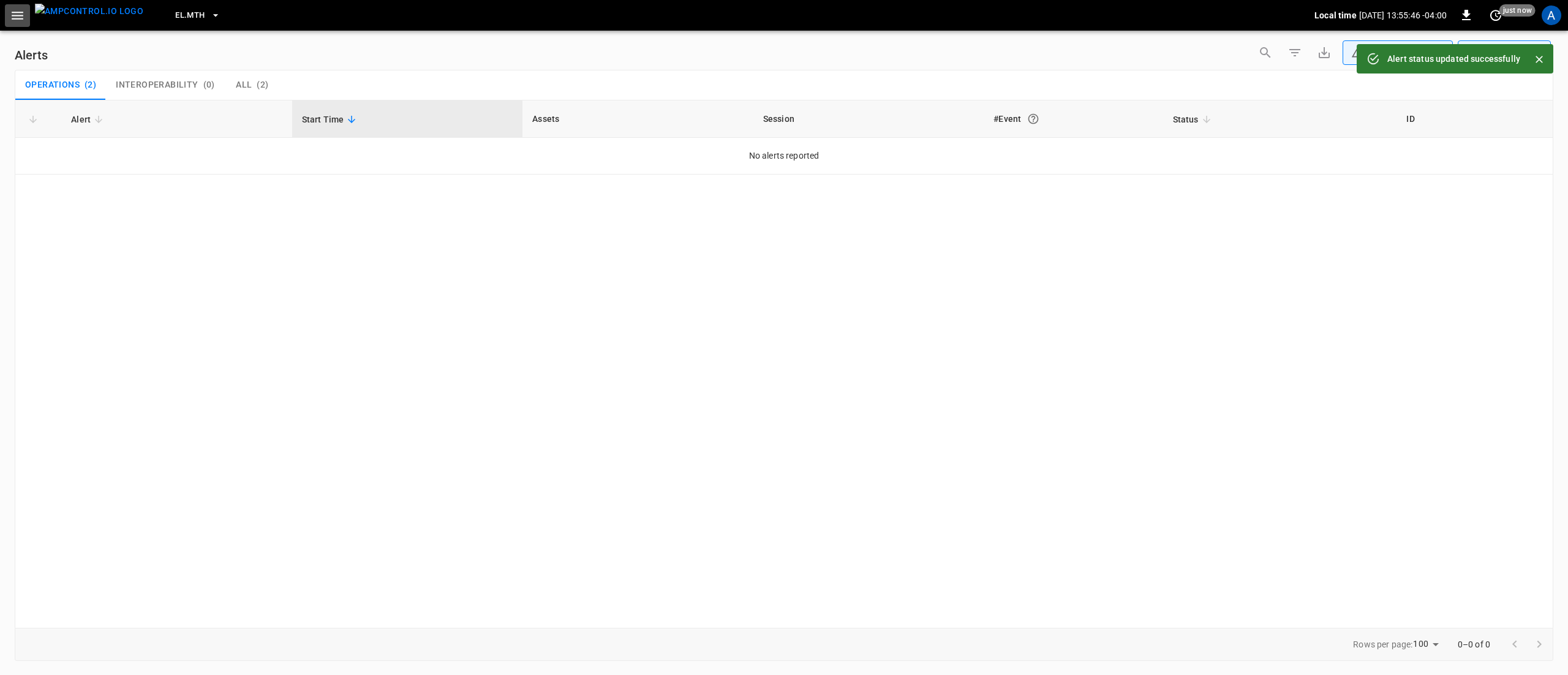
click at [15, 16] on icon "button" at bounding box center [17, 15] width 15 height 15
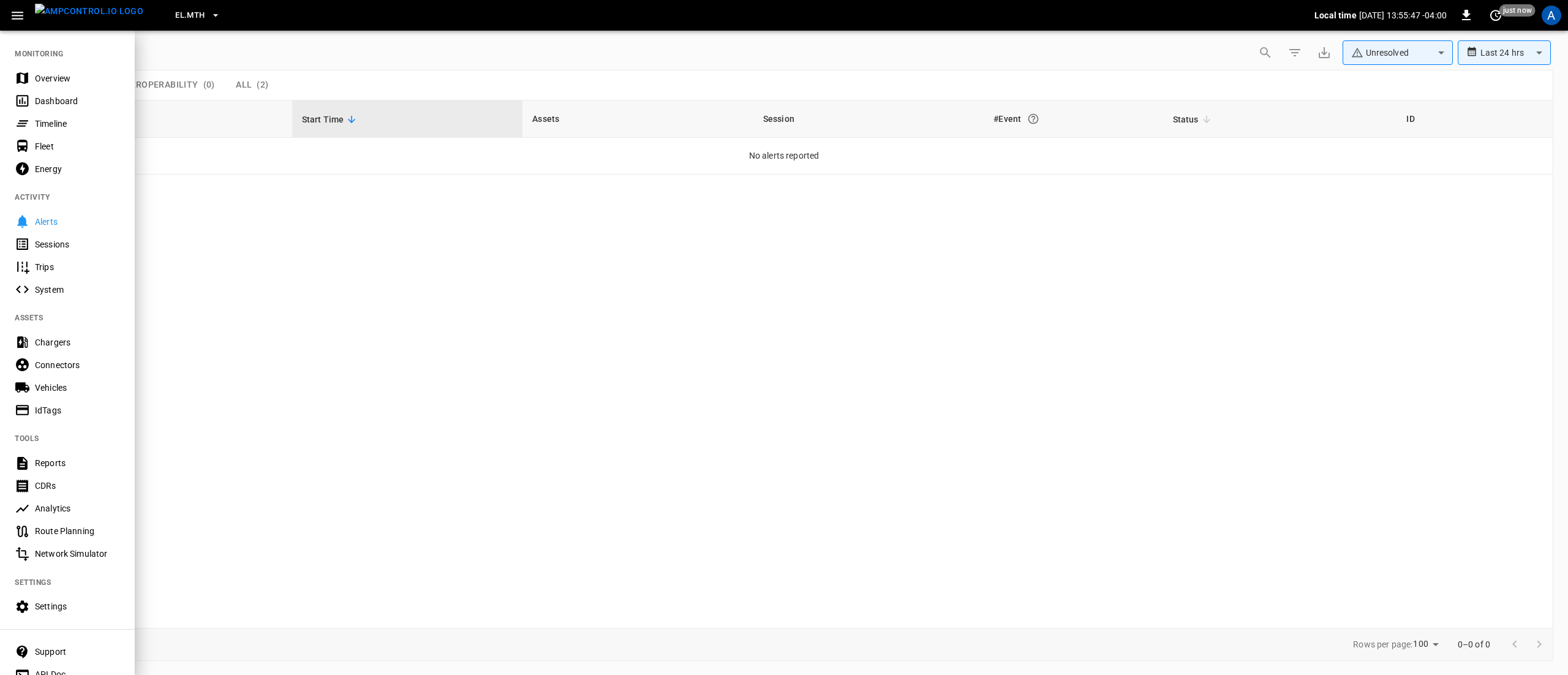
click at [49, 74] on div "Overview" at bounding box center [77, 78] width 85 height 13
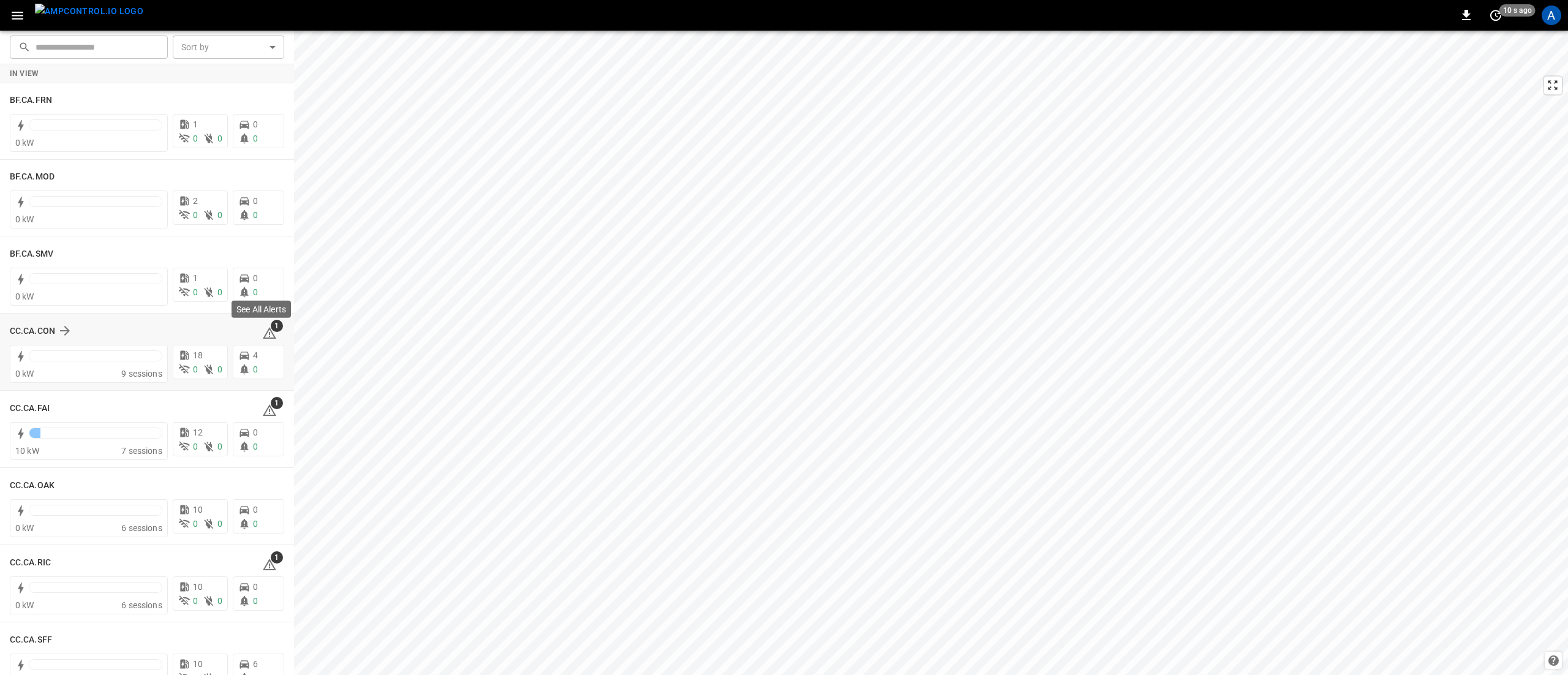
click at [271, 328] on span "1" at bounding box center [277, 325] width 13 height 13
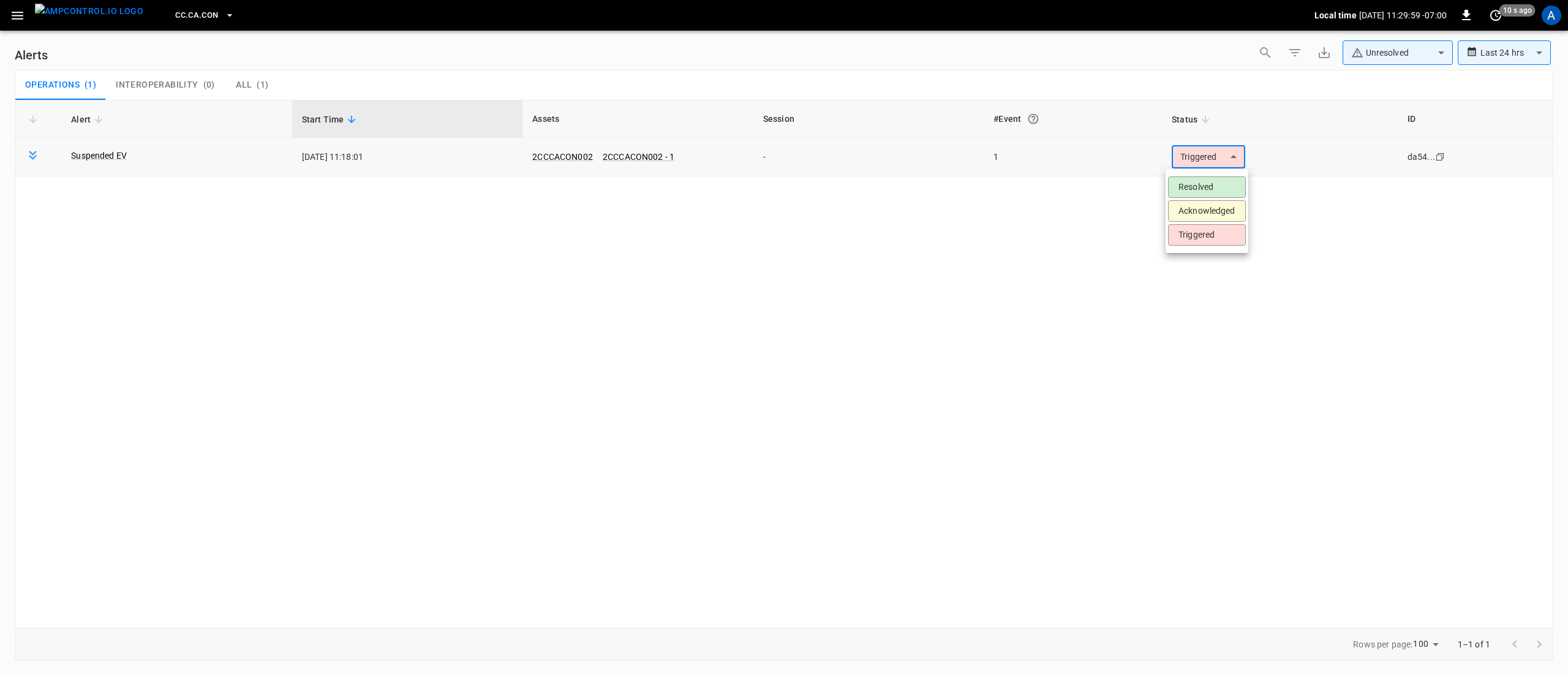
click at [1193, 153] on body "**********" at bounding box center [784, 335] width 1568 height 670
click at [1209, 190] on li "Resolved" at bounding box center [1206, 187] width 78 height 21
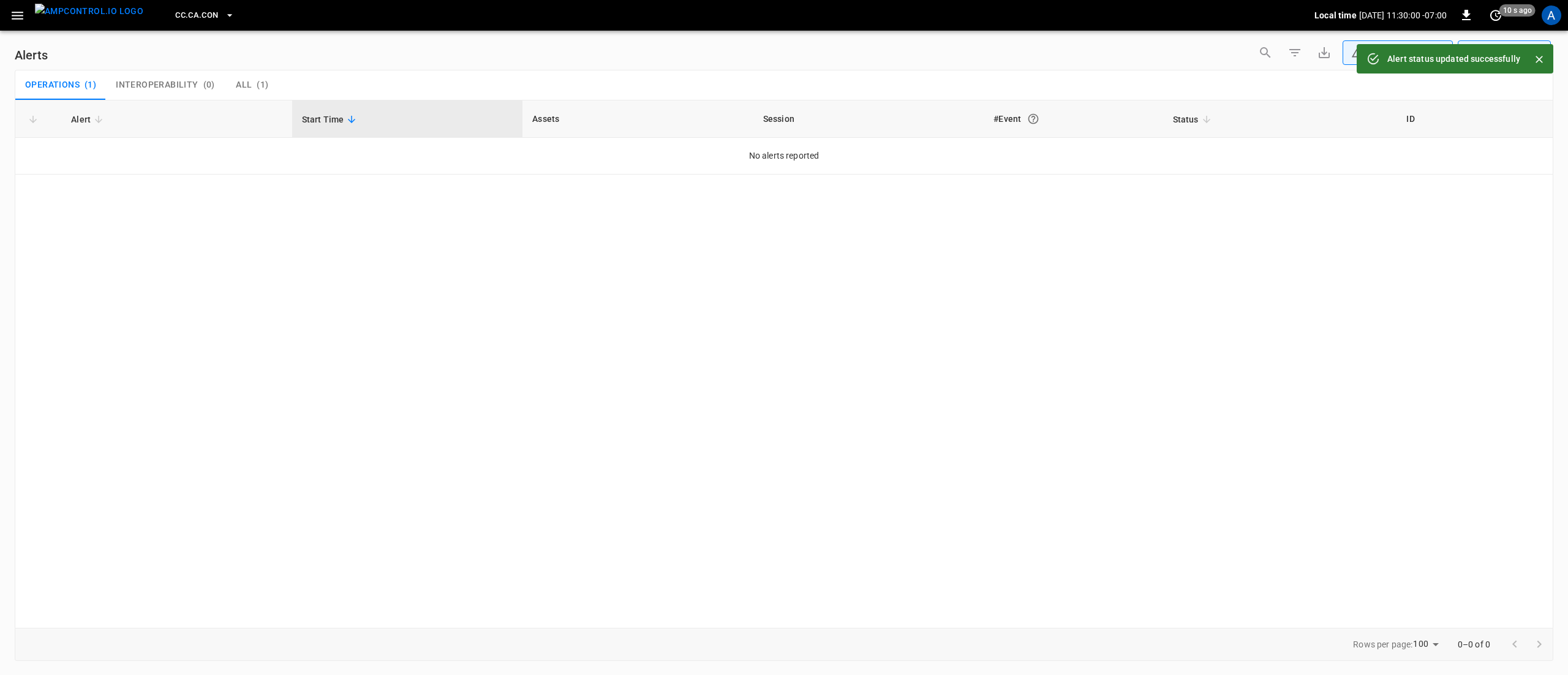
click at [22, 21] on icon "button" at bounding box center [17, 15] width 15 height 15
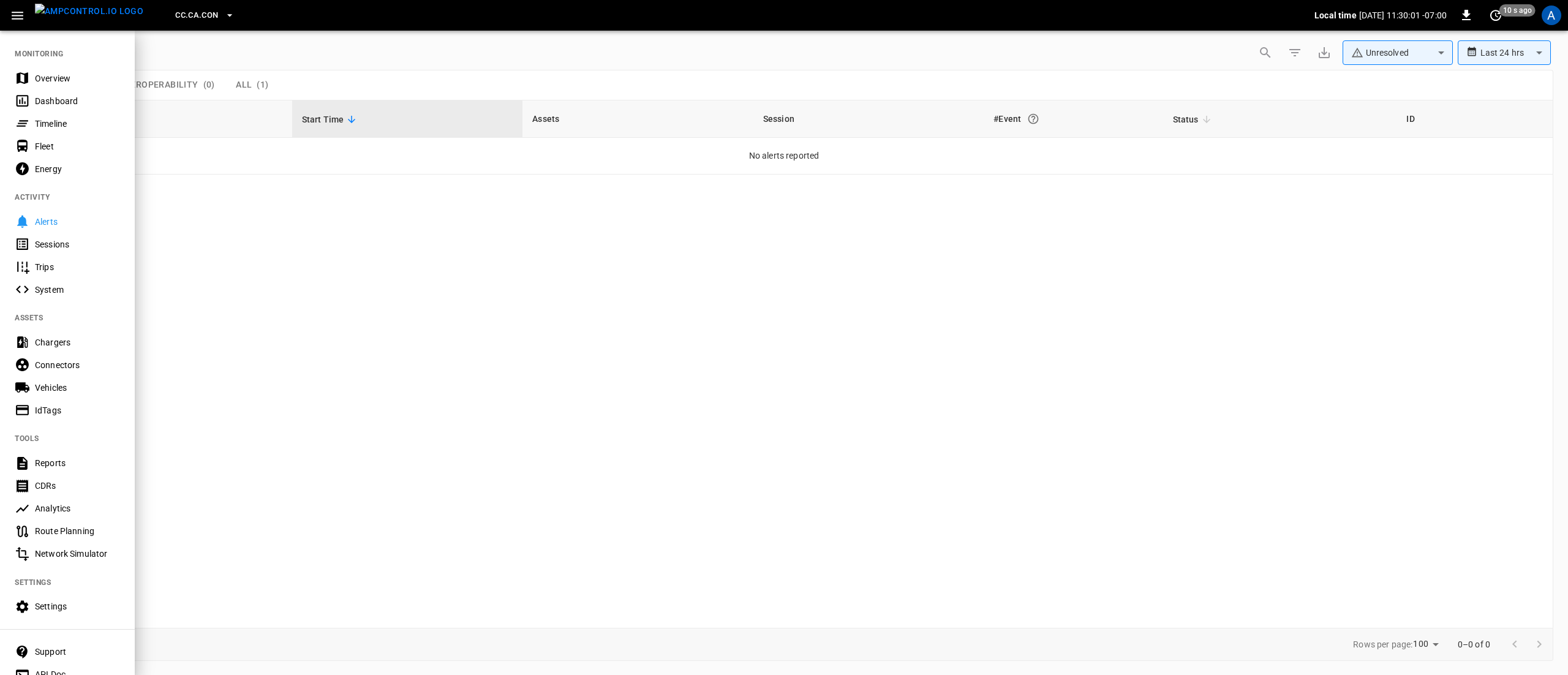
drag, startPoint x: 55, startPoint y: 85, endPoint x: 78, endPoint y: 83, distance: 23.1
click at [55, 85] on div "Overview" at bounding box center [68, 77] width 135 height 22
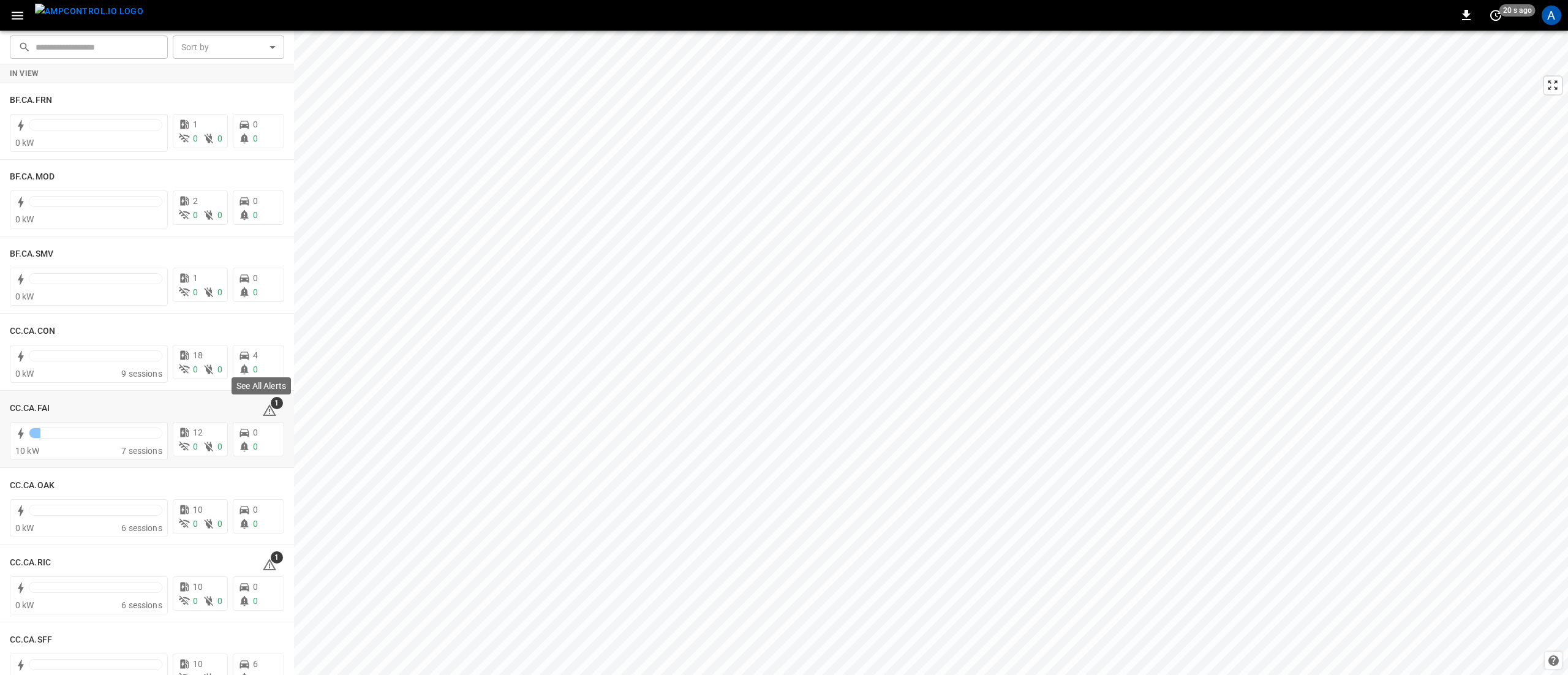
click at [266, 401] on div "See All Alerts" at bounding box center [261, 390] width 62 height 27
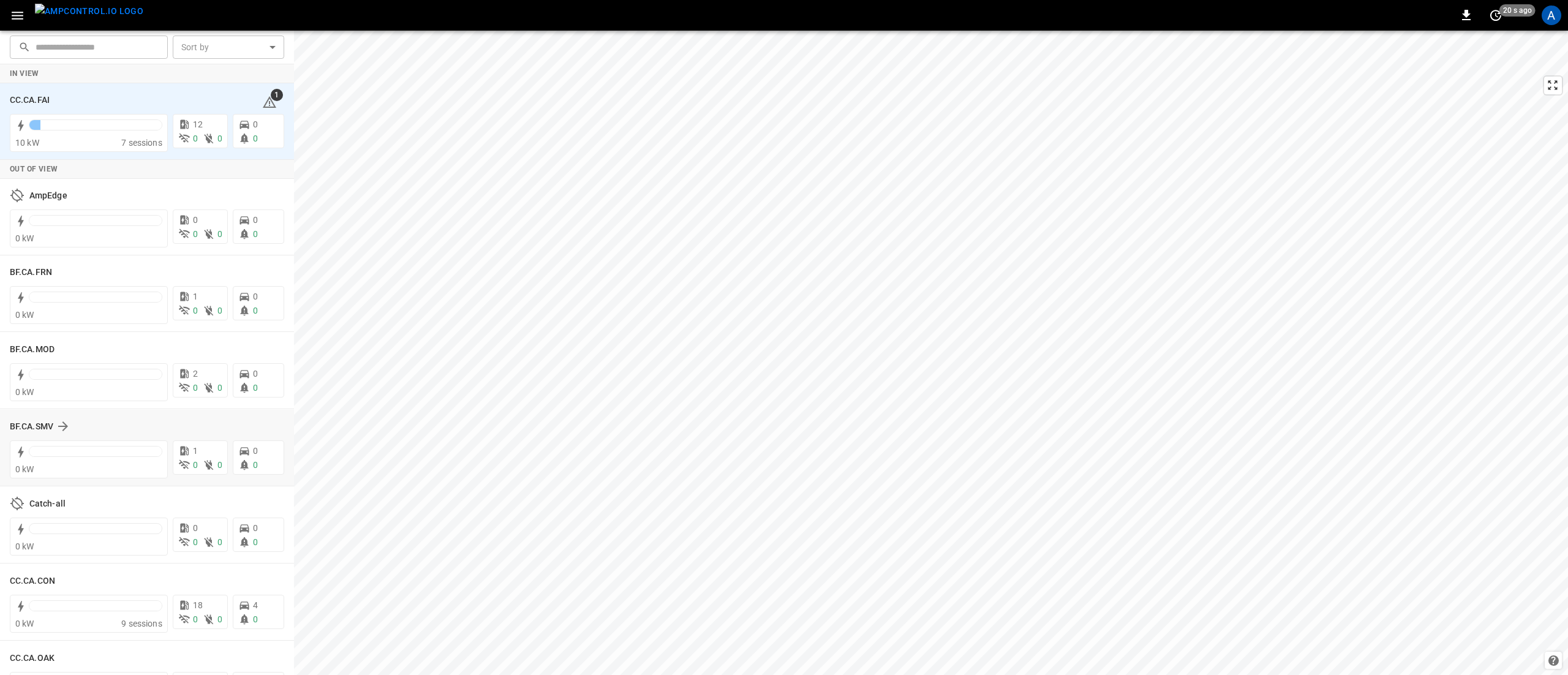
click at [264, 411] on div "BF.CA.SMV 0 kW 1 0 0 0 0" at bounding box center [147, 447] width 294 height 76
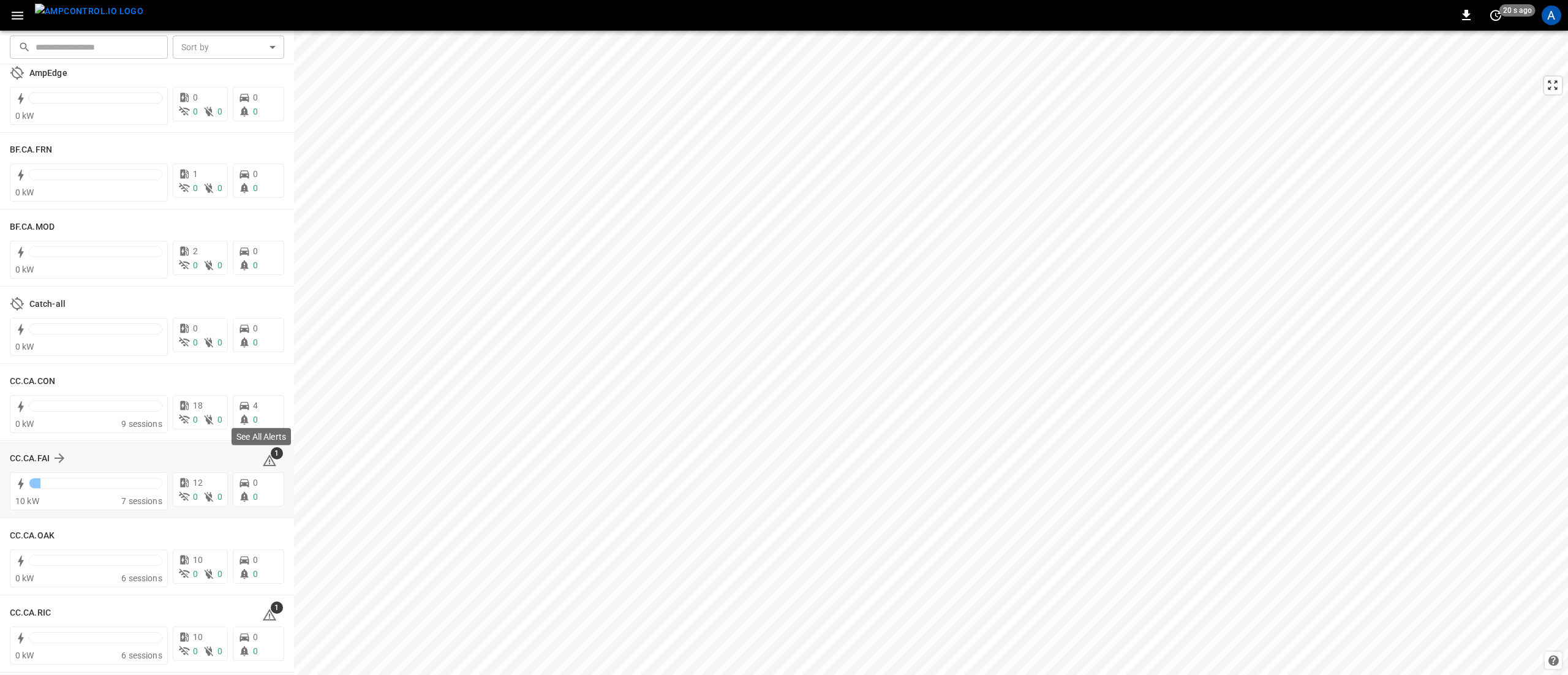
click at [262, 463] on icon at bounding box center [269, 460] width 14 height 14
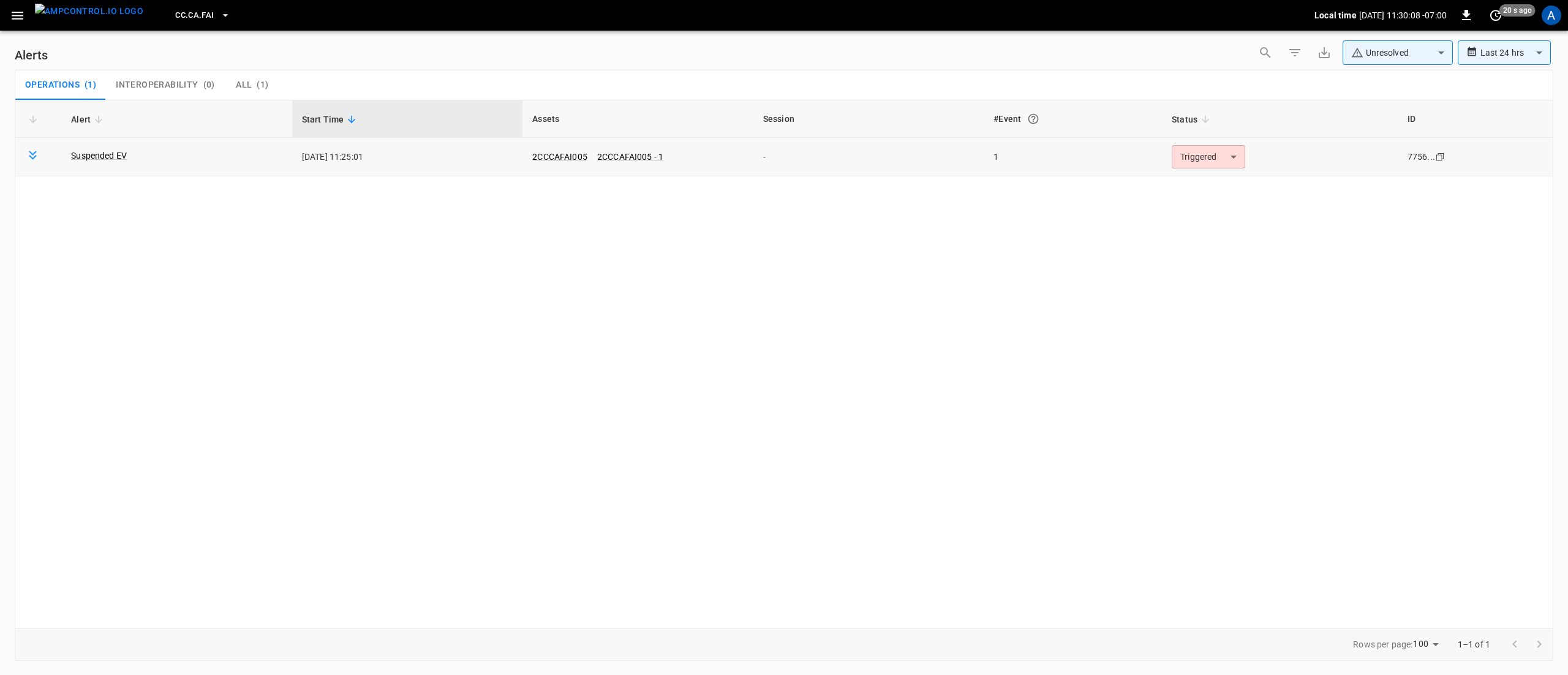
click at [1201, 157] on body "**********" at bounding box center [784, 335] width 1568 height 670
click at [1202, 176] on li "Resolved" at bounding box center [1206, 187] width 78 height 21
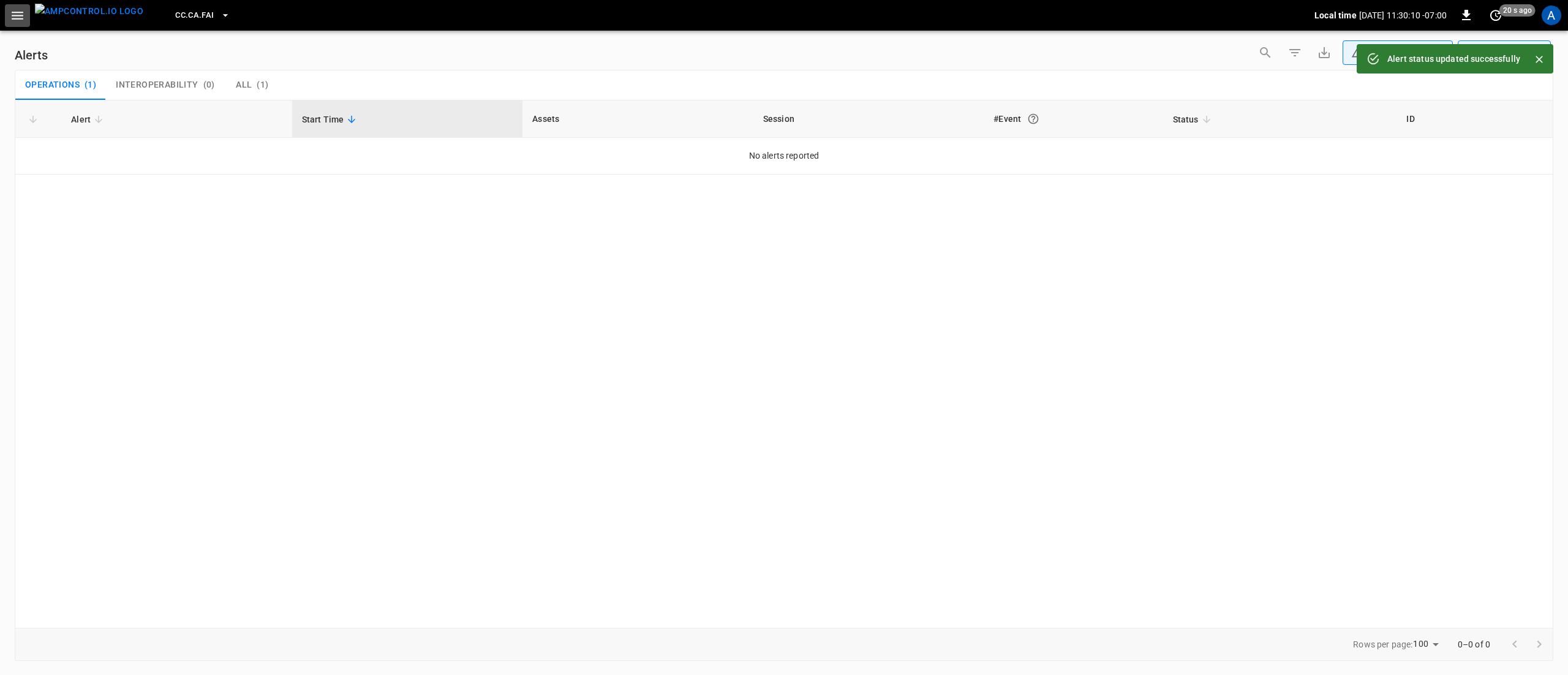
click at [17, 10] on icon "button" at bounding box center [17, 15] width 15 height 15
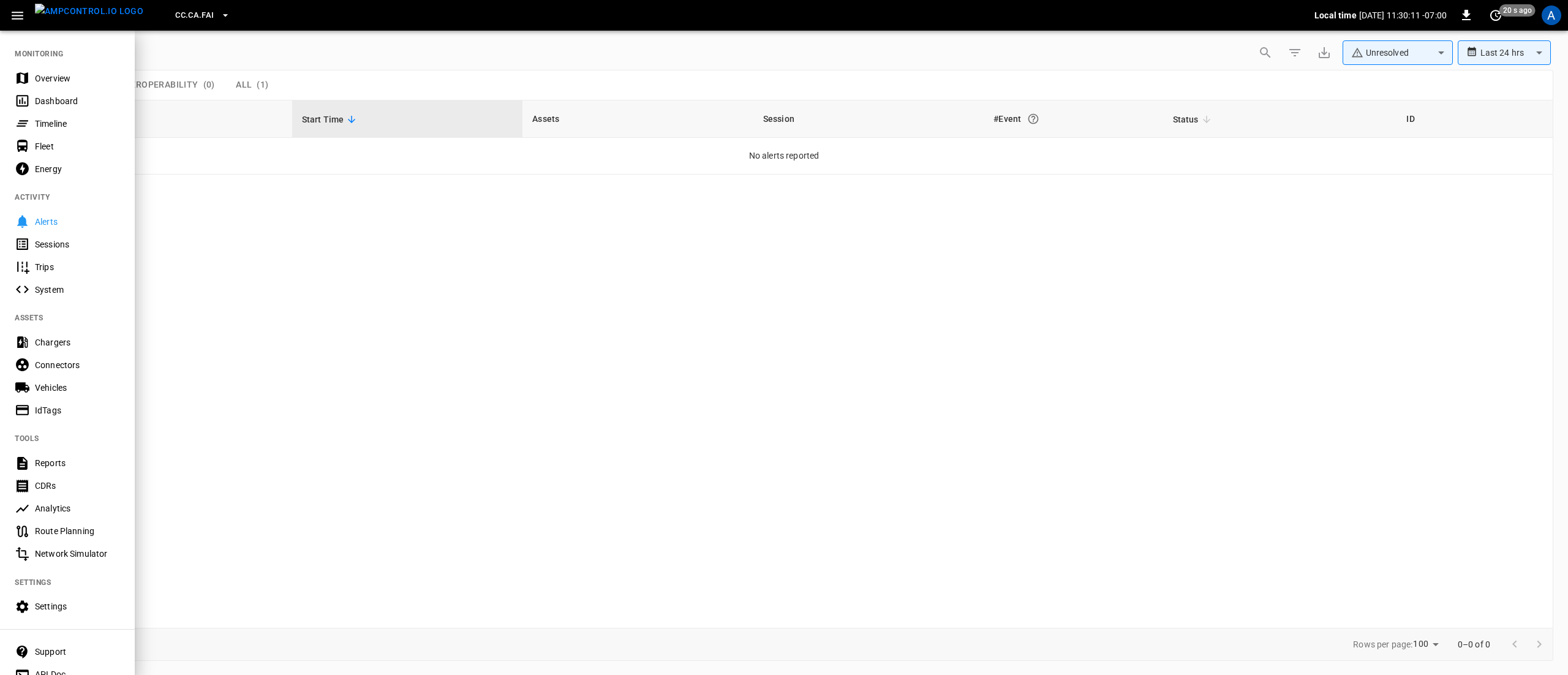
click at [55, 76] on div "Overview" at bounding box center [77, 78] width 85 height 13
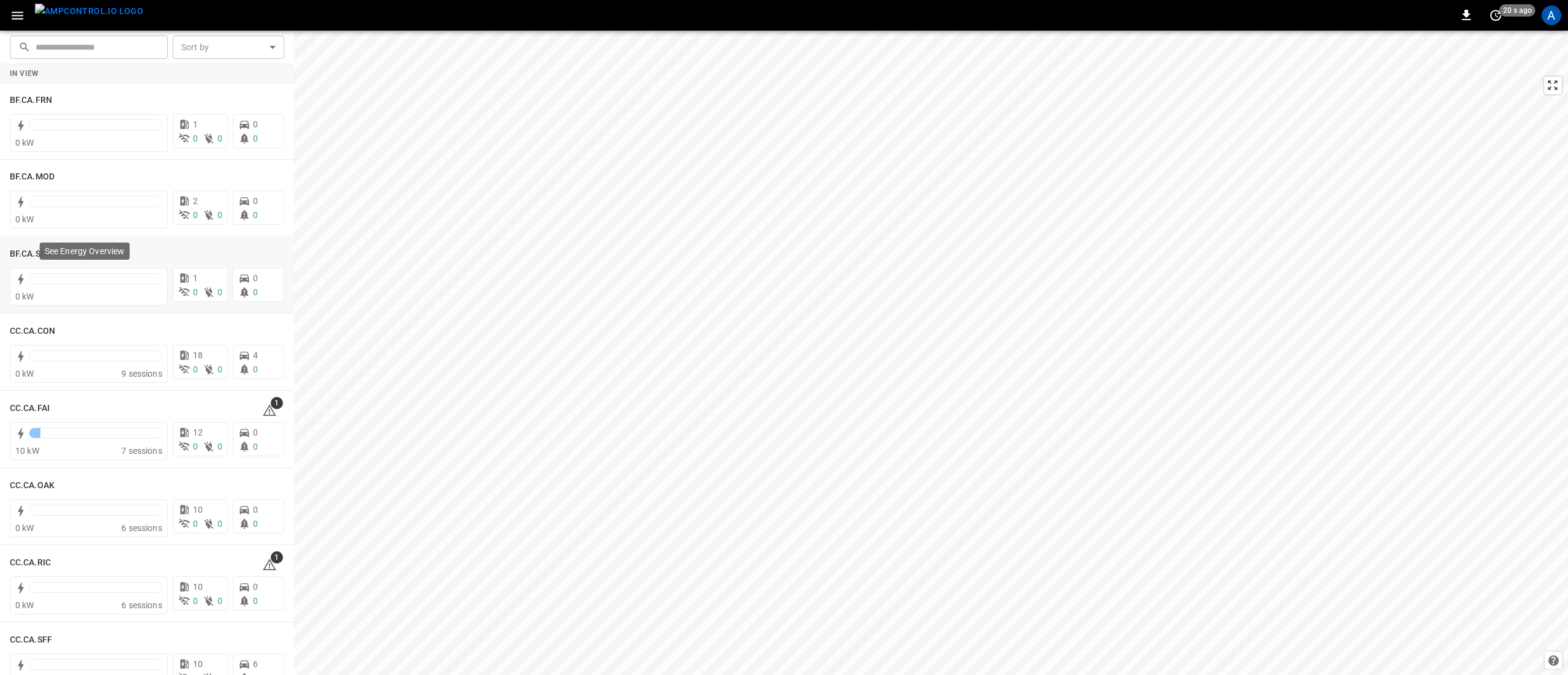
scroll to position [122, 0]
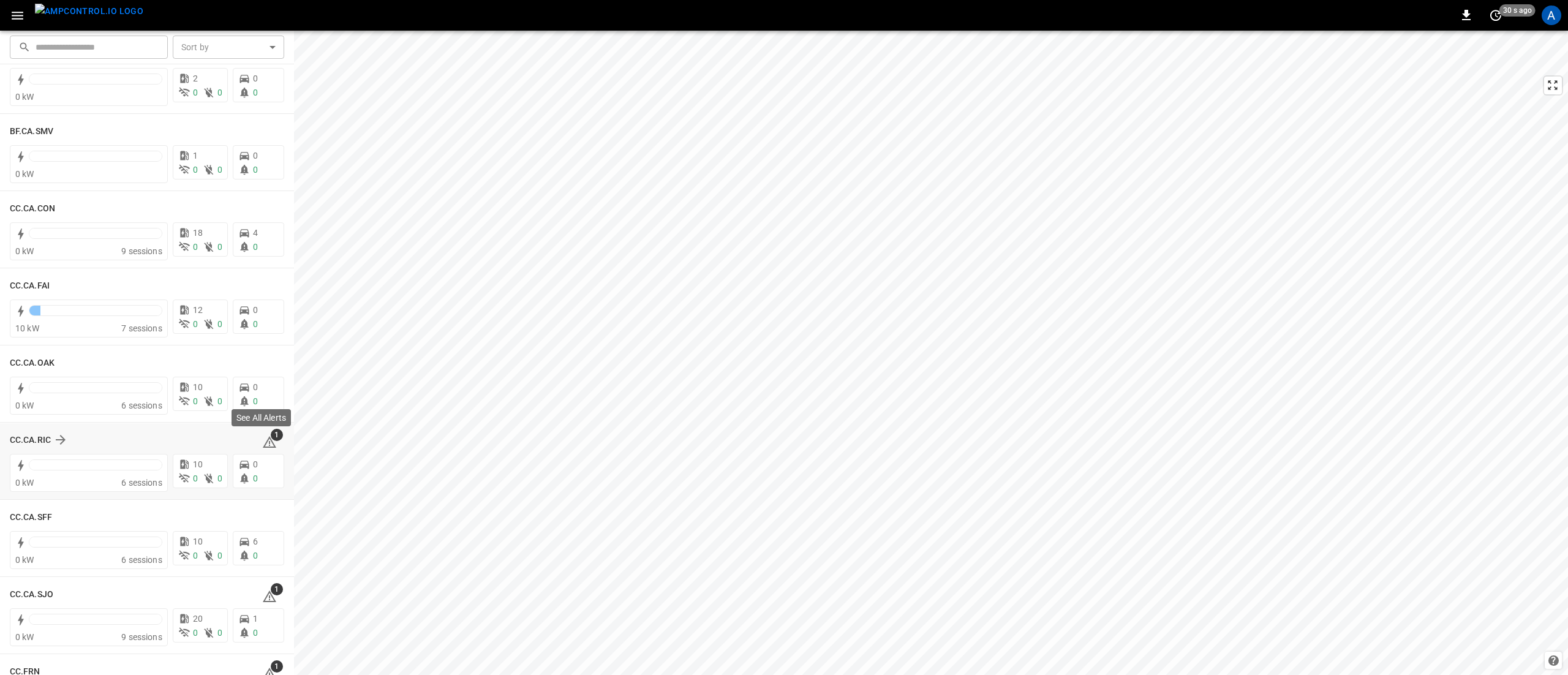
click at [263, 445] on icon at bounding box center [269, 442] width 14 height 14
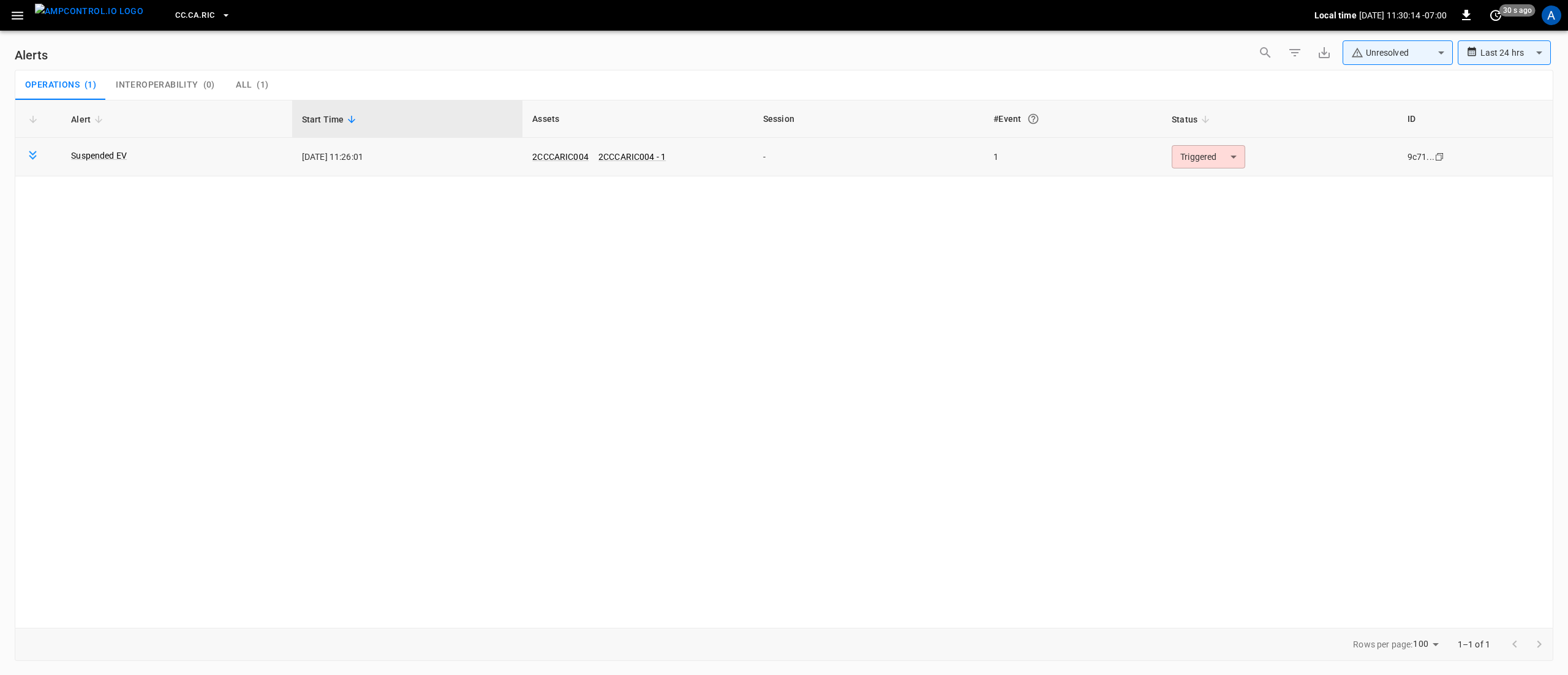
click at [1196, 151] on body "**********" at bounding box center [784, 335] width 1568 height 670
click at [1193, 185] on li "Resolved" at bounding box center [1206, 187] width 78 height 21
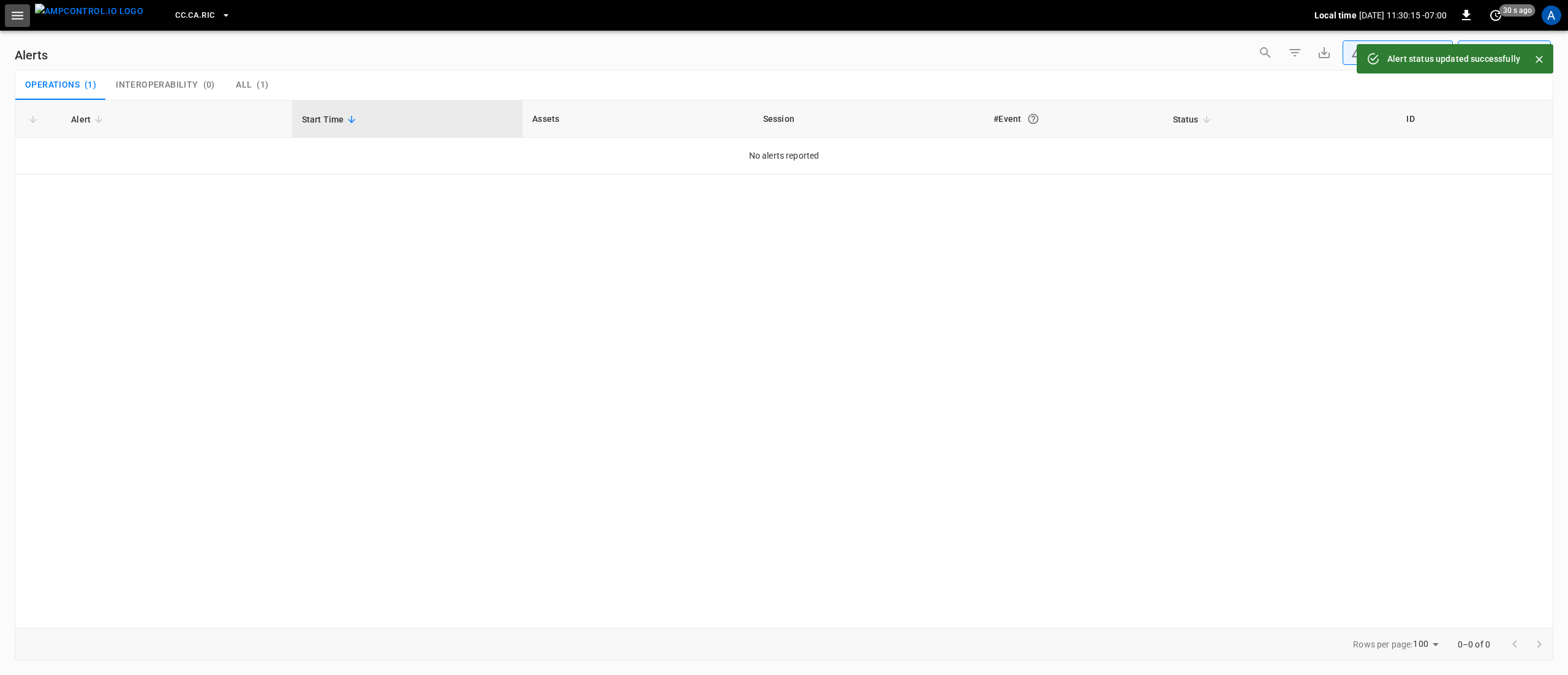
click at [24, 14] on icon "button" at bounding box center [17, 15] width 15 height 15
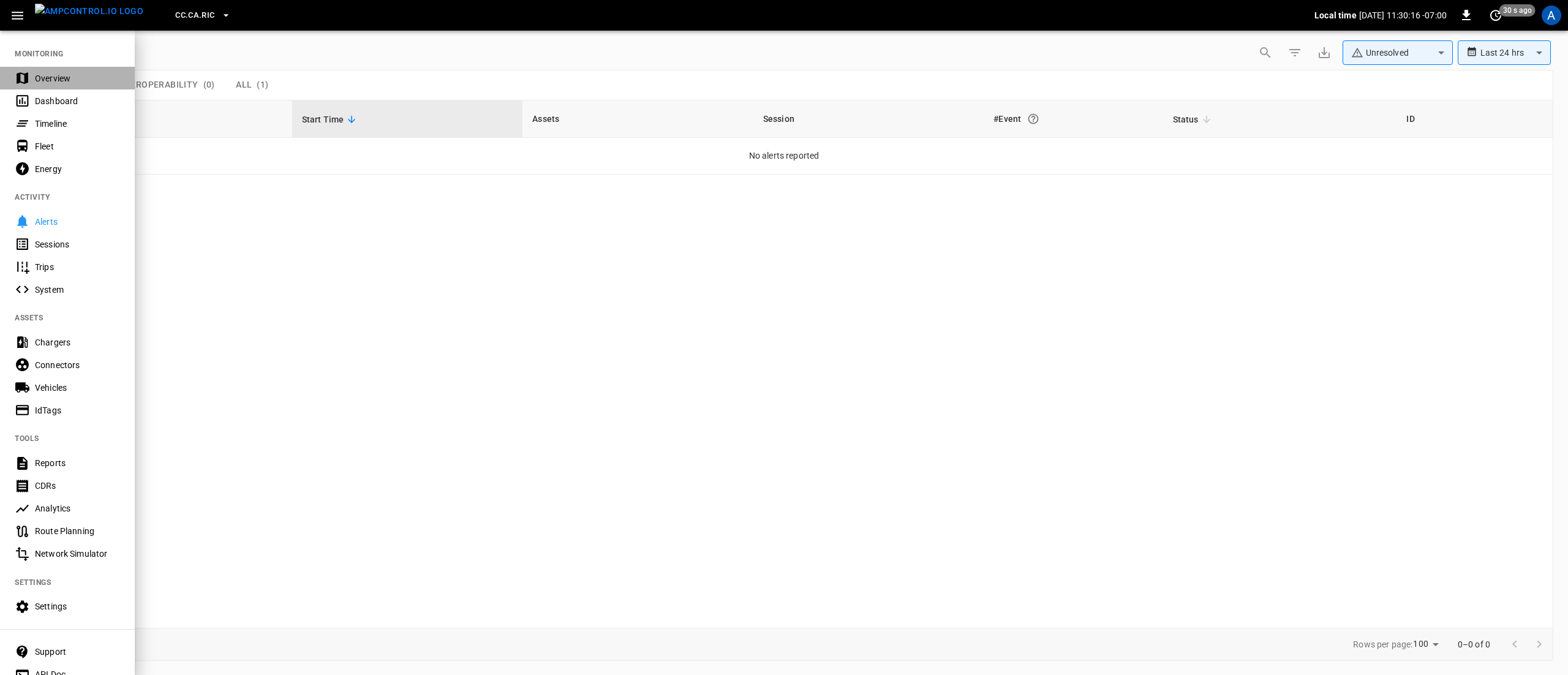
click at [57, 75] on div "Overview" at bounding box center [77, 78] width 85 height 13
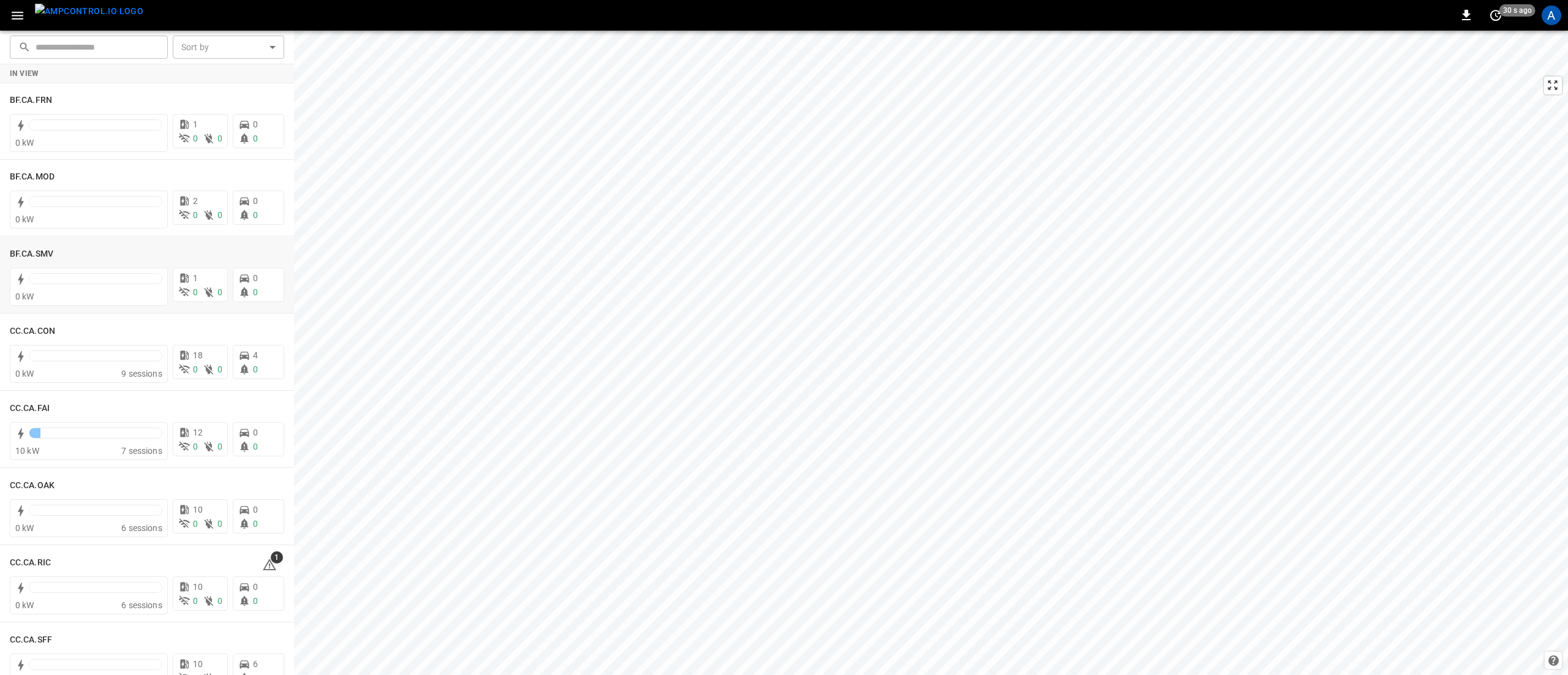
scroll to position [245, 0]
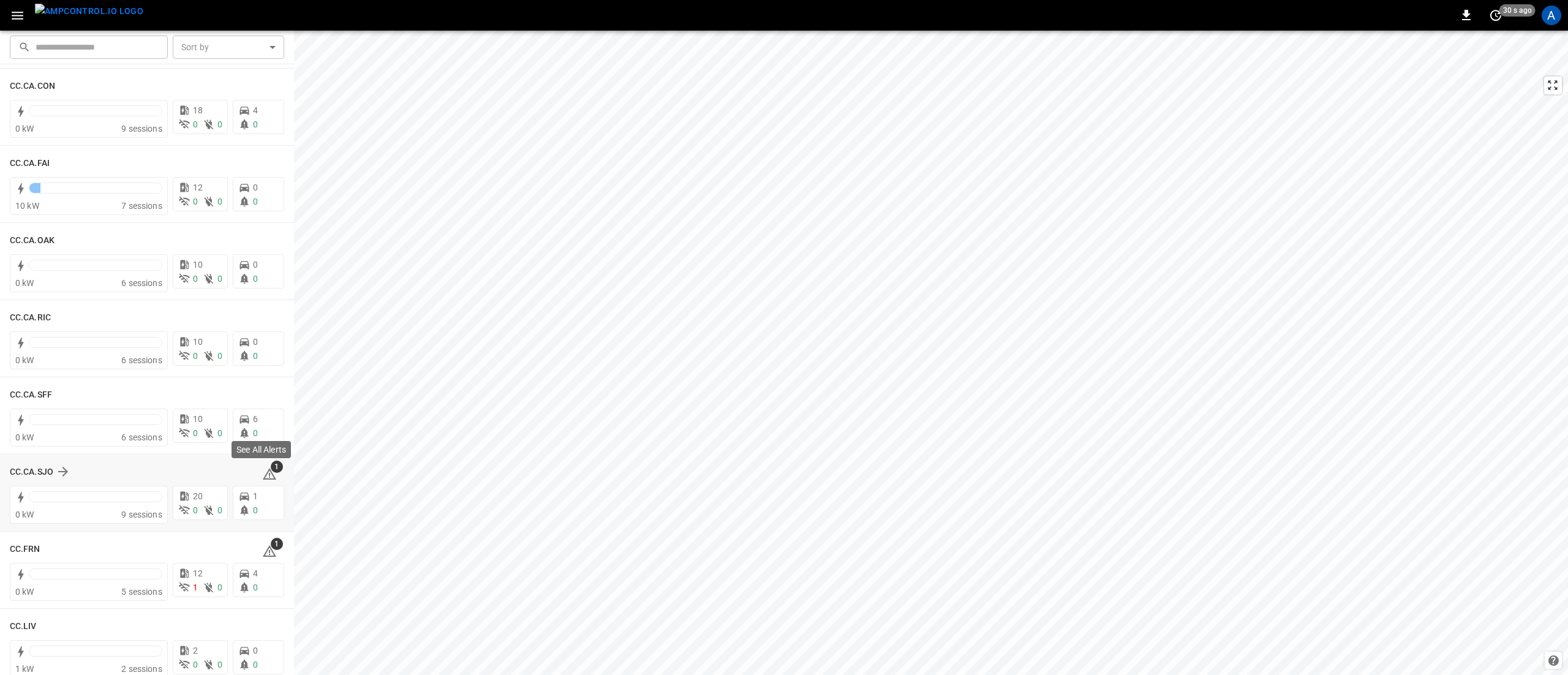
click at [271, 472] on span "1" at bounding box center [277, 467] width 13 height 13
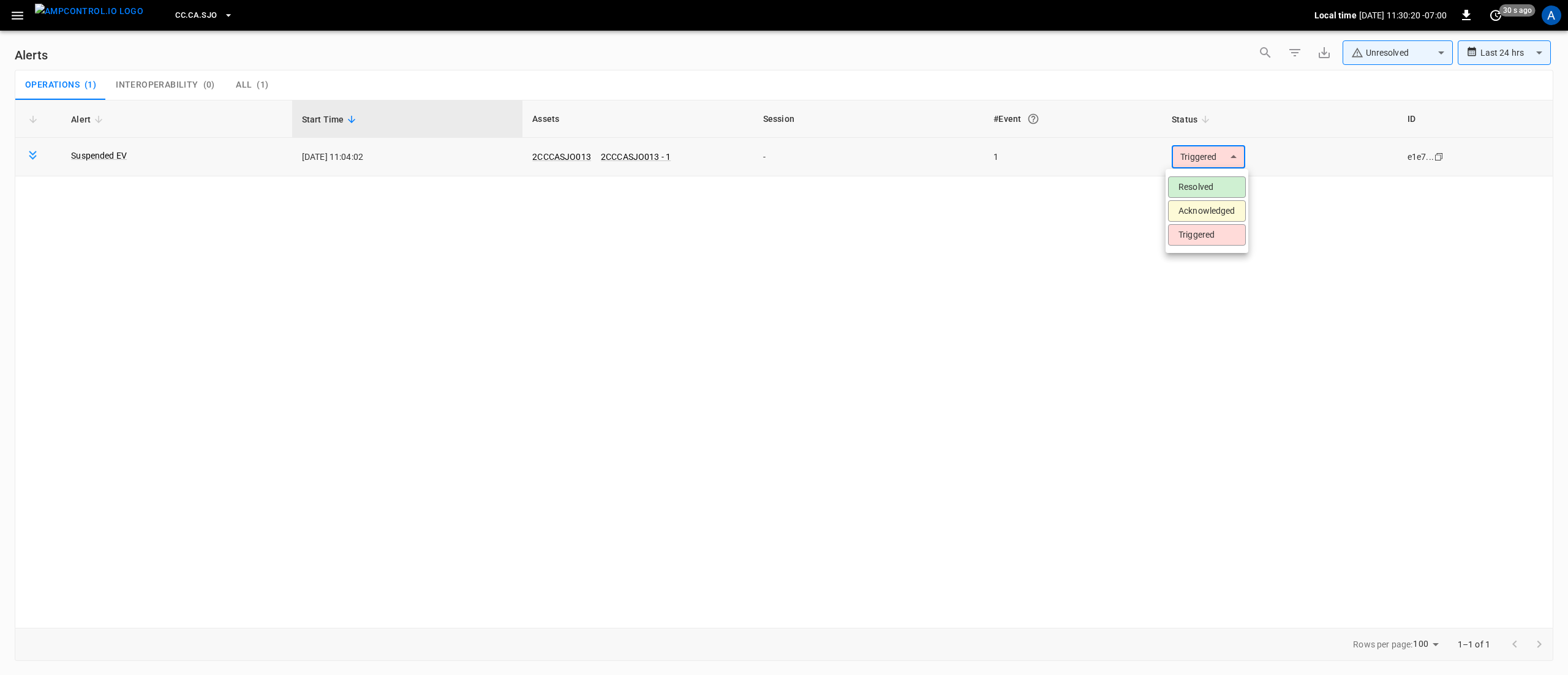
click at [1208, 160] on body "**********" at bounding box center [784, 335] width 1568 height 670
click at [1212, 183] on li "Resolved" at bounding box center [1206, 187] width 78 height 21
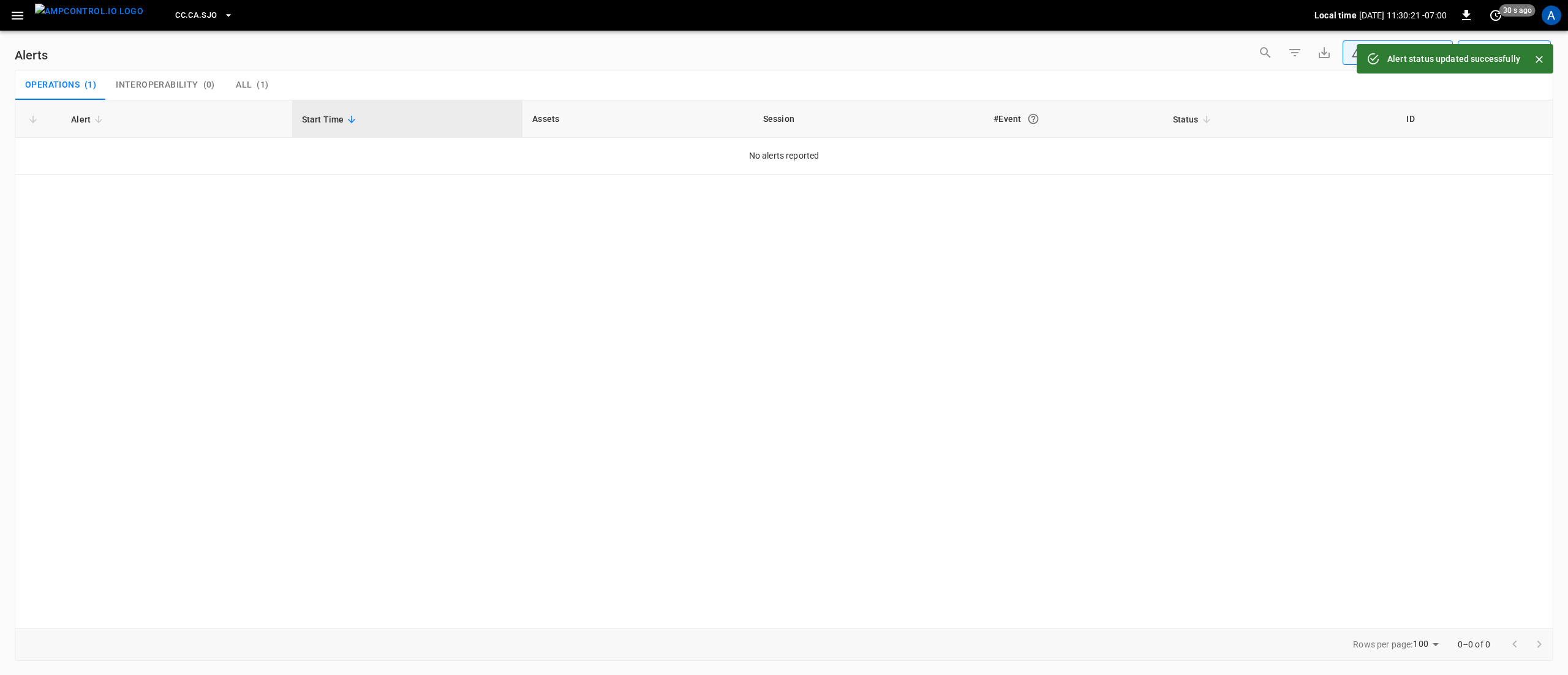
click at [20, 10] on icon "button" at bounding box center [17, 15] width 15 height 15
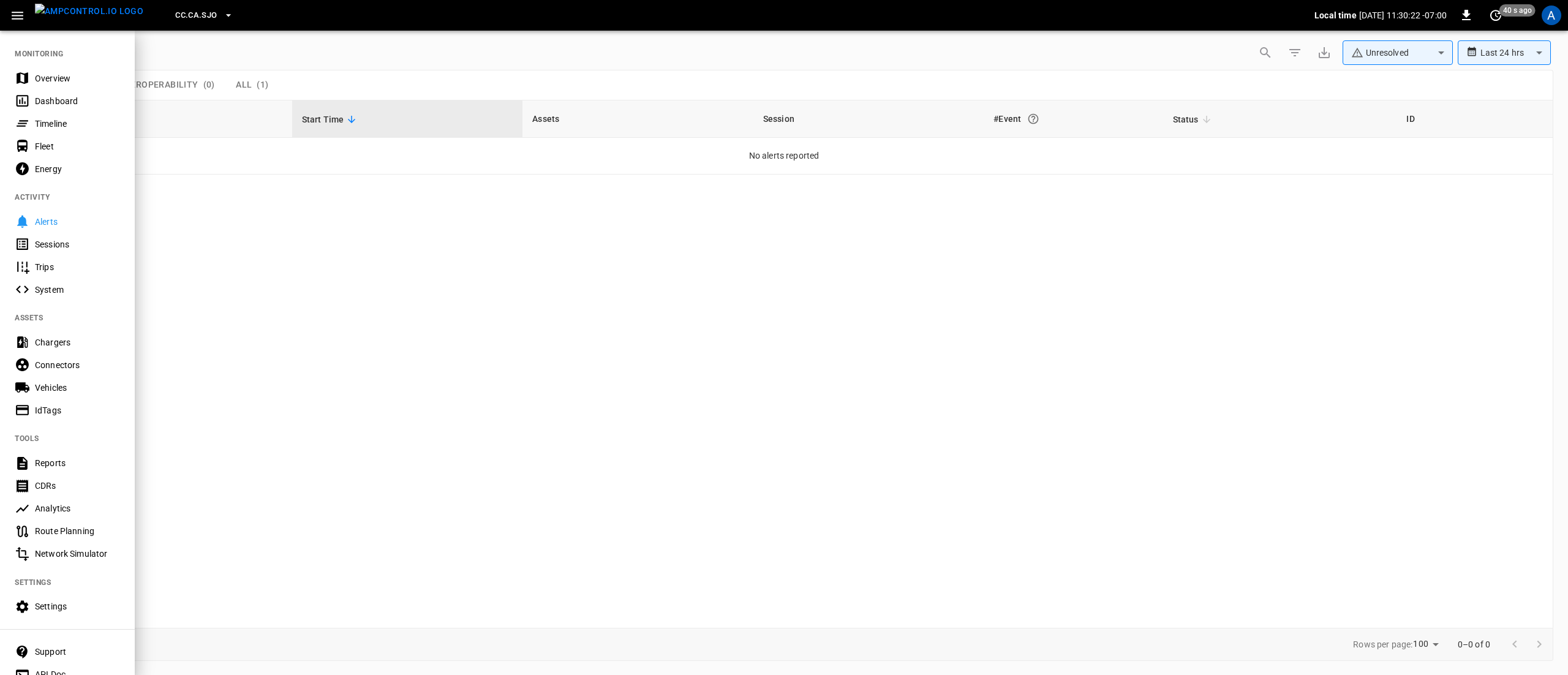
click at [58, 75] on div "Overview" at bounding box center [77, 78] width 85 height 13
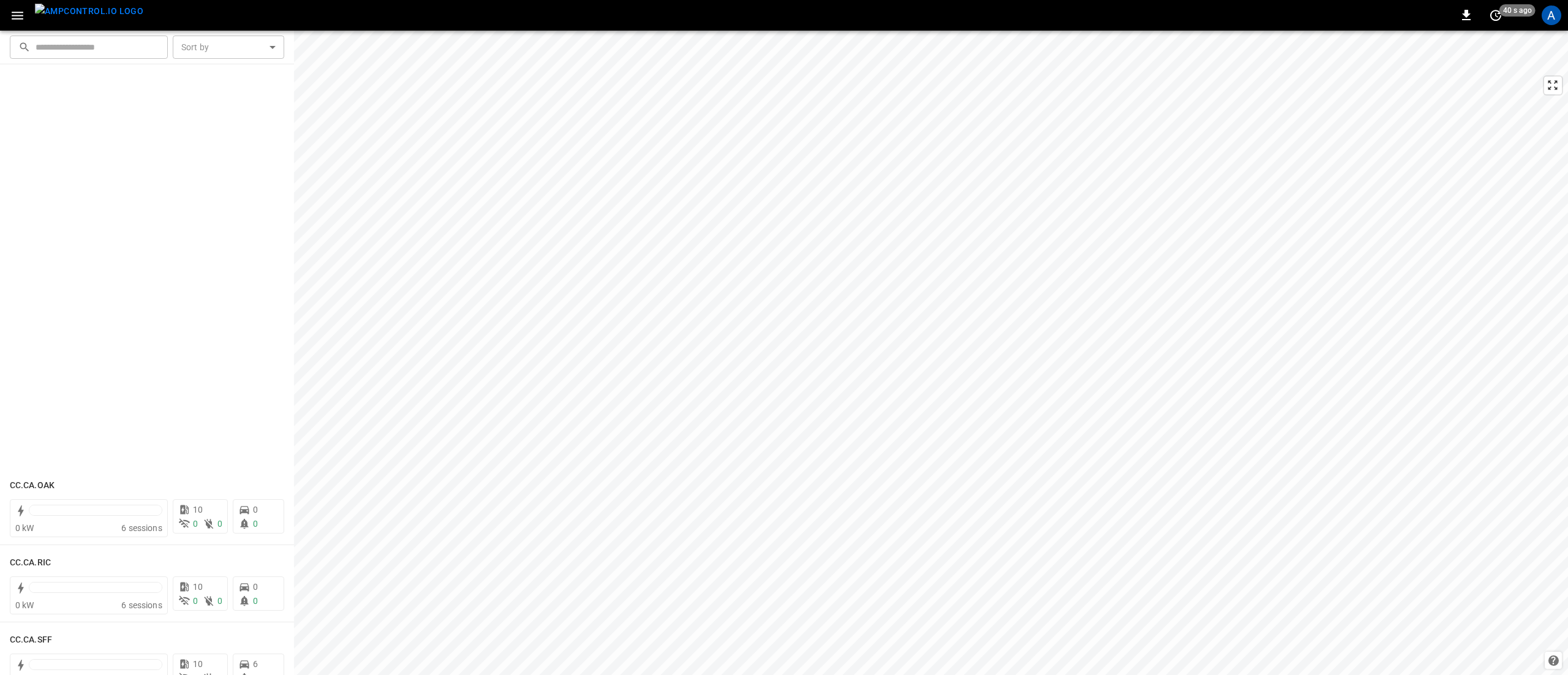
scroll to position [490, 0]
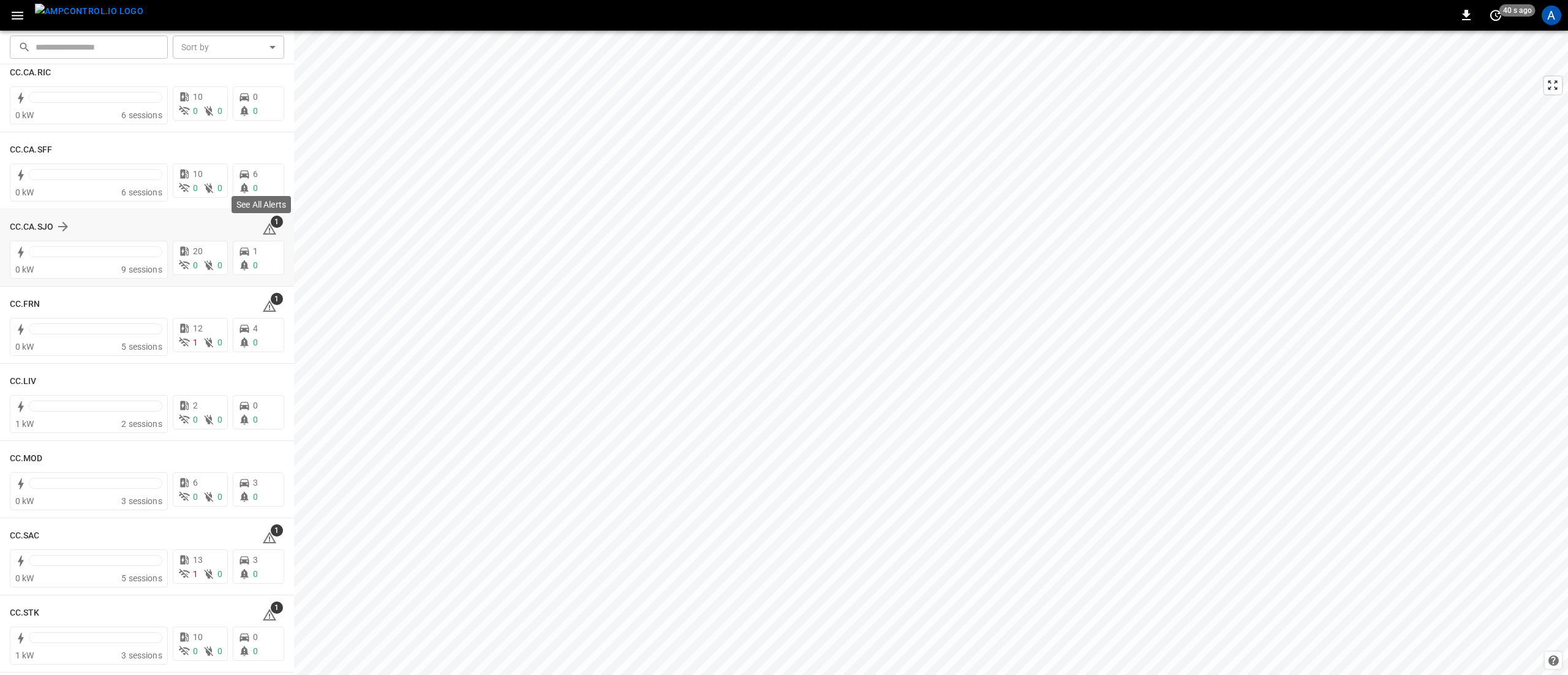
click at [268, 230] on icon at bounding box center [269, 229] width 14 height 14
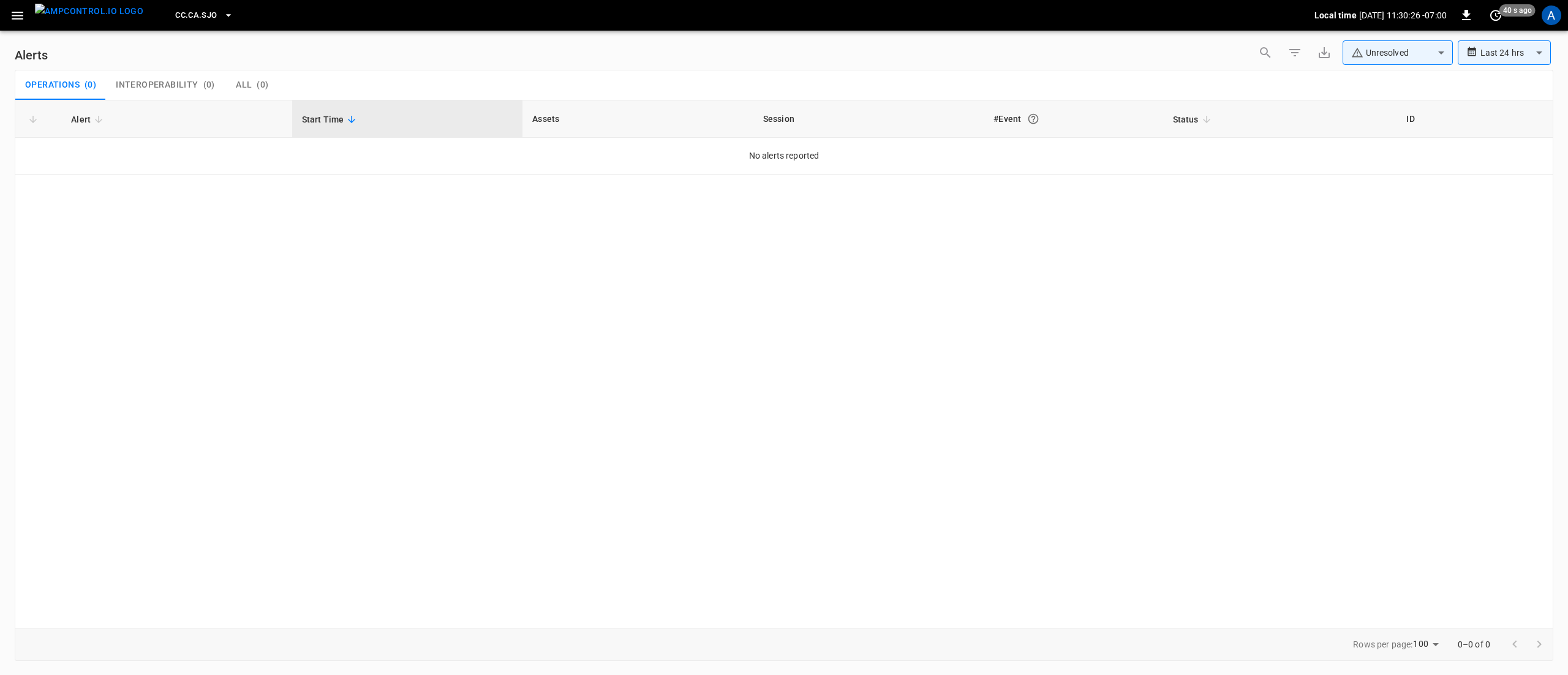
click at [19, 16] on icon "button" at bounding box center [17, 15] width 15 height 15
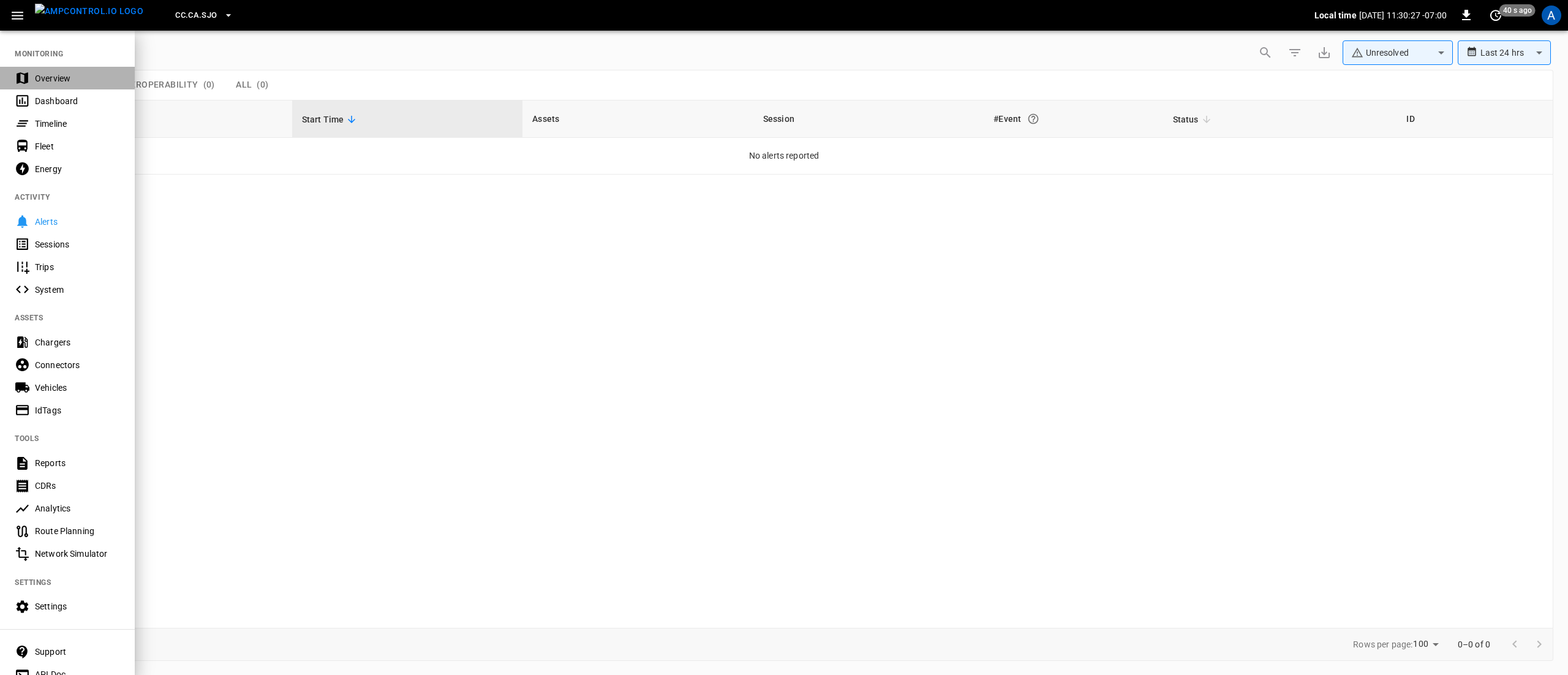
click at [64, 73] on div "Overview" at bounding box center [77, 78] width 85 height 13
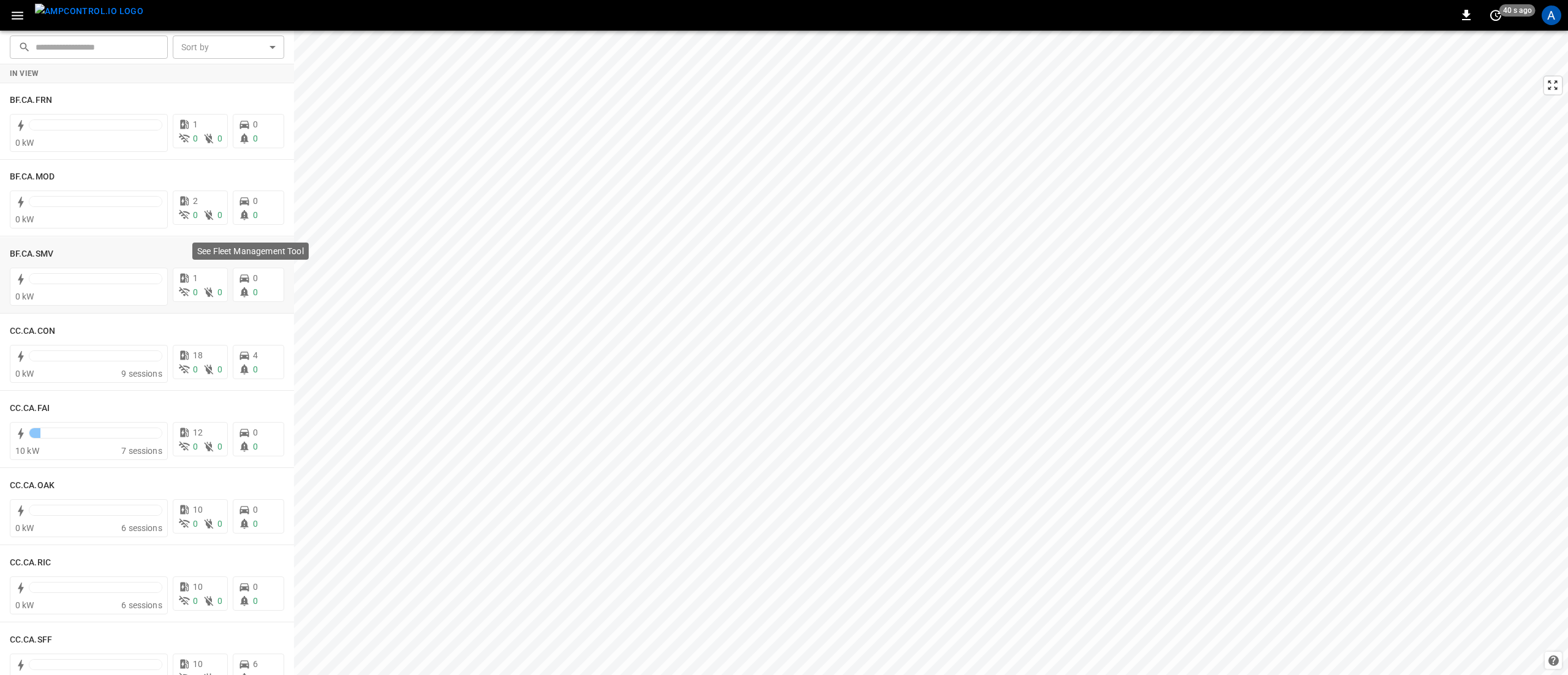
scroll to position [612, 0]
click at [270, 185] on div "1" at bounding box center [273, 181] width 22 height 19
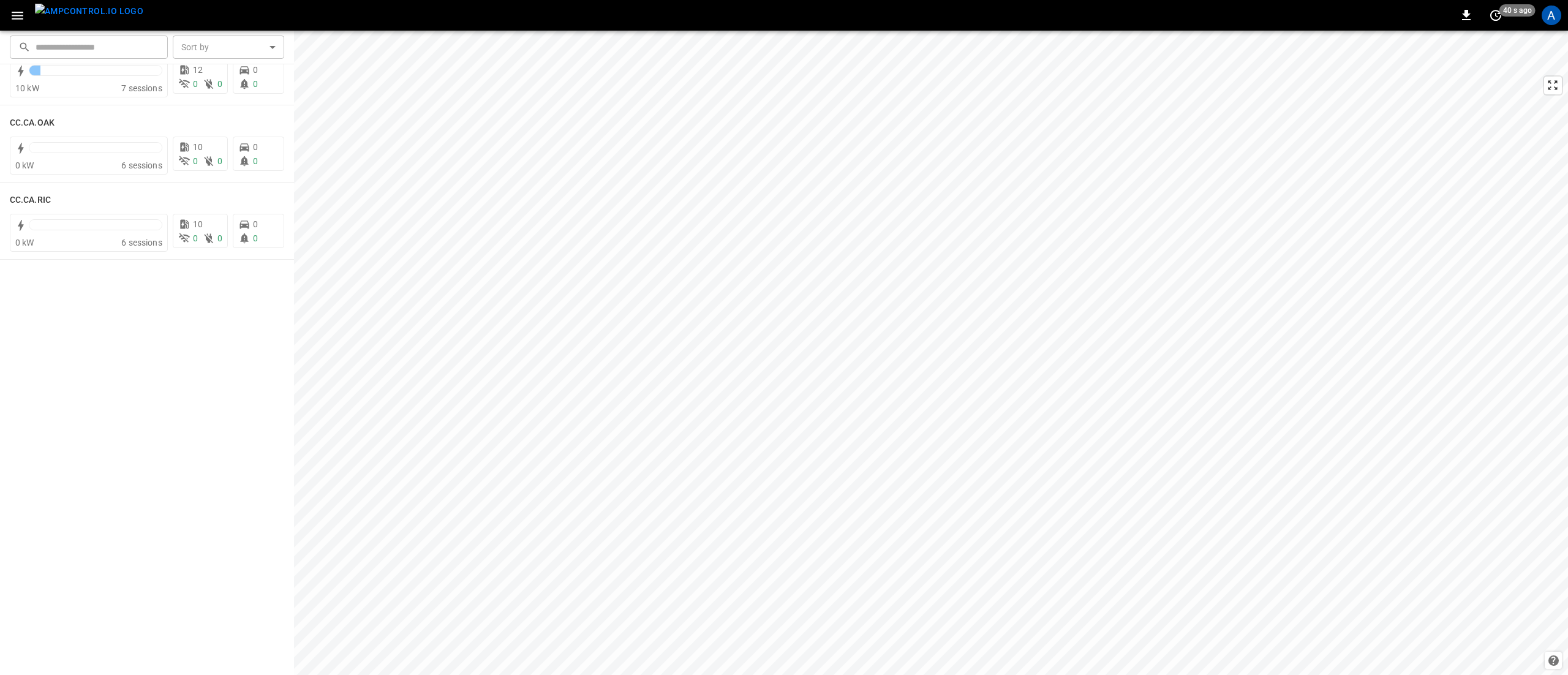
scroll to position [0, 0]
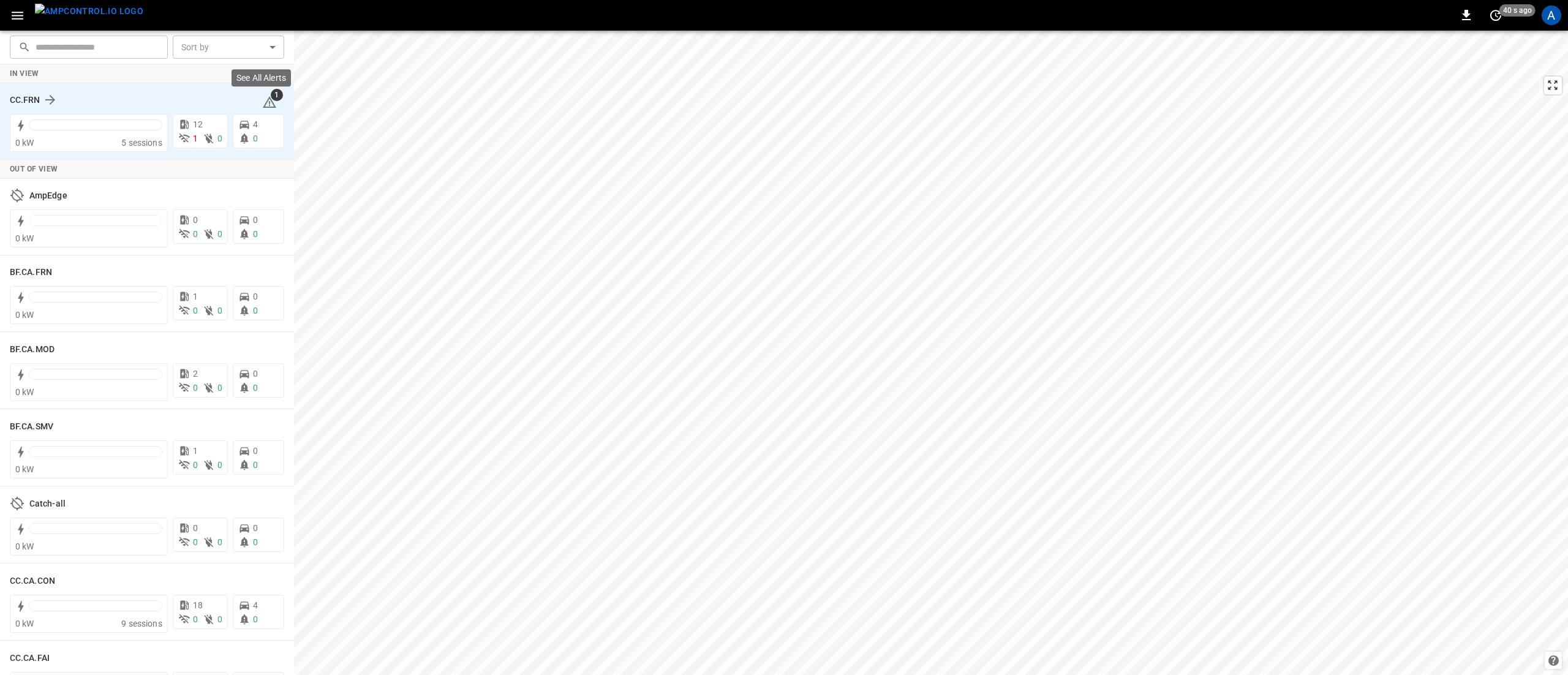
click at [262, 105] on icon at bounding box center [269, 101] width 14 height 14
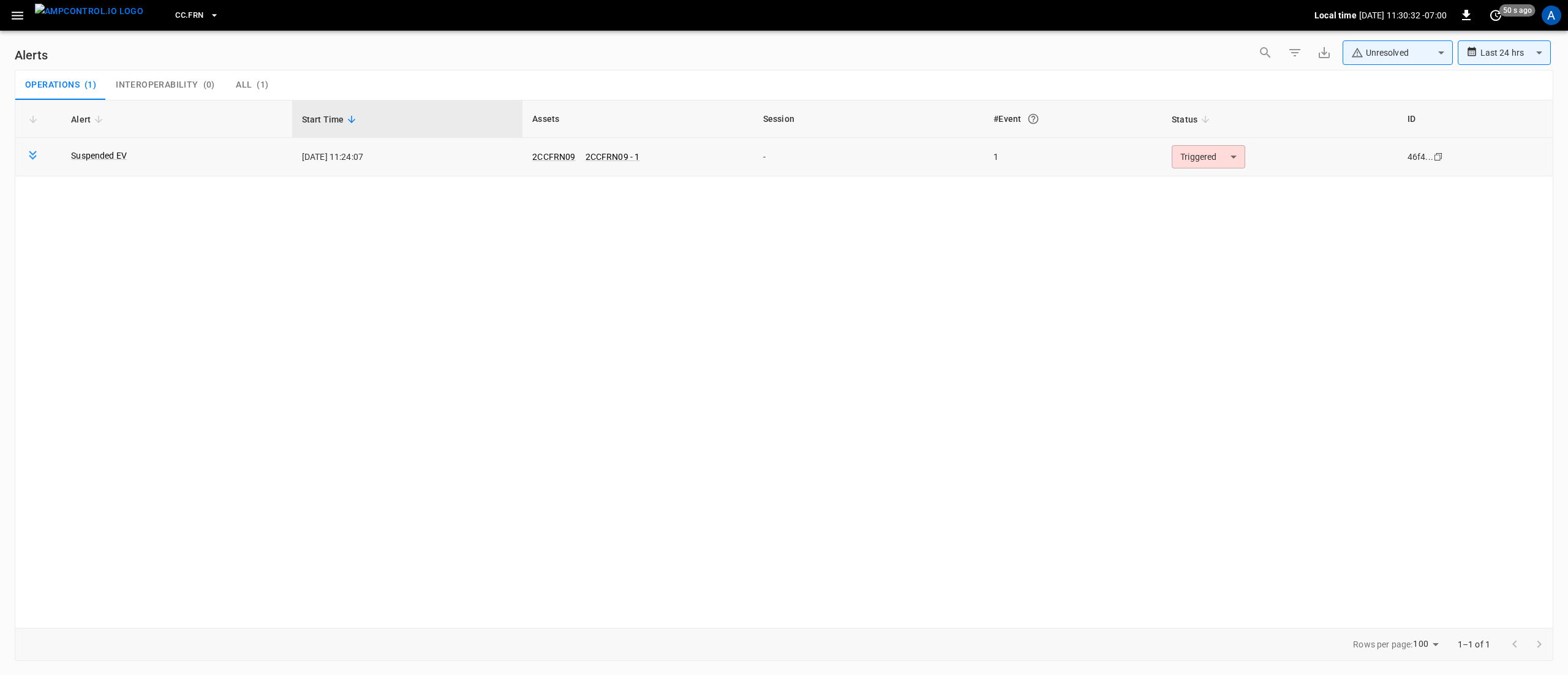
click at [1192, 148] on body "**********" at bounding box center [784, 335] width 1568 height 670
click at [1201, 185] on li "Resolved" at bounding box center [1206, 187] width 78 height 21
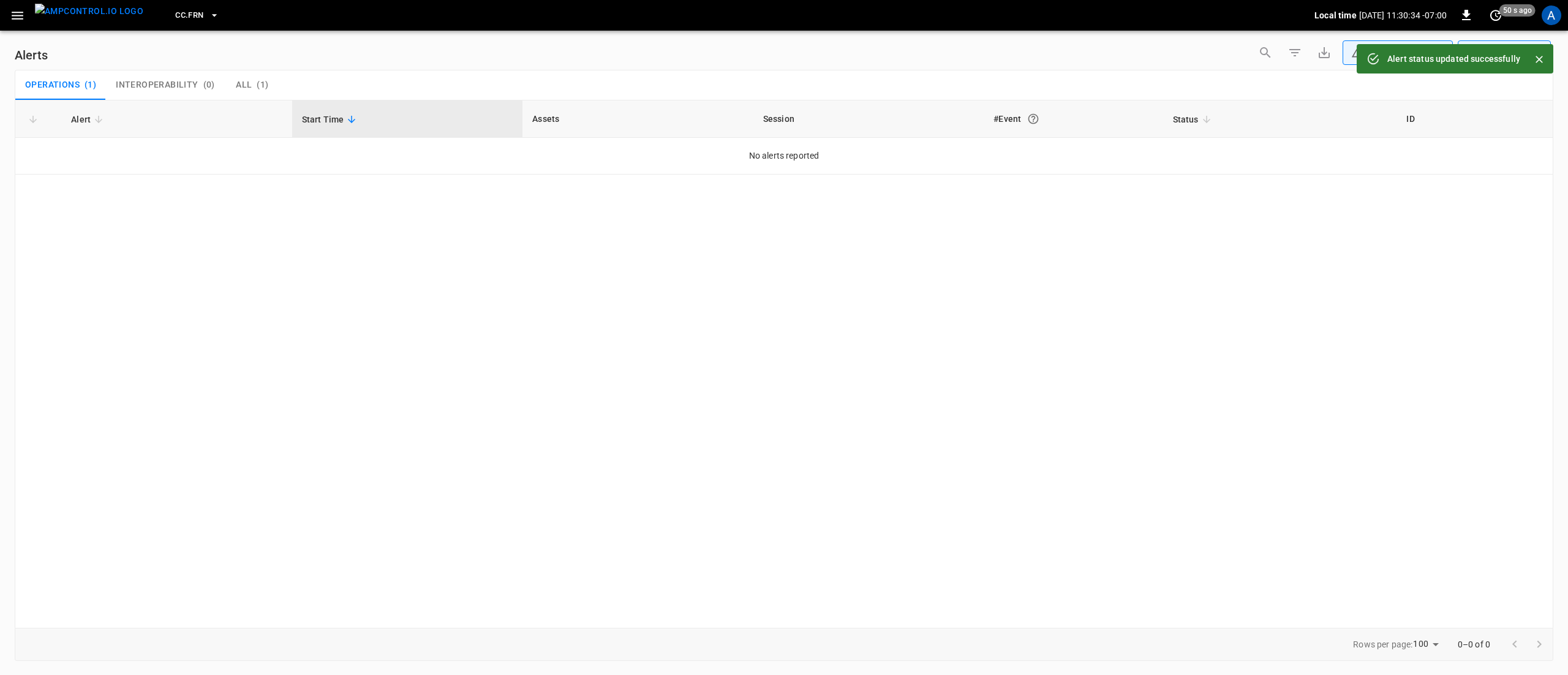
click at [22, 14] on icon "button" at bounding box center [17, 15] width 15 height 15
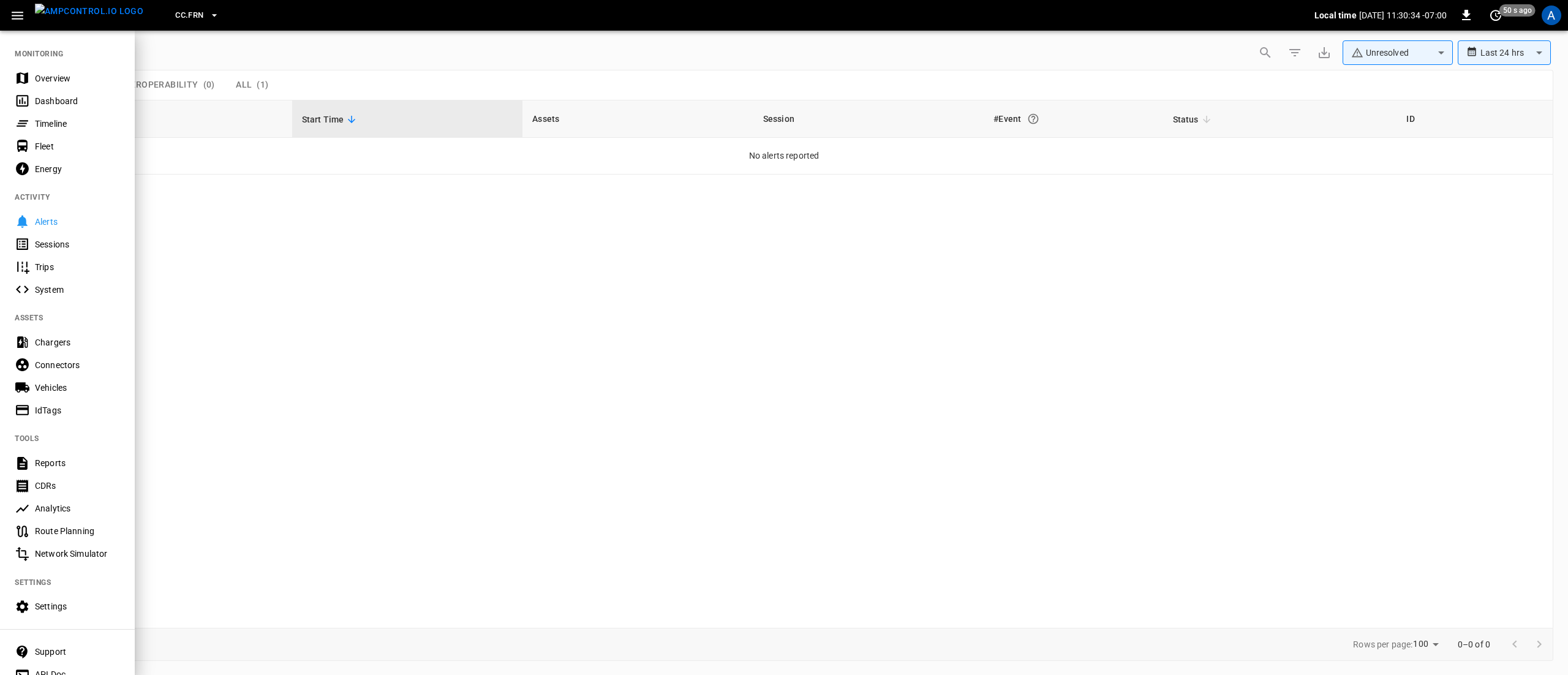
click at [62, 78] on div "Overview" at bounding box center [77, 78] width 85 height 13
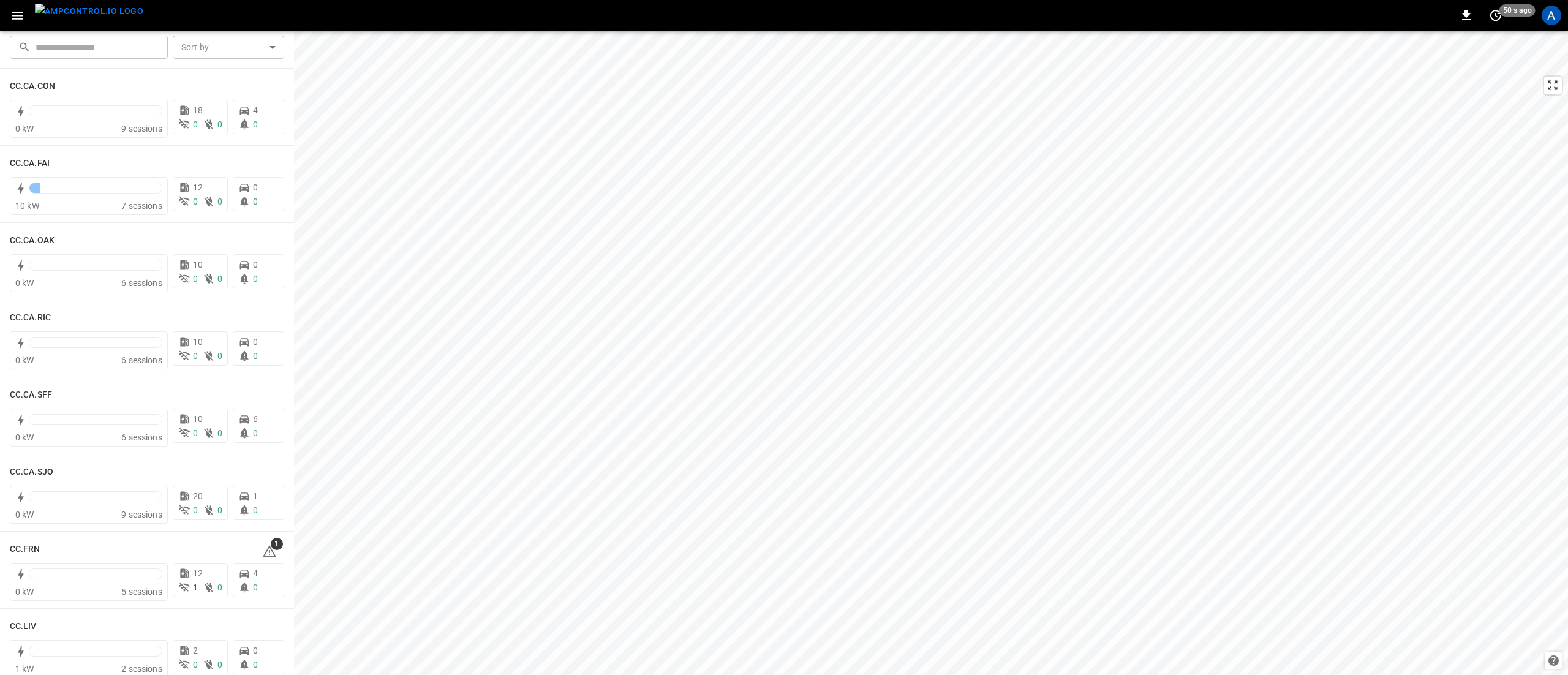
scroll to position [857, 0]
click at [262, 171] on icon at bounding box center [269, 170] width 14 height 14
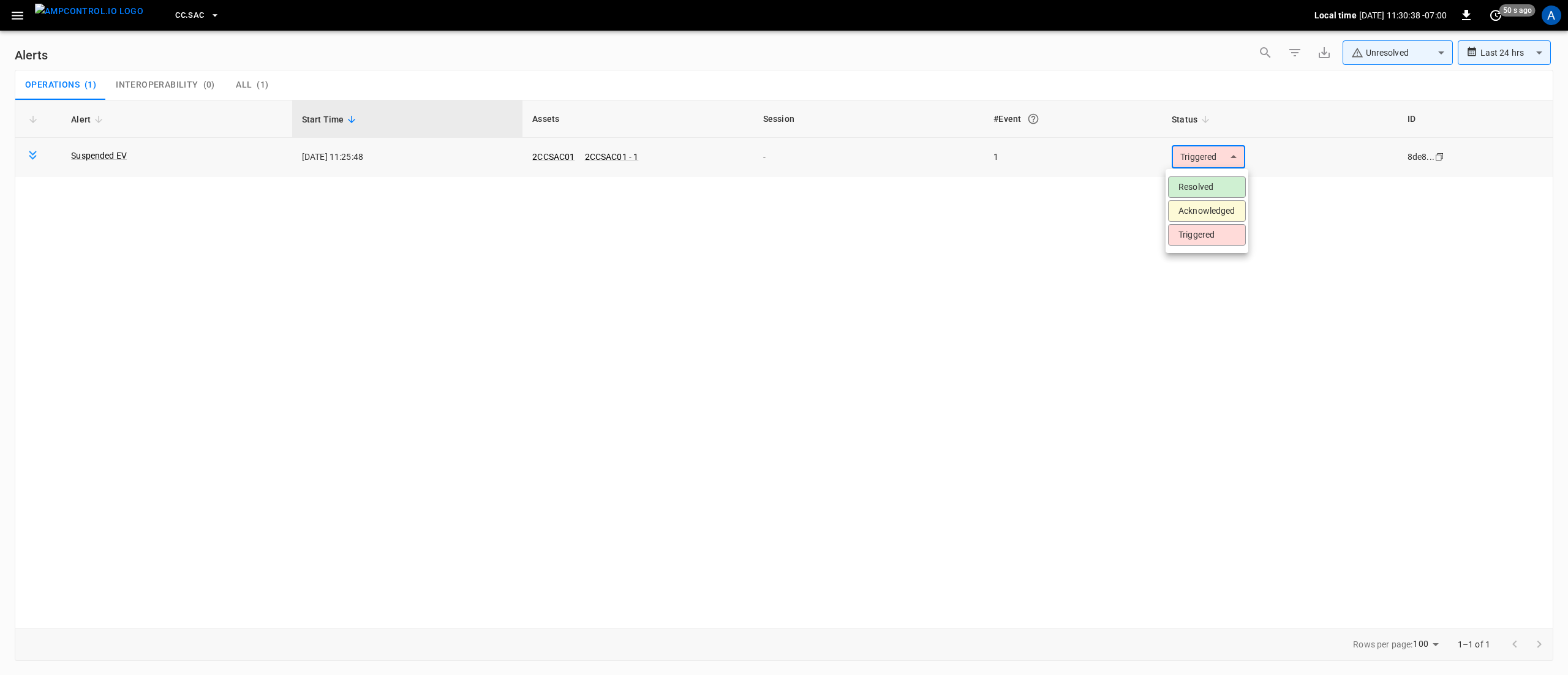
click at [1178, 160] on body "**********" at bounding box center [784, 335] width 1568 height 670
click at [1186, 187] on li "Resolved" at bounding box center [1206, 187] width 78 height 21
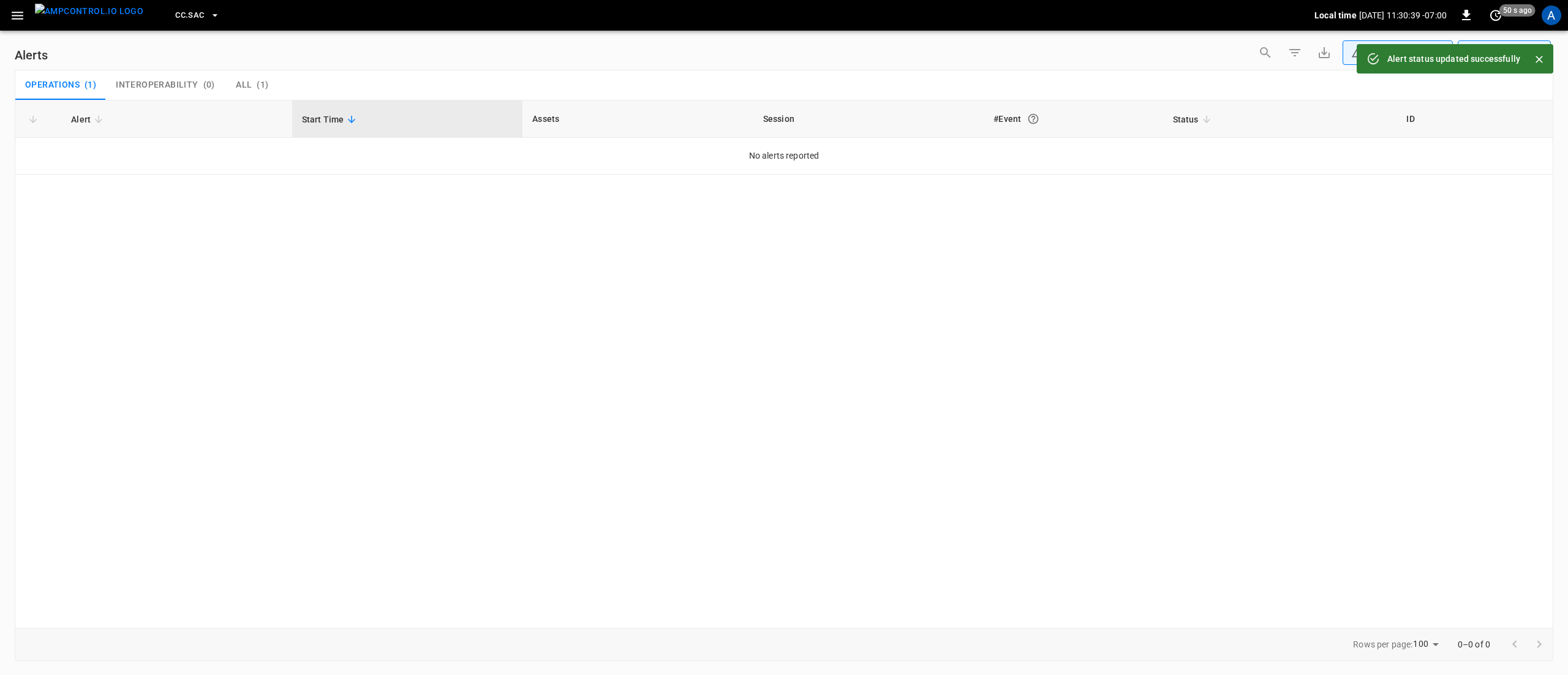
click at [15, 14] on icon "button" at bounding box center [17, 15] width 15 height 15
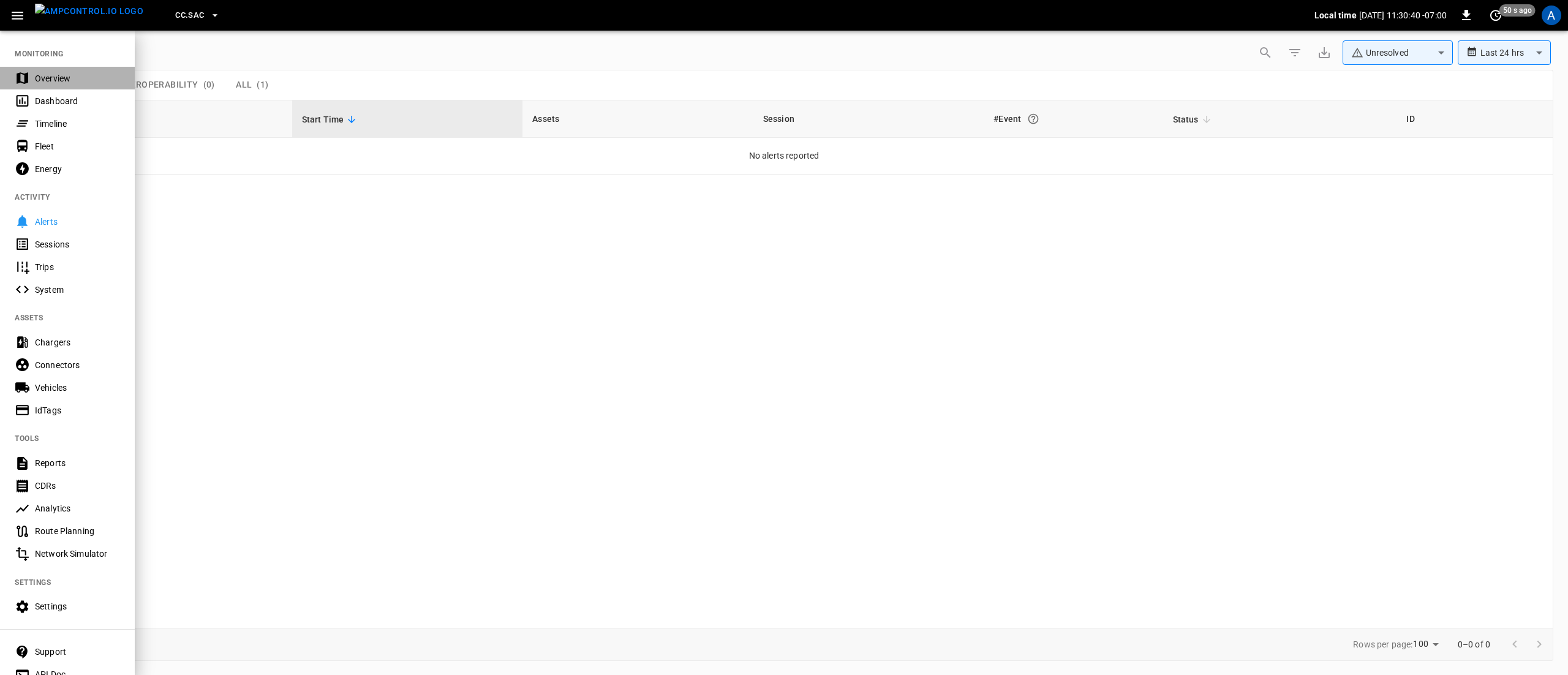
click at [51, 68] on div "Overview" at bounding box center [68, 77] width 135 height 22
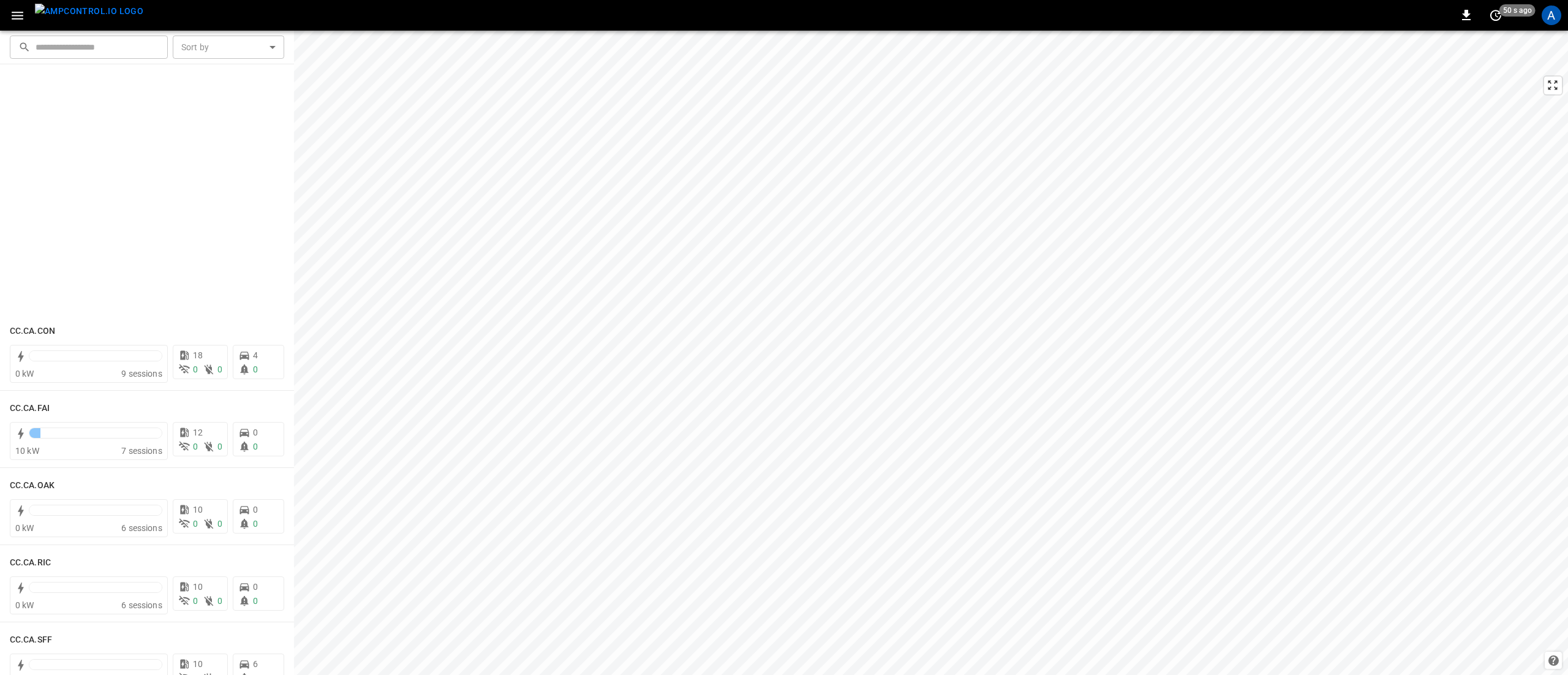
scroll to position [612, 0]
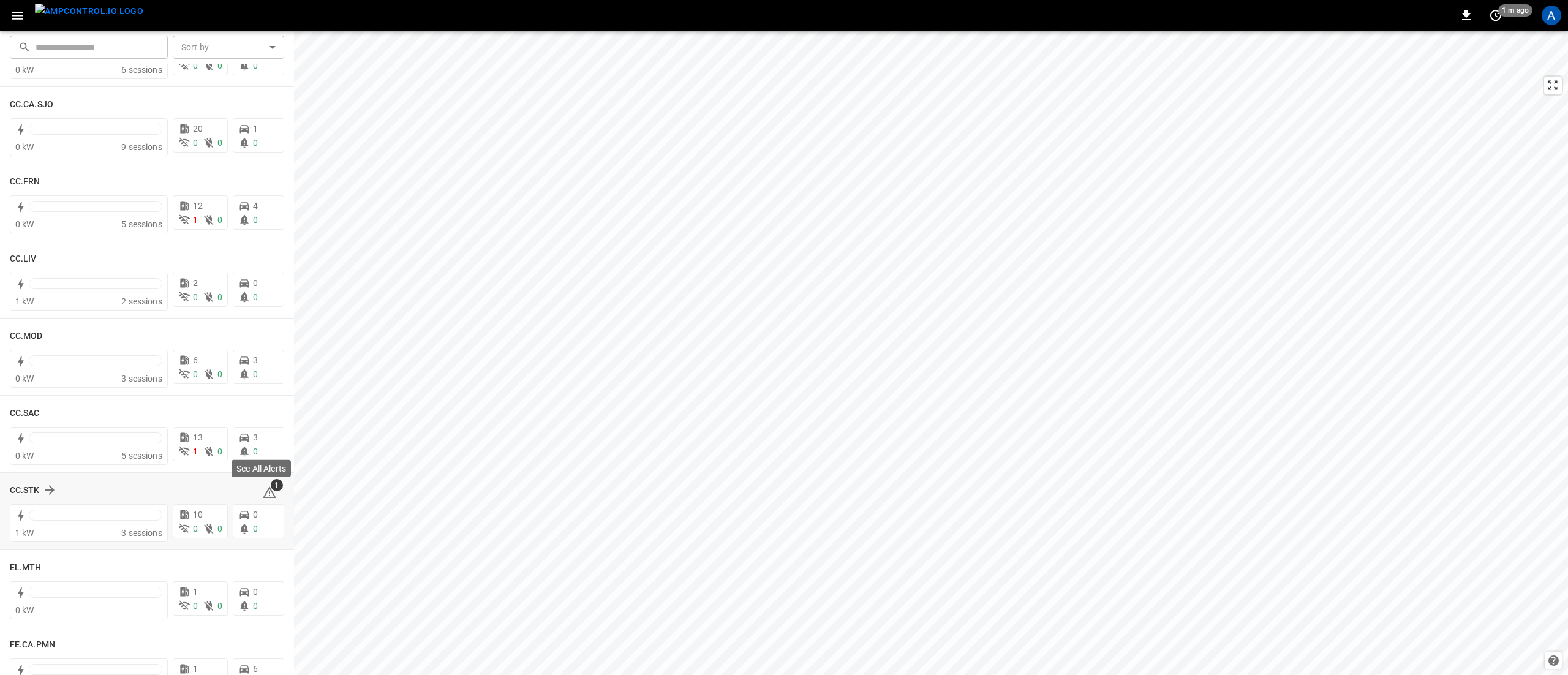
click at [271, 489] on span "1" at bounding box center [277, 485] width 13 height 13
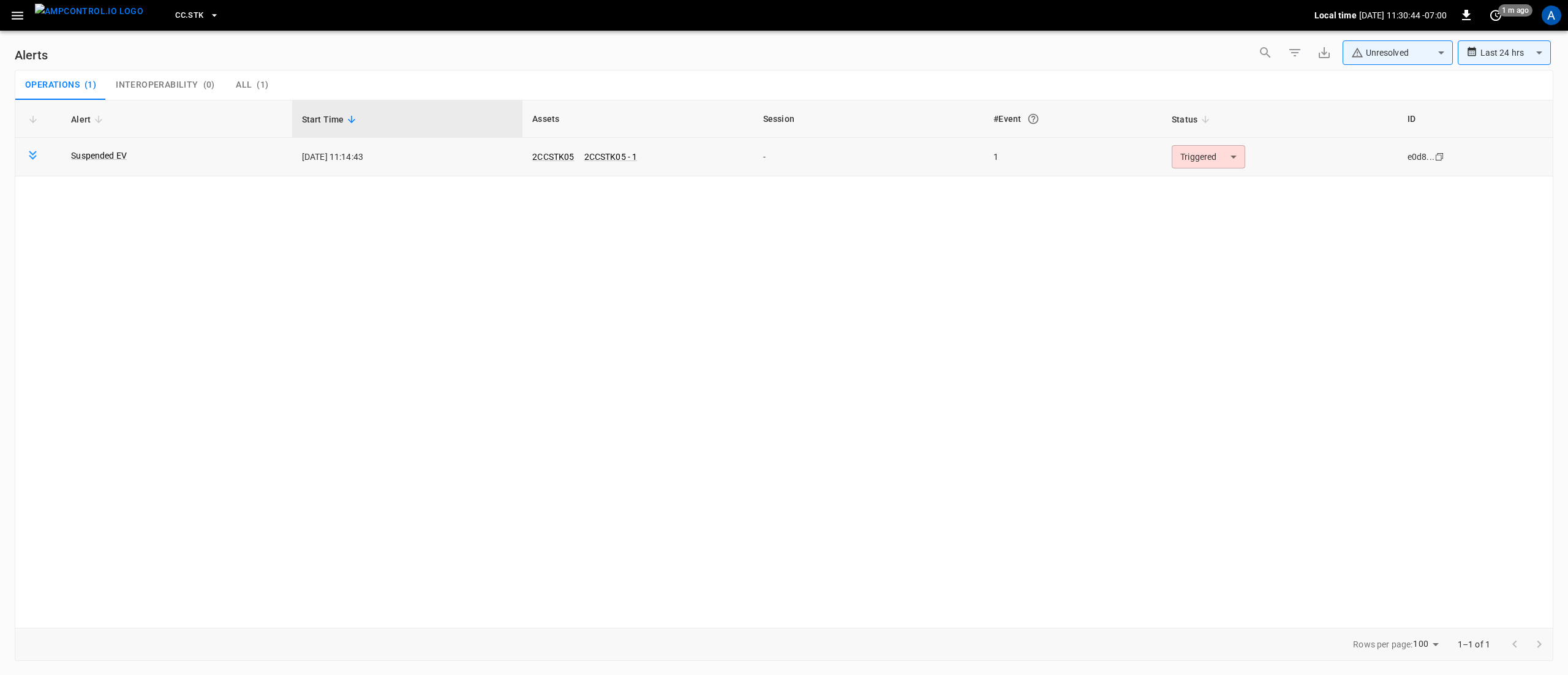
click at [1225, 158] on body "**********" at bounding box center [784, 335] width 1568 height 670
click at [1218, 189] on li "Resolved" at bounding box center [1206, 187] width 78 height 21
click at [25, 13] on button "button" at bounding box center [17, 14] width 25 height 22
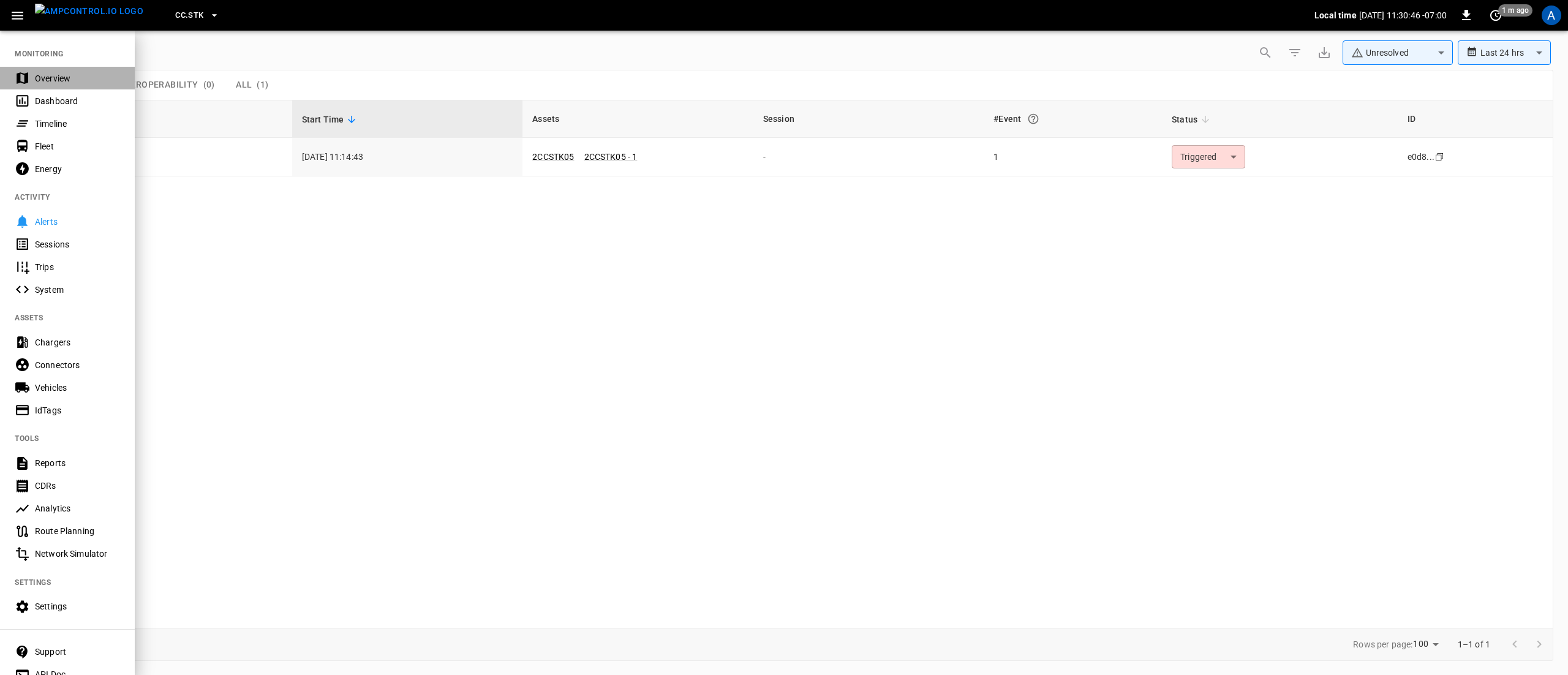
click at [42, 70] on div "Overview" at bounding box center [68, 77] width 135 height 22
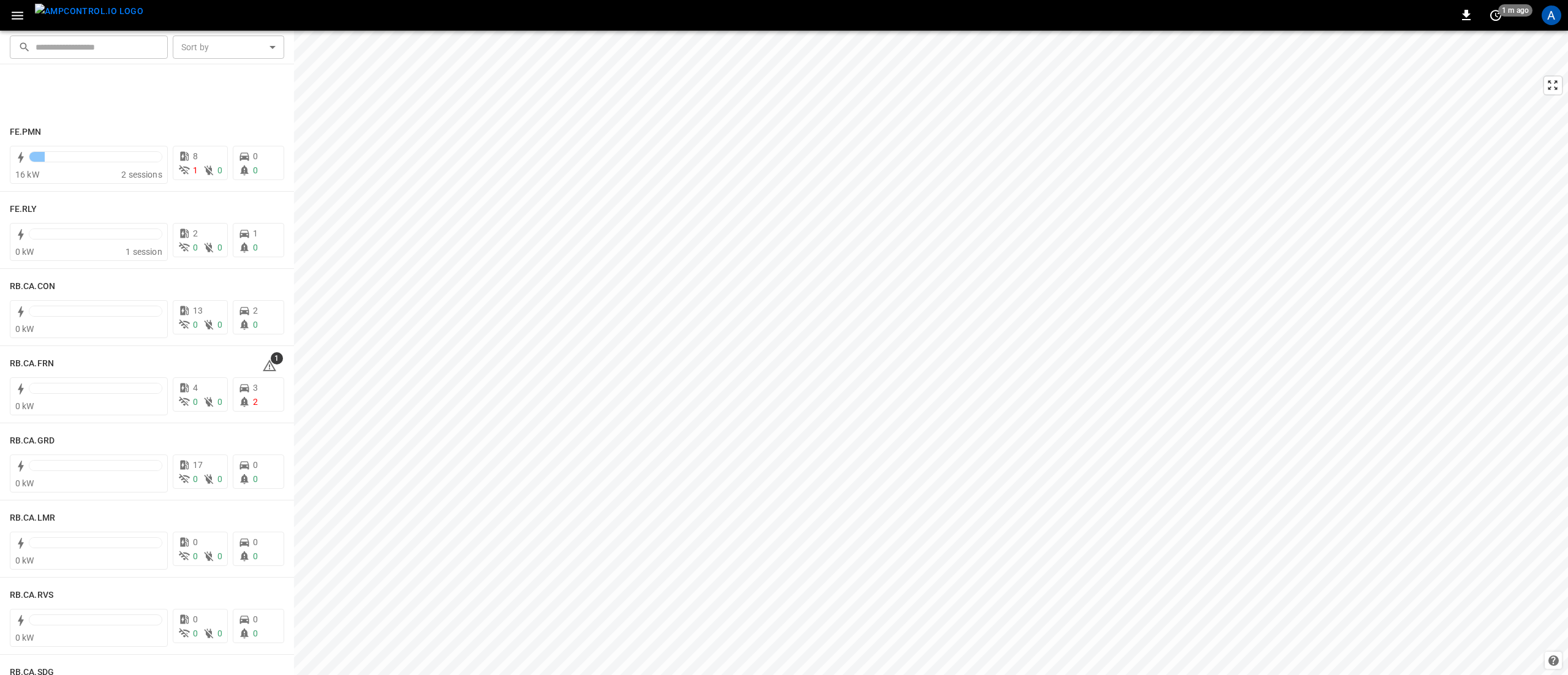
scroll to position [1311, 0]
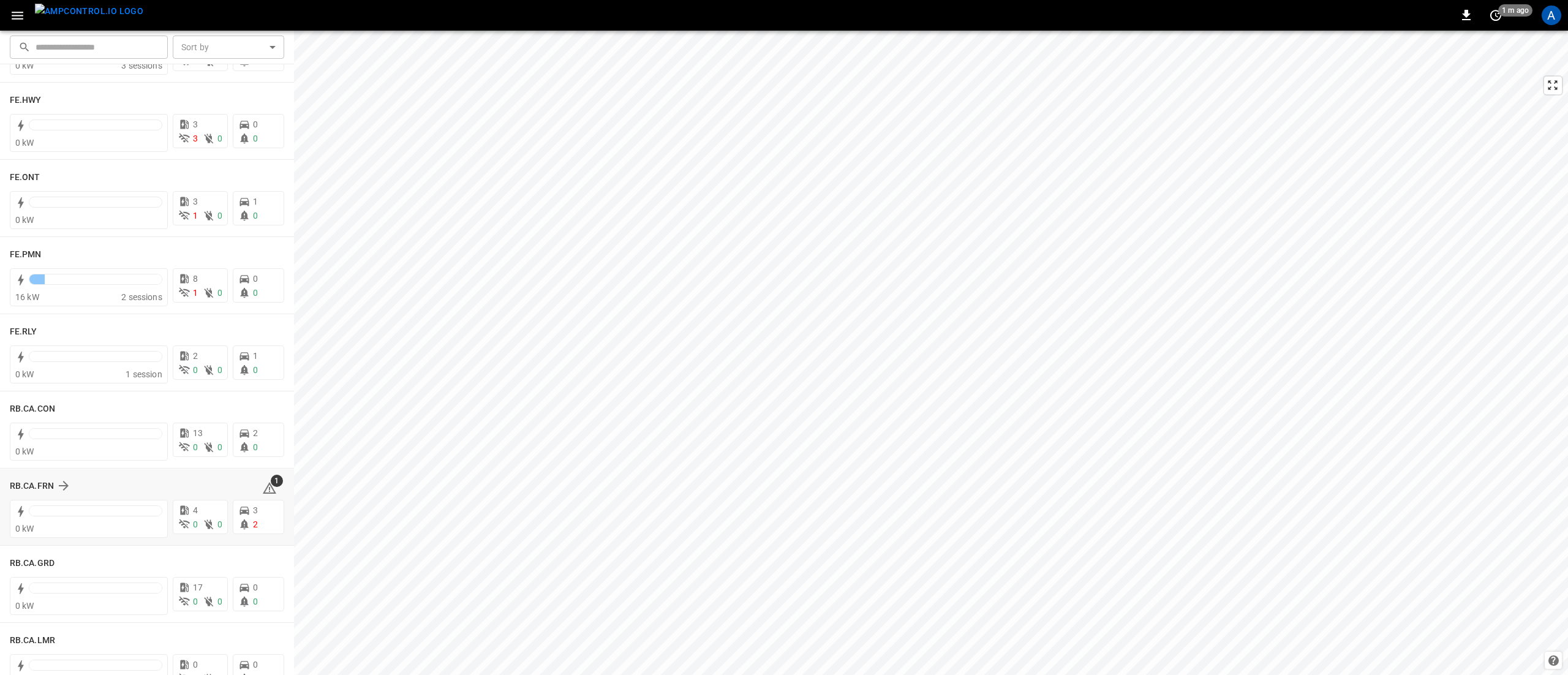
click at [263, 486] on icon at bounding box center [269, 488] width 14 height 12
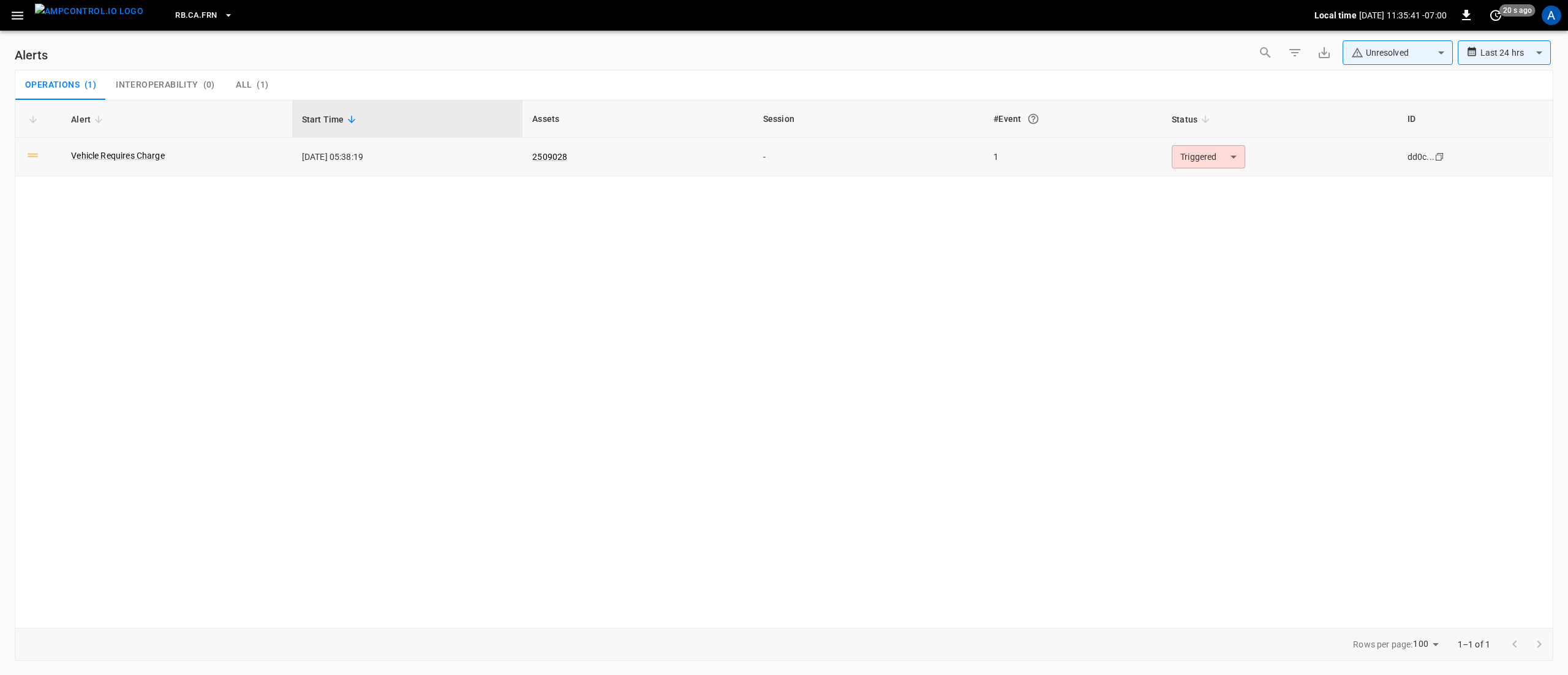
click at [1209, 144] on td "Triggered ********* ​" at bounding box center [1280, 157] width 235 height 39
click at [131, 157] on link "Vehicle Requires Charge" at bounding box center [118, 155] width 98 height 17
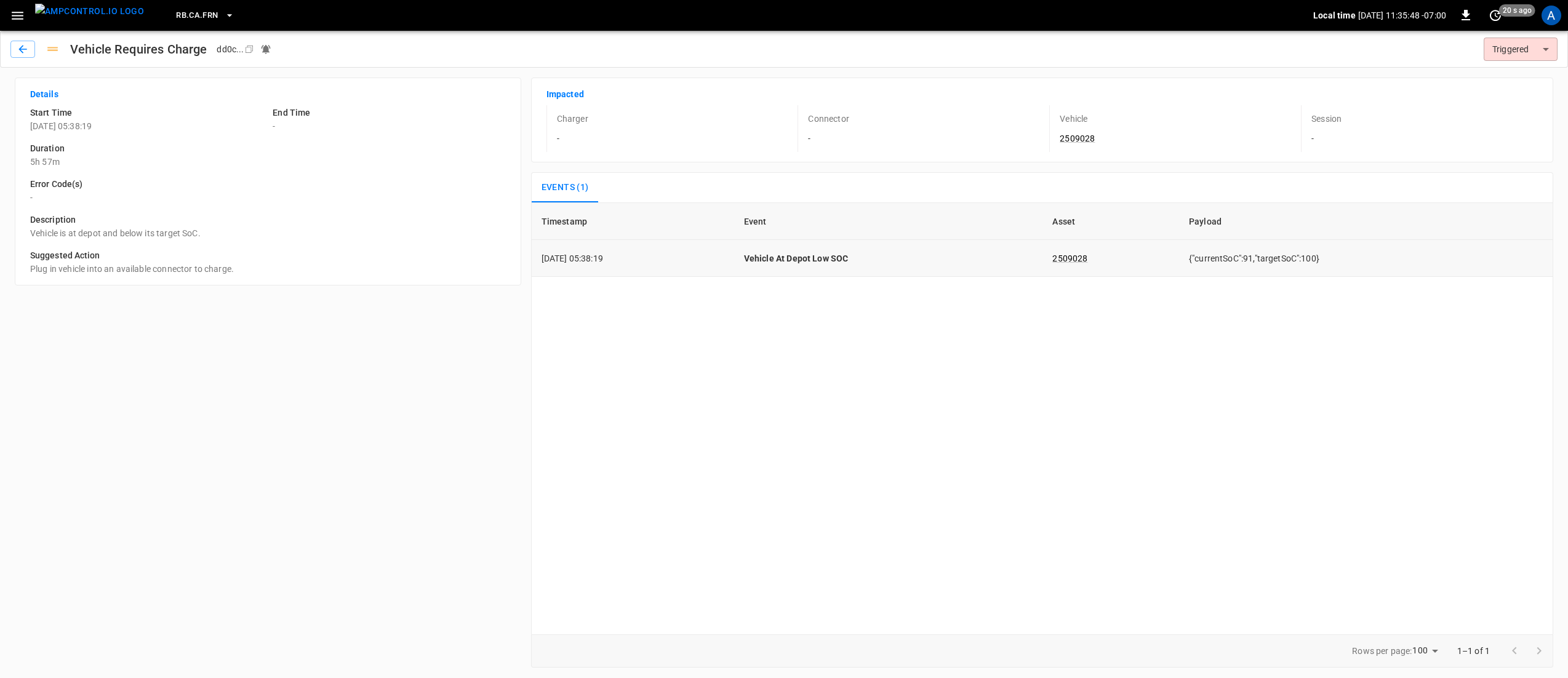
drag, startPoint x: 891, startPoint y: 258, endPoint x: 762, endPoint y: 256, distance: 129.0
click at [762, 256] on tr "[DATE] 05:38:19 Vehicle At Depot Low SOC 2509028 {"currentSoC":91,"targetSoC":1…" at bounding box center [1042, 259] width 1020 height 37
click at [781, 314] on div "Timestamp Event Asset Payload [DATE] 05:38:19 Vehicle At Depot Low SOC 2509028 …" at bounding box center [1042, 418] width 1022 height 432
click at [30, 11] on button "menu" at bounding box center [89, 15] width 119 height 31
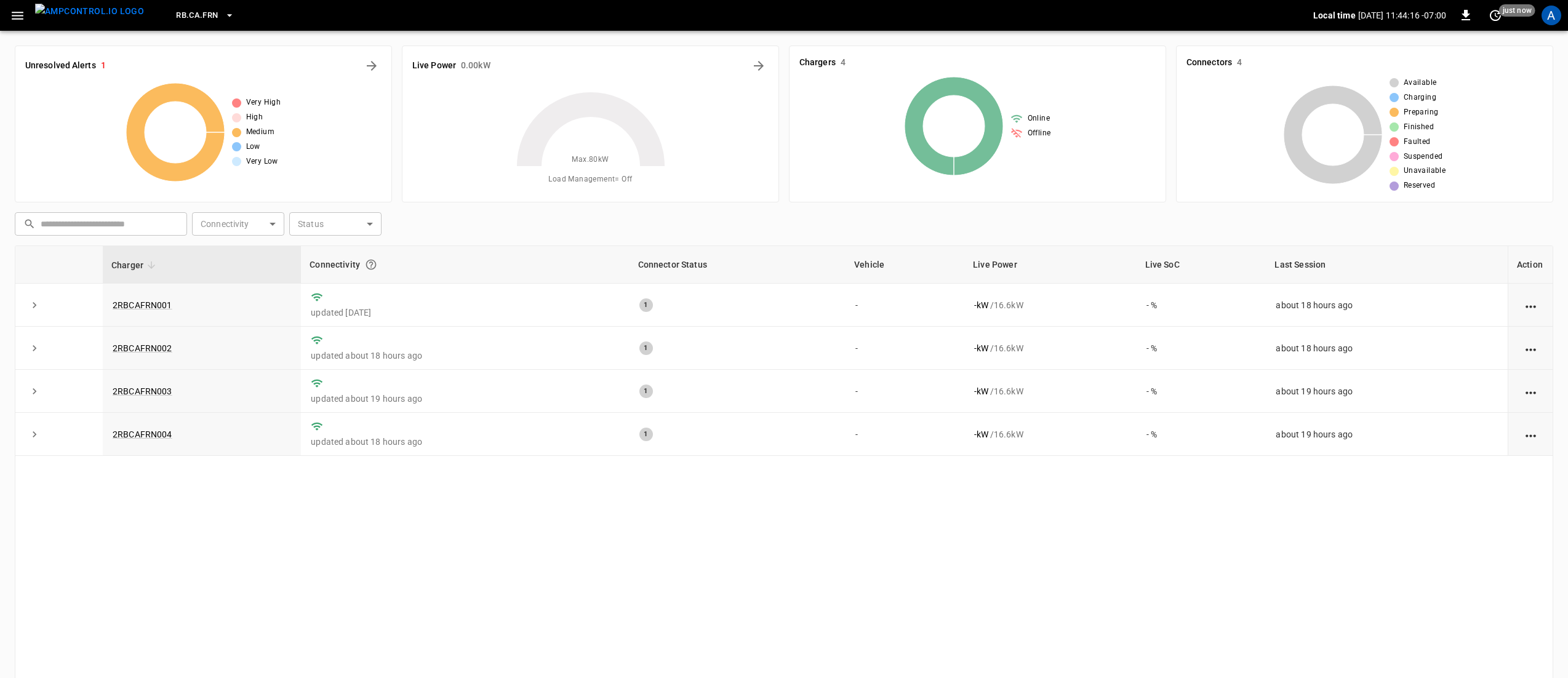
click at [18, 21] on icon "button" at bounding box center [17, 15] width 16 height 15
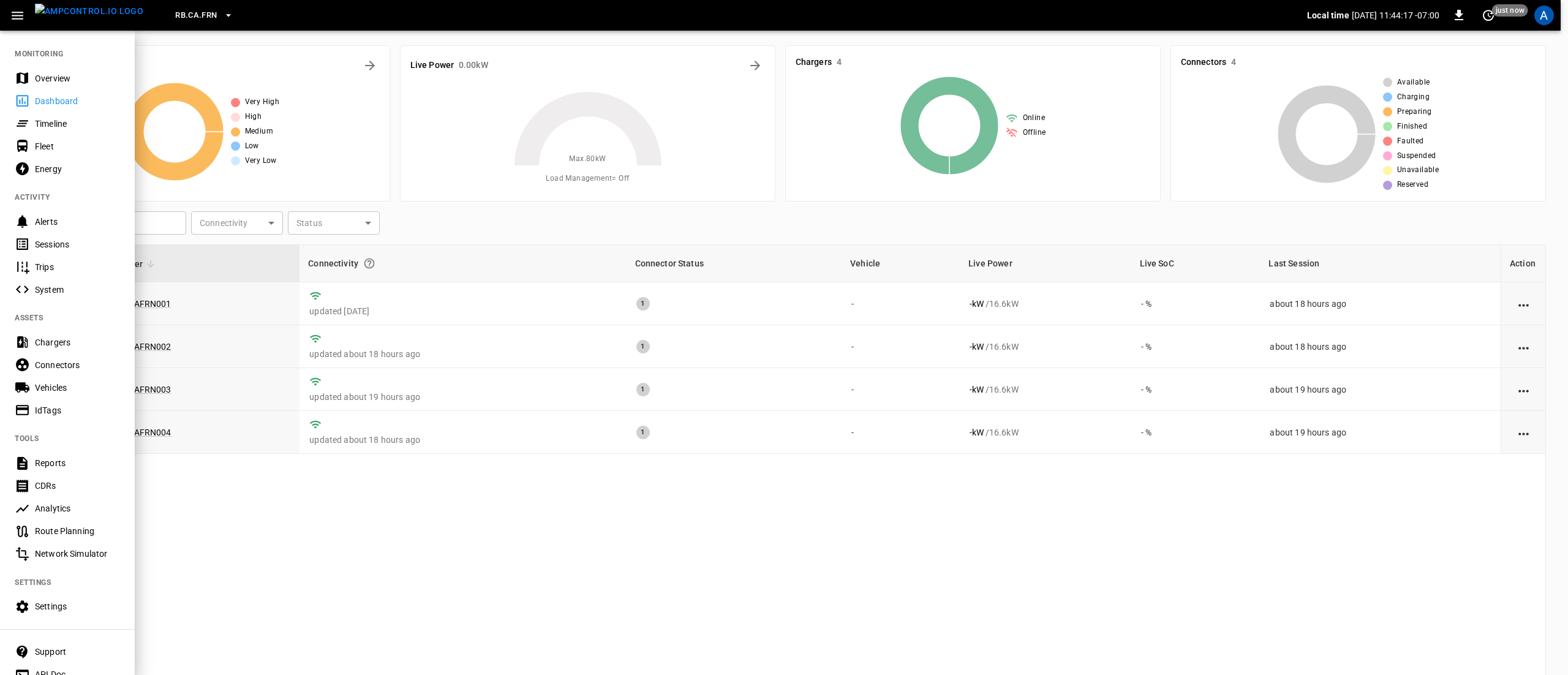
click at [69, 72] on div "Overview" at bounding box center [77, 78] width 85 height 13
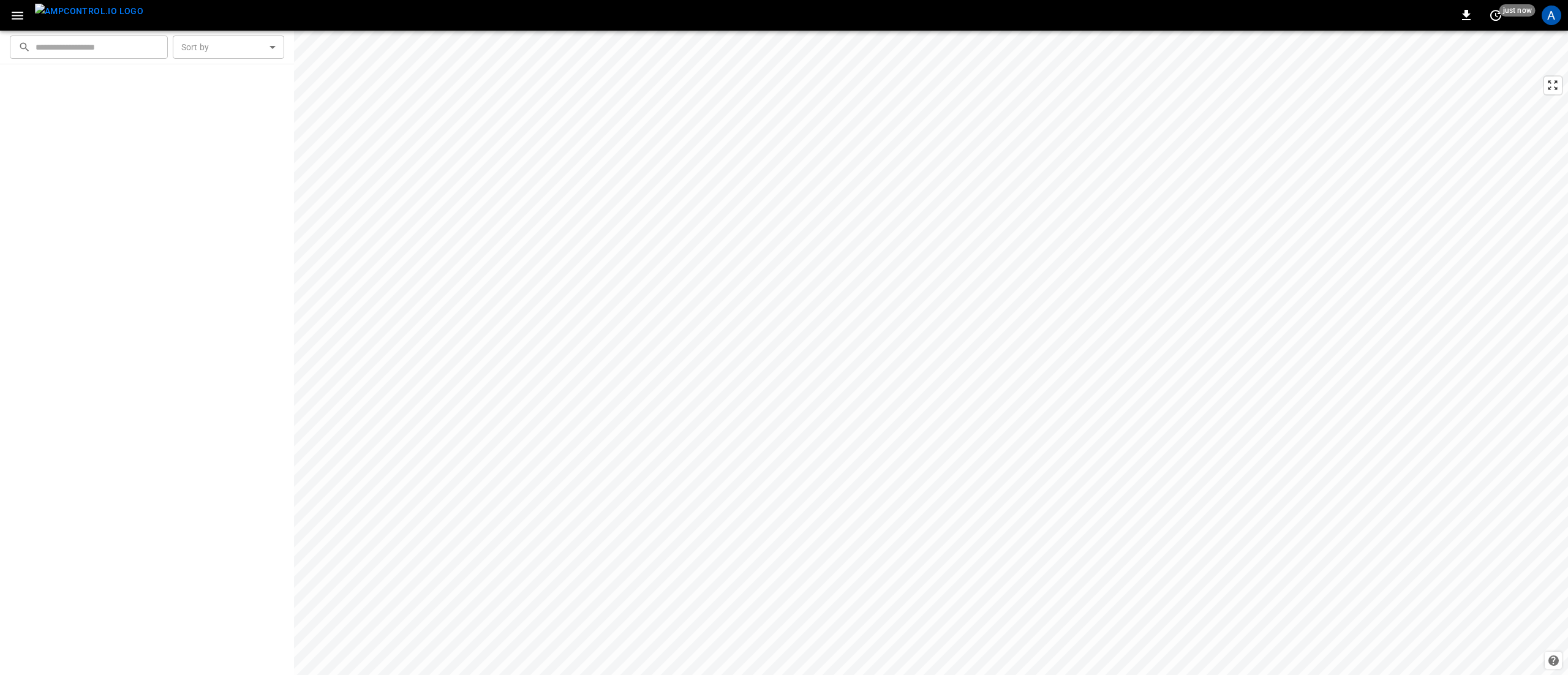
scroll to position [857, 0]
